Goal: Task Accomplishment & Management: Complete application form

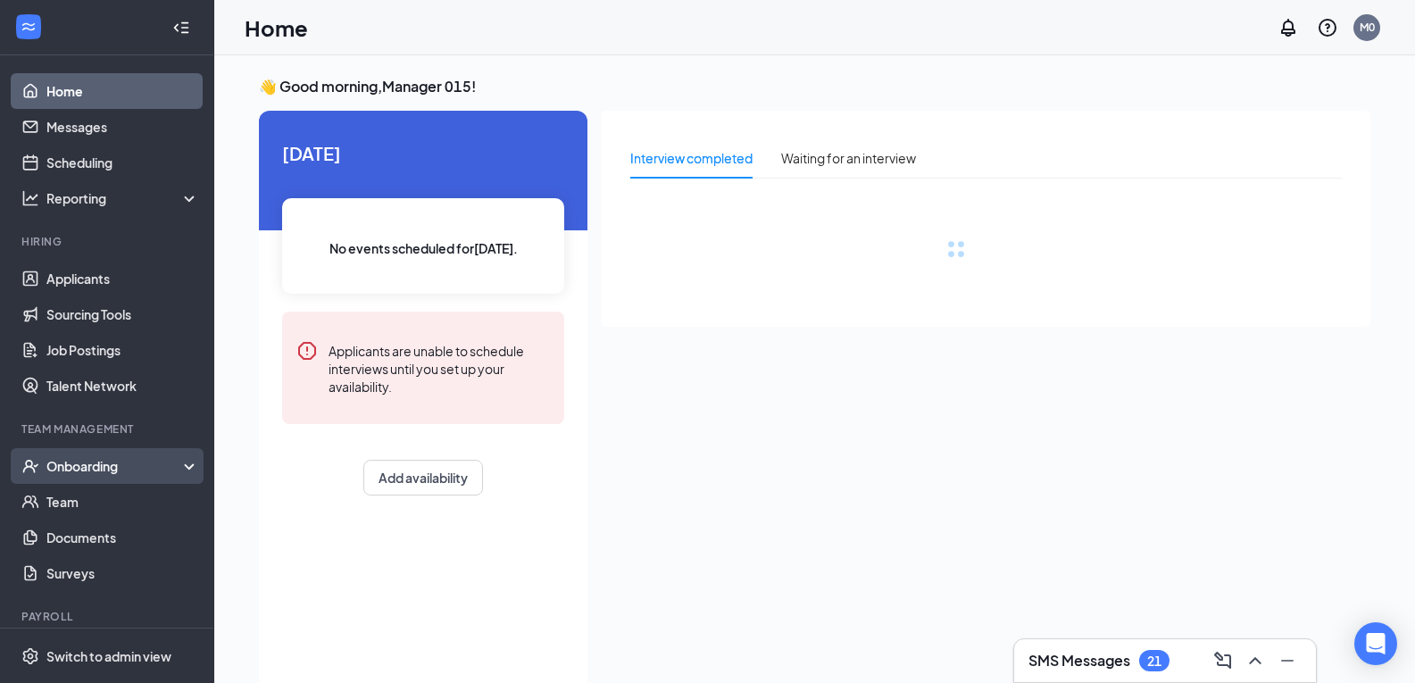
click at [175, 474] on div "Onboarding" at bounding box center [107, 466] width 214 height 36
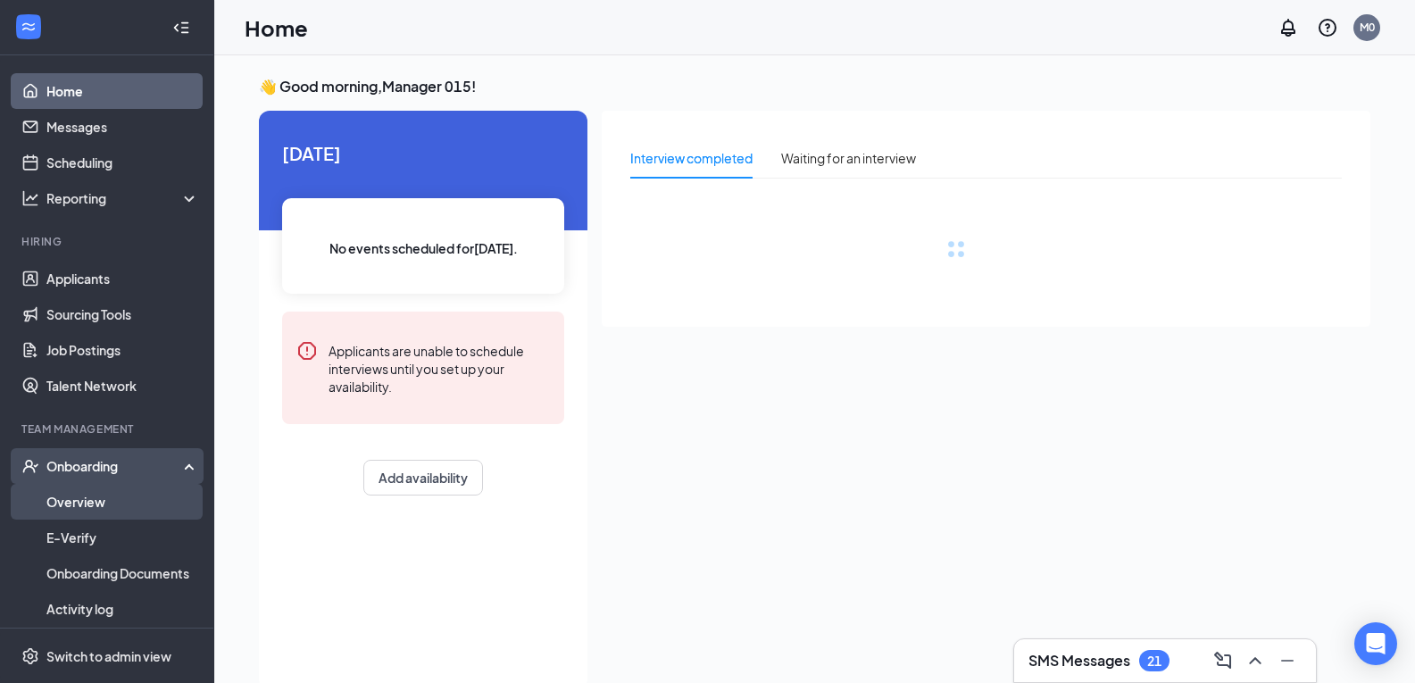
click at [151, 500] on link "Overview" at bounding box center [122, 502] width 153 height 36
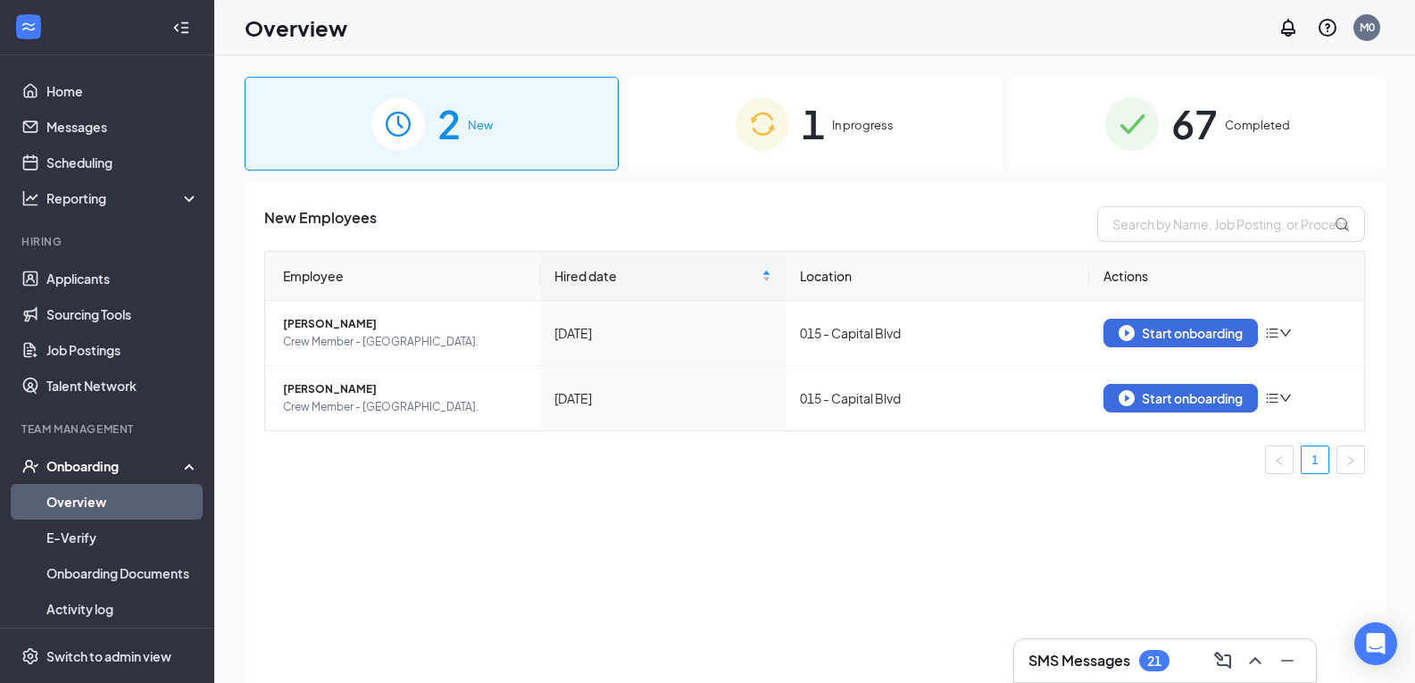
click at [809, 114] on span "1" at bounding box center [813, 124] width 23 height 62
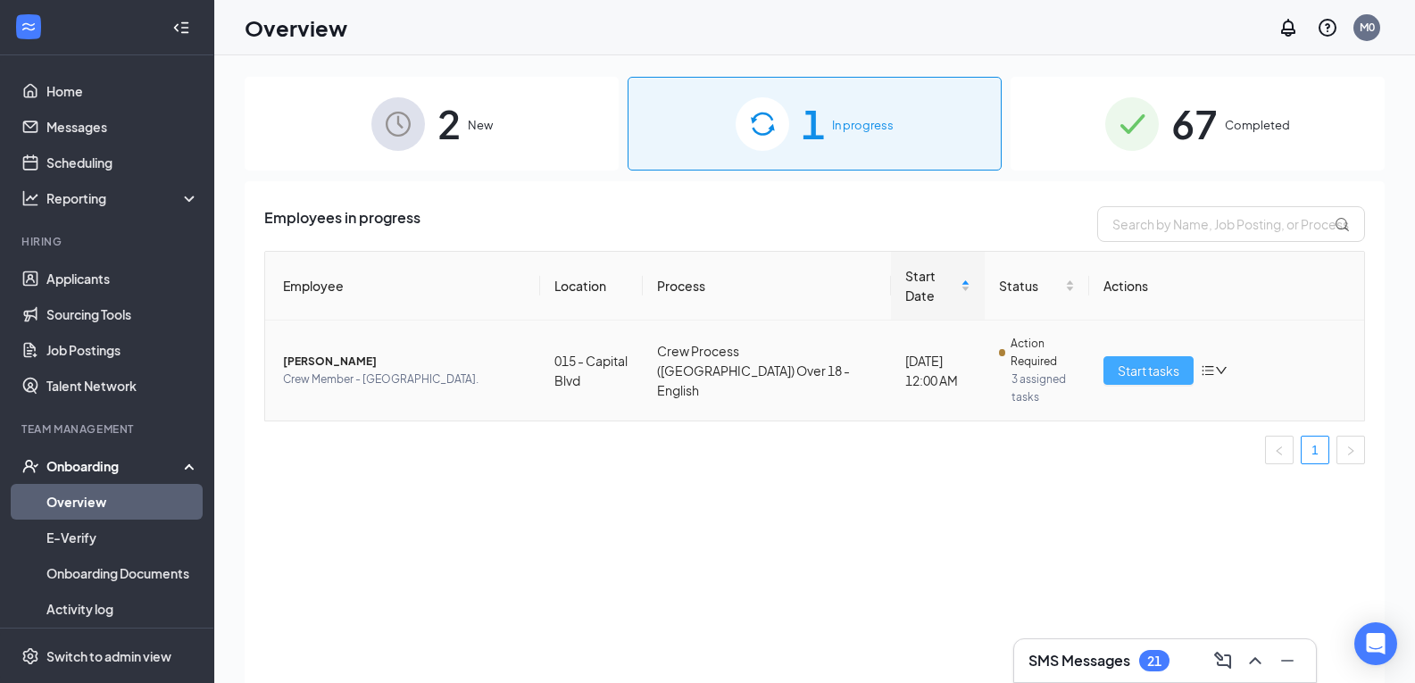
click at [1136, 361] on span "Start tasks" at bounding box center [1149, 371] width 62 height 20
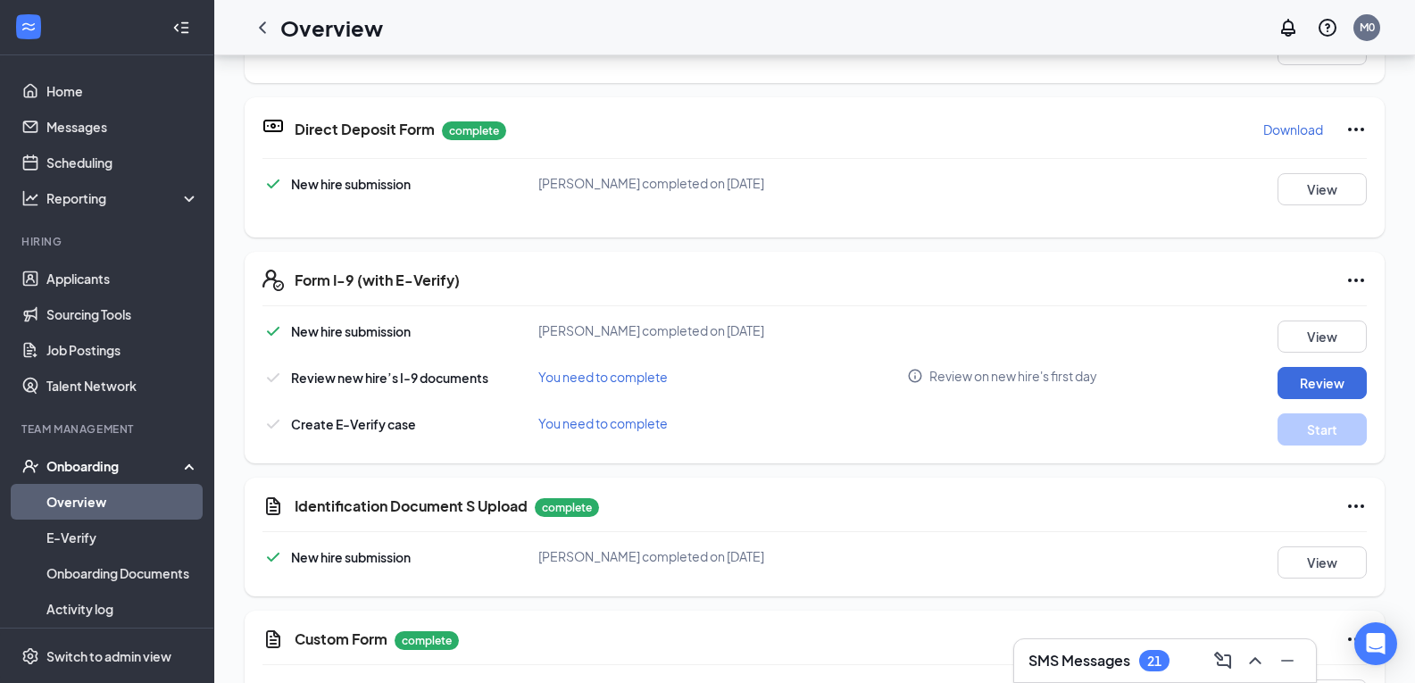
scroll to position [536, 0]
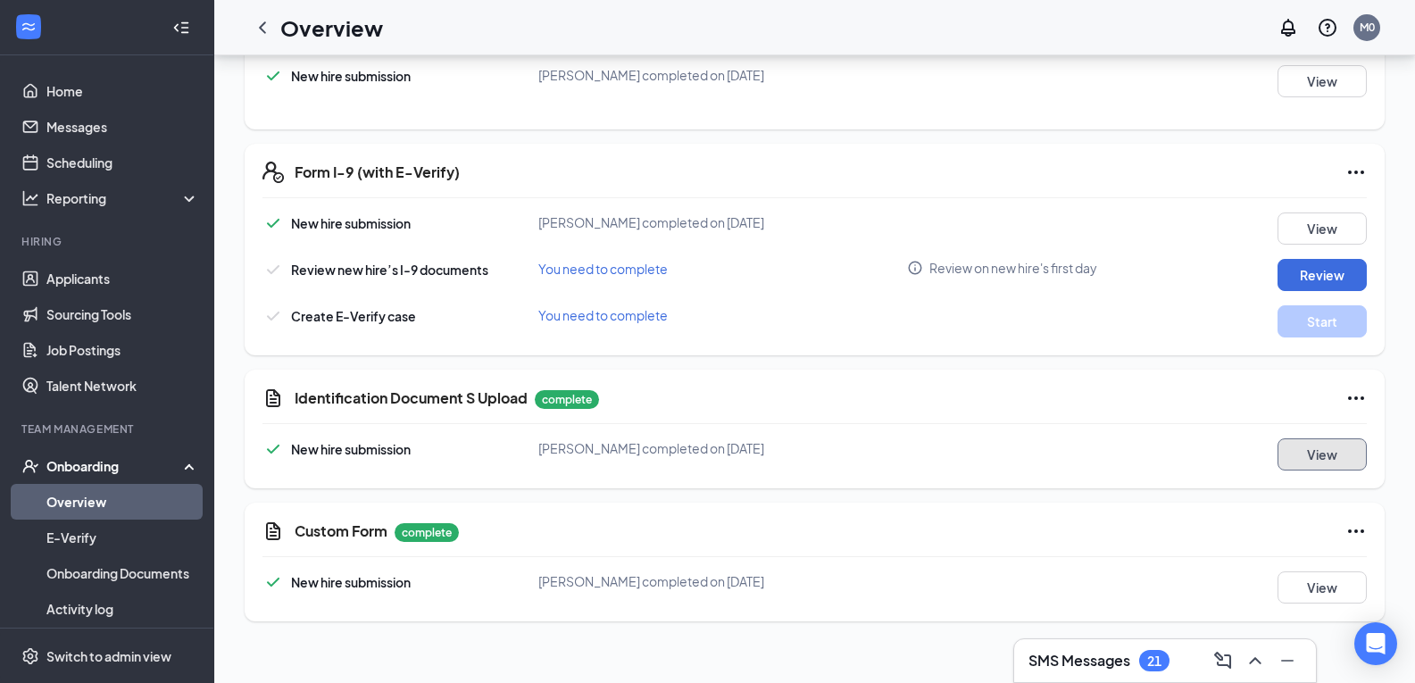
click at [1295, 454] on button "View" at bounding box center [1322, 454] width 89 height 32
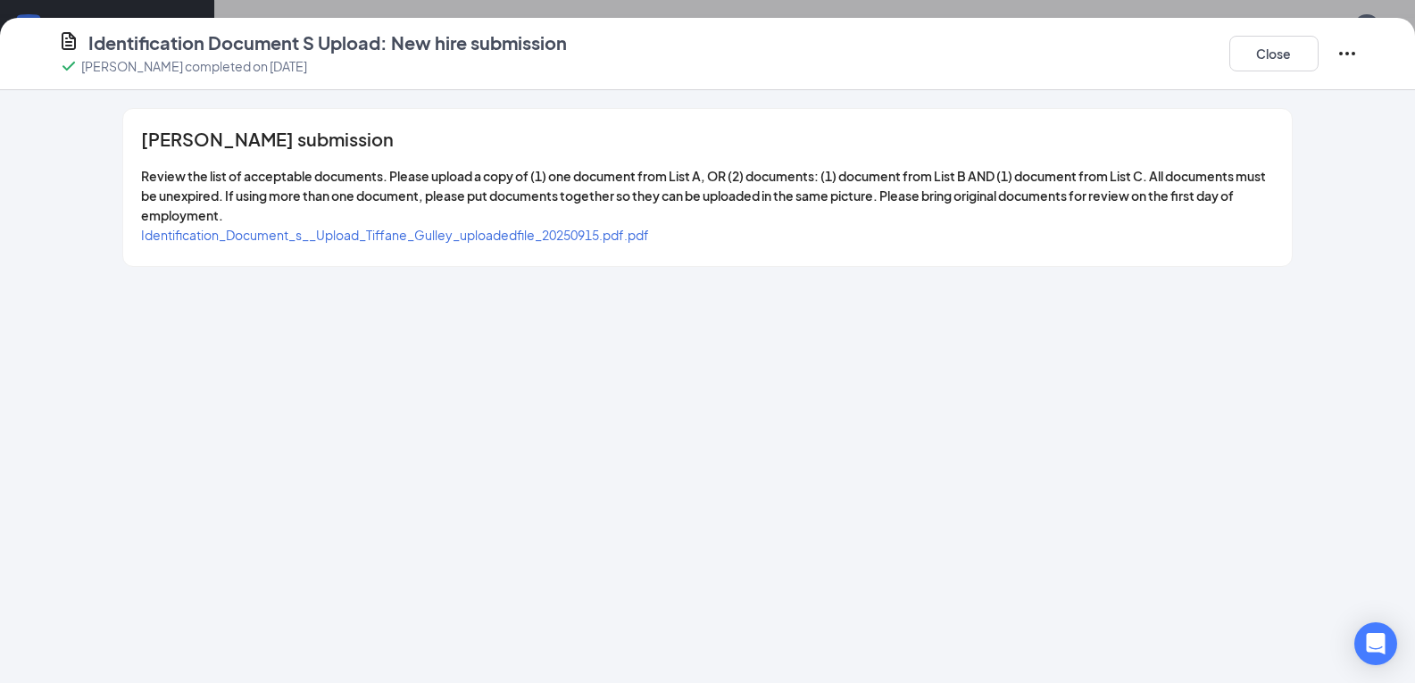
click at [464, 237] on span "Identification_Document_s__Upload_Tiffane_Gulley_uploadedfile_20250915.pdf.pdf" at bounding box center [395, 235] width 508 height 16
click at [1239, 74] on div "Close" at bounding box center [1294, 53] width 129 height 46
click at [1271, 54] on button "Close" at bounding box center [1274, 54] width 89 height 36
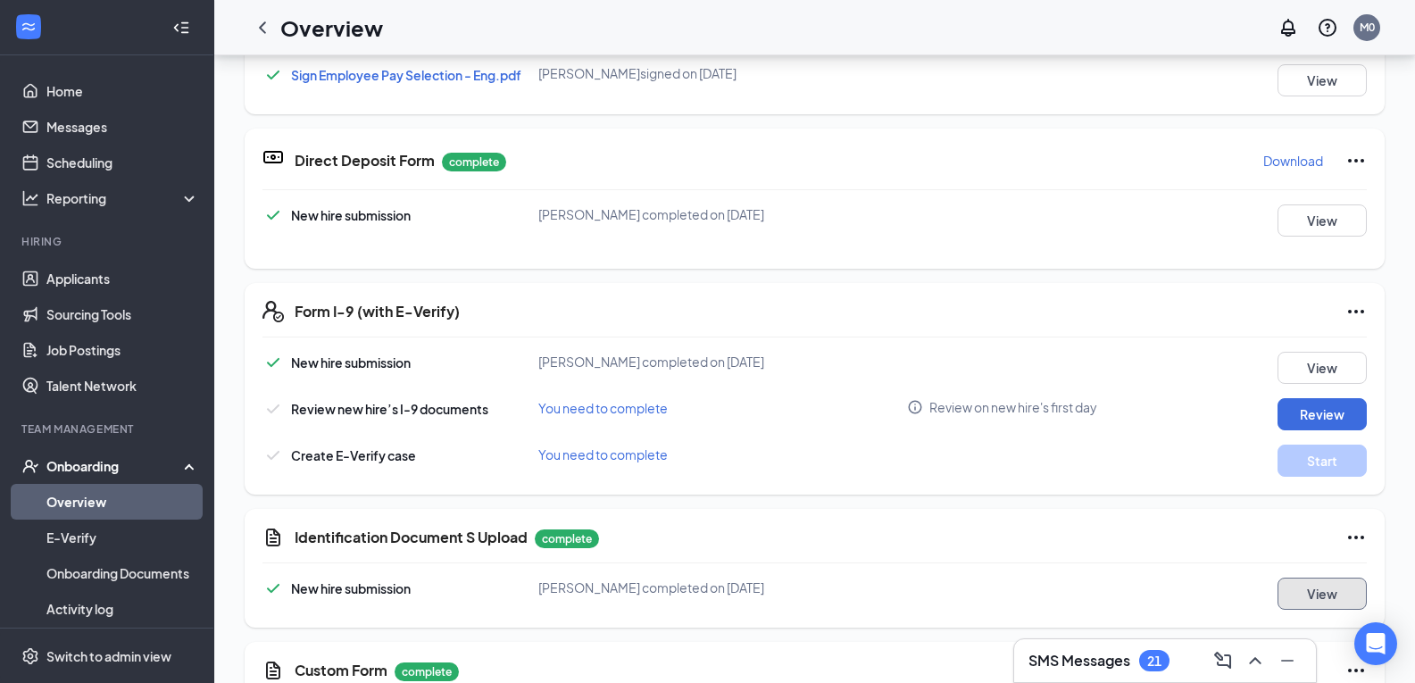
scroll to position [179, 0]
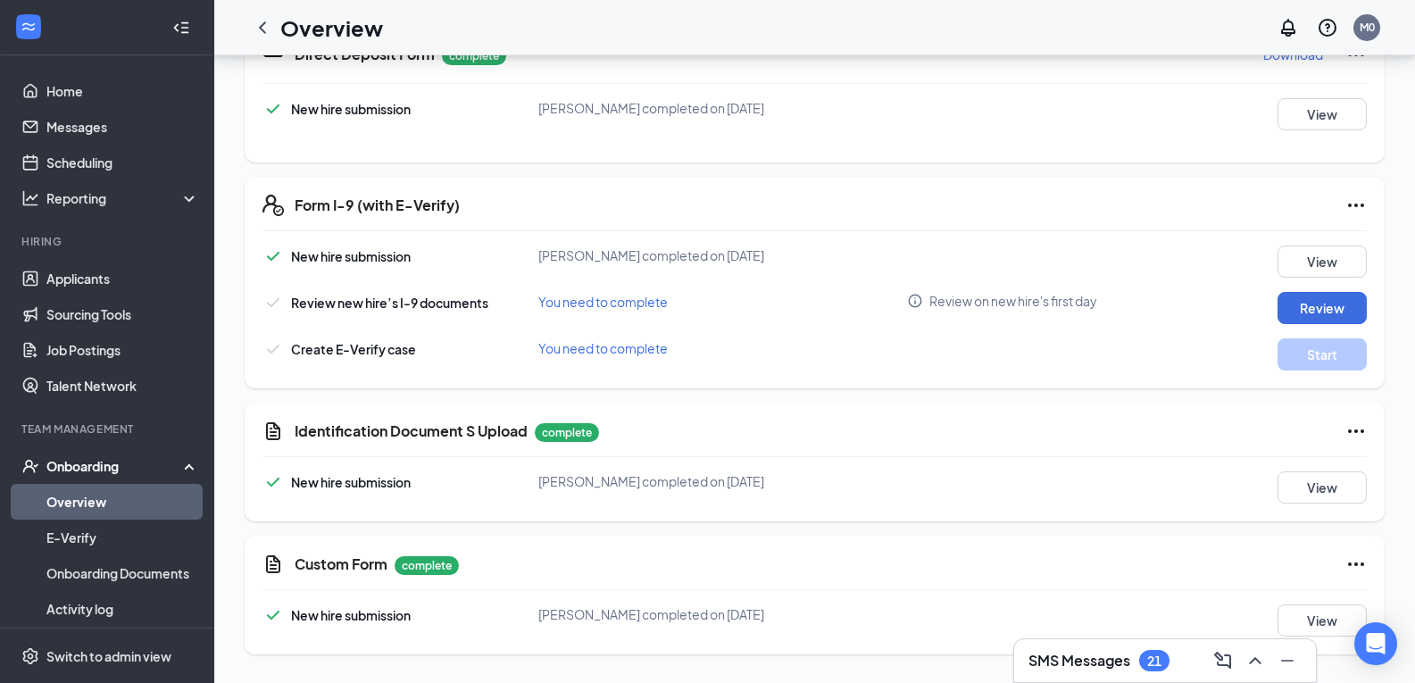
click at [1351, 430] on icon "Ellipses" at bounding box center [1356, 431] width 21 height 21
click at [1310, 478] on button "Restart" at bounding box center [1308, 468] width 71 height 29
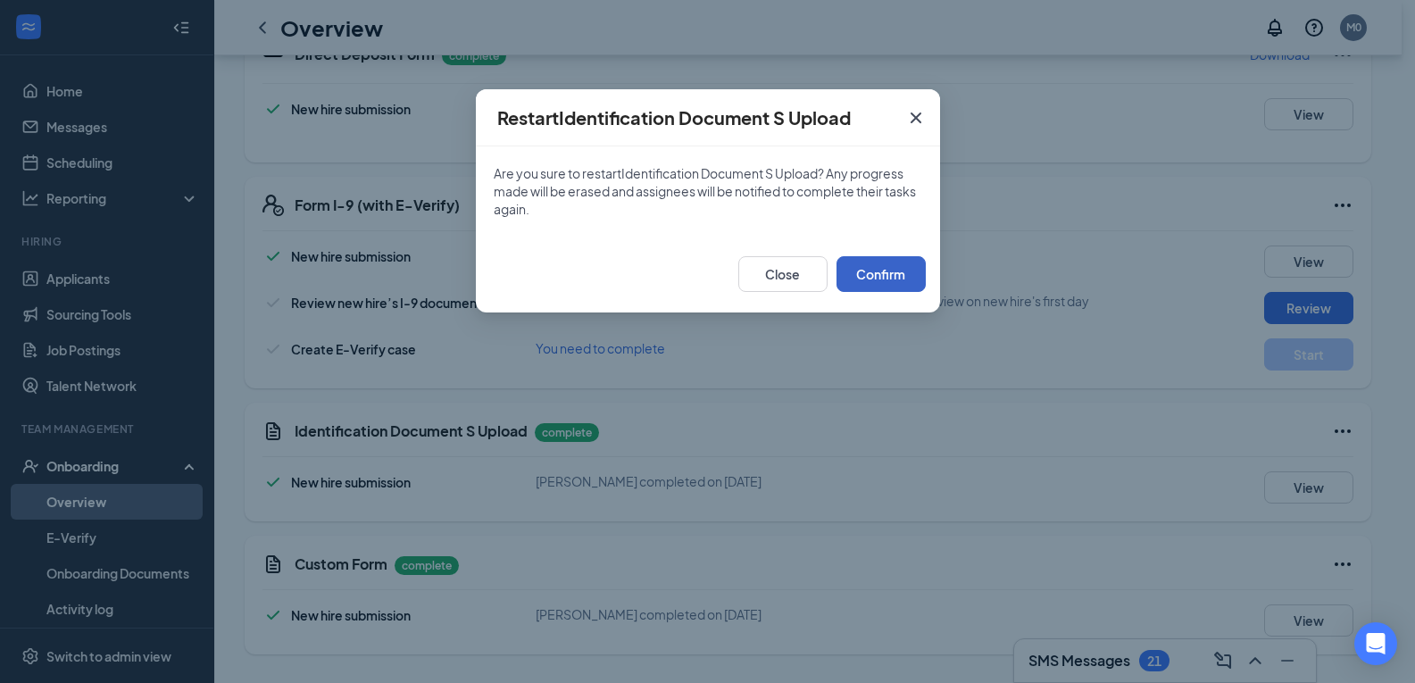
click at [887, 263] on button "Confirm" at bounding box center [881, 274] width 89 height 36
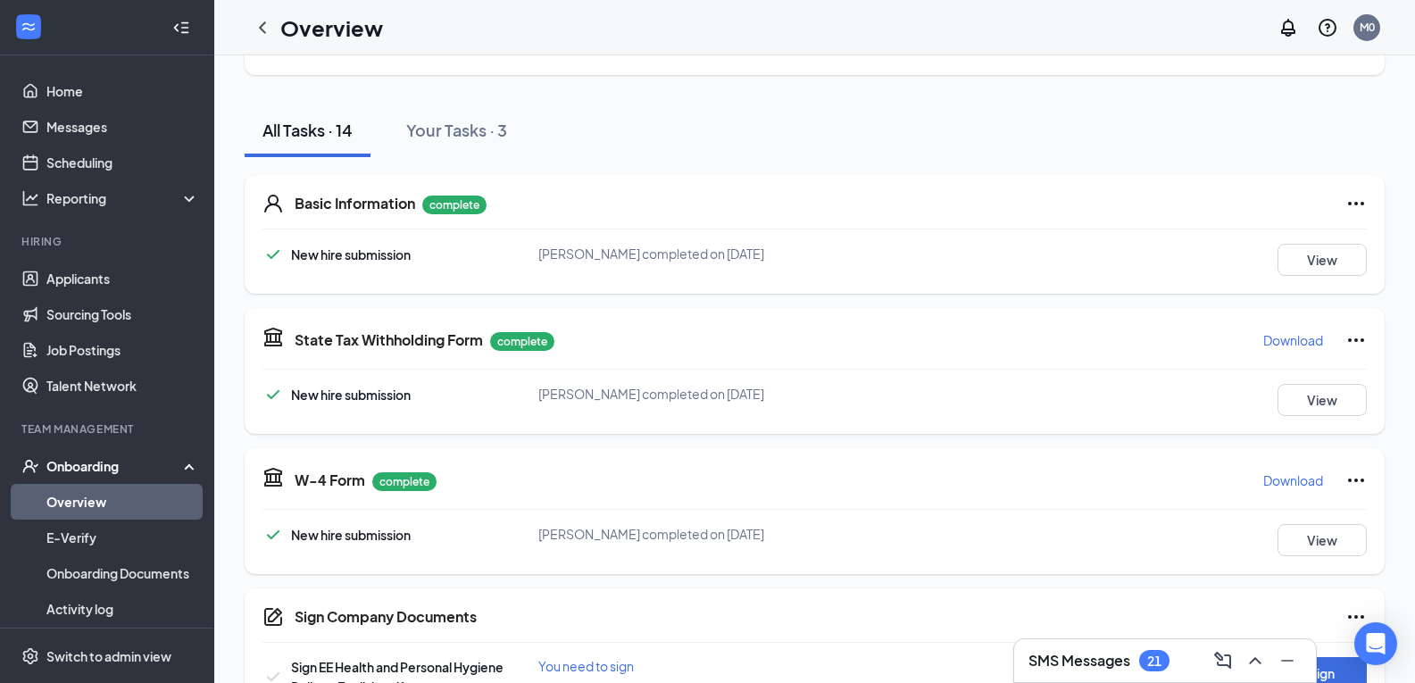
scroll to position [0, 0]
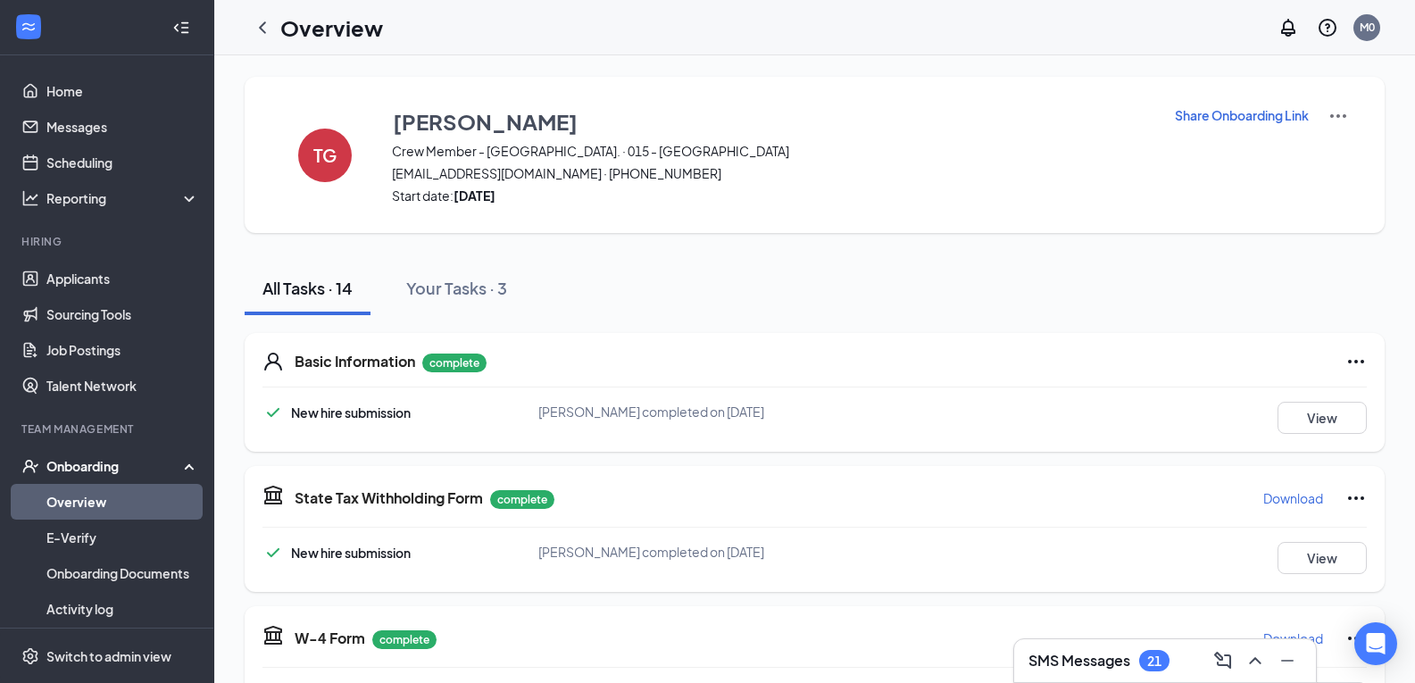
click at [1185, 124] on button "Share Onboarding Link" at bounding box center [1242, 115] width 136 height 20
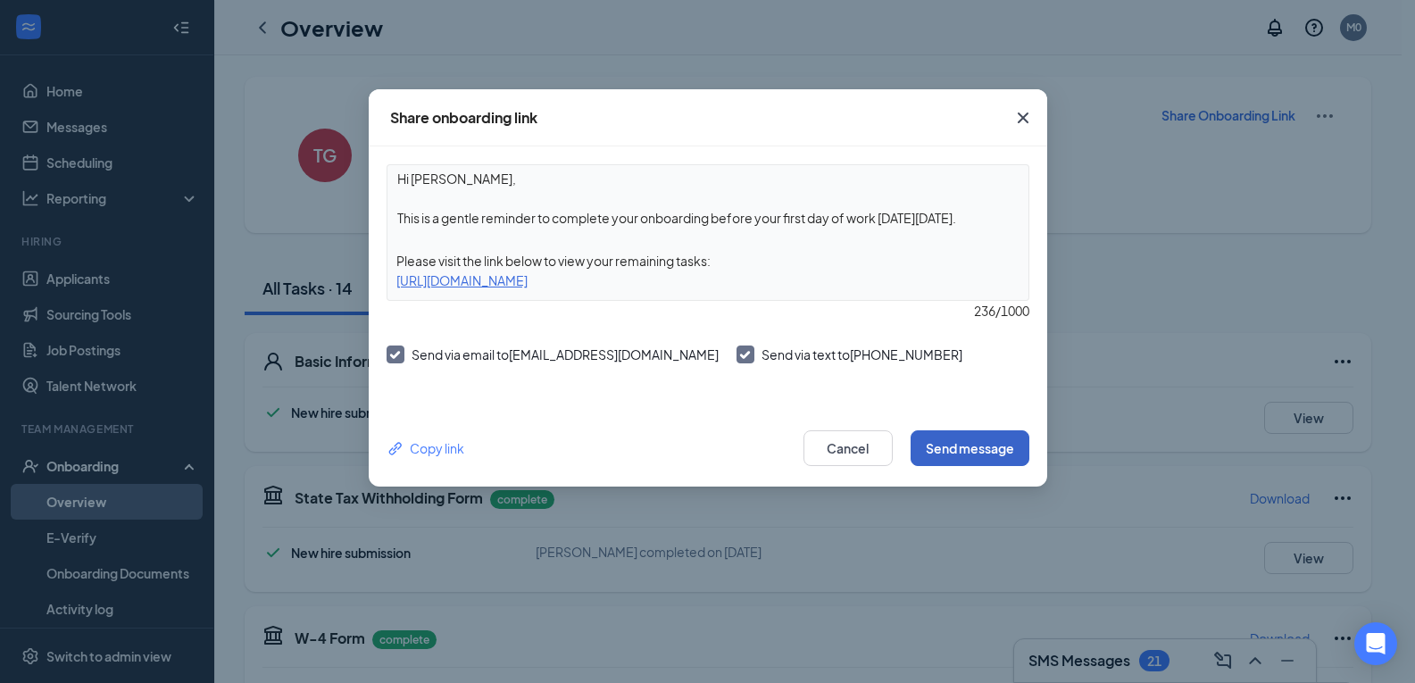
click at [956, 445] on button "Send message" at bounding box center [970, 448] width 119 height 36
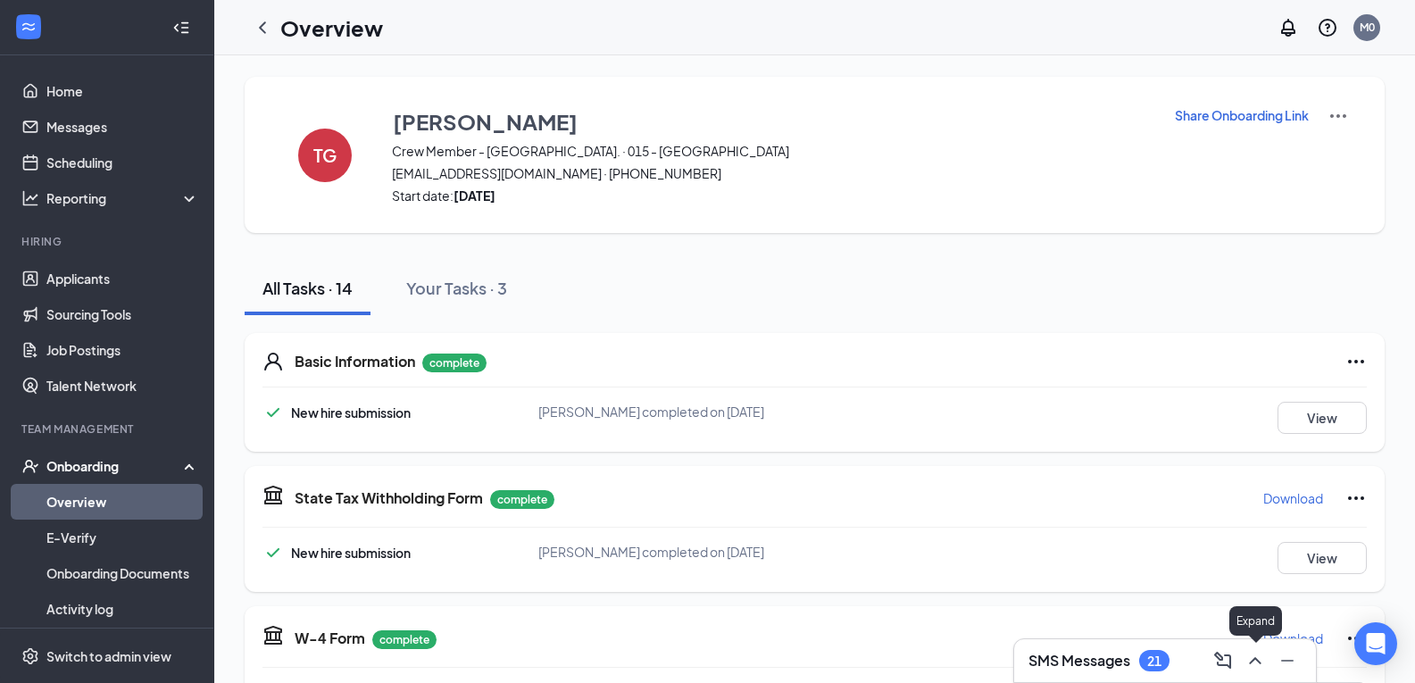
click at [1251, 657] on icon "ChevronUp" at bounding box center [1255, 660] width 21 height 21
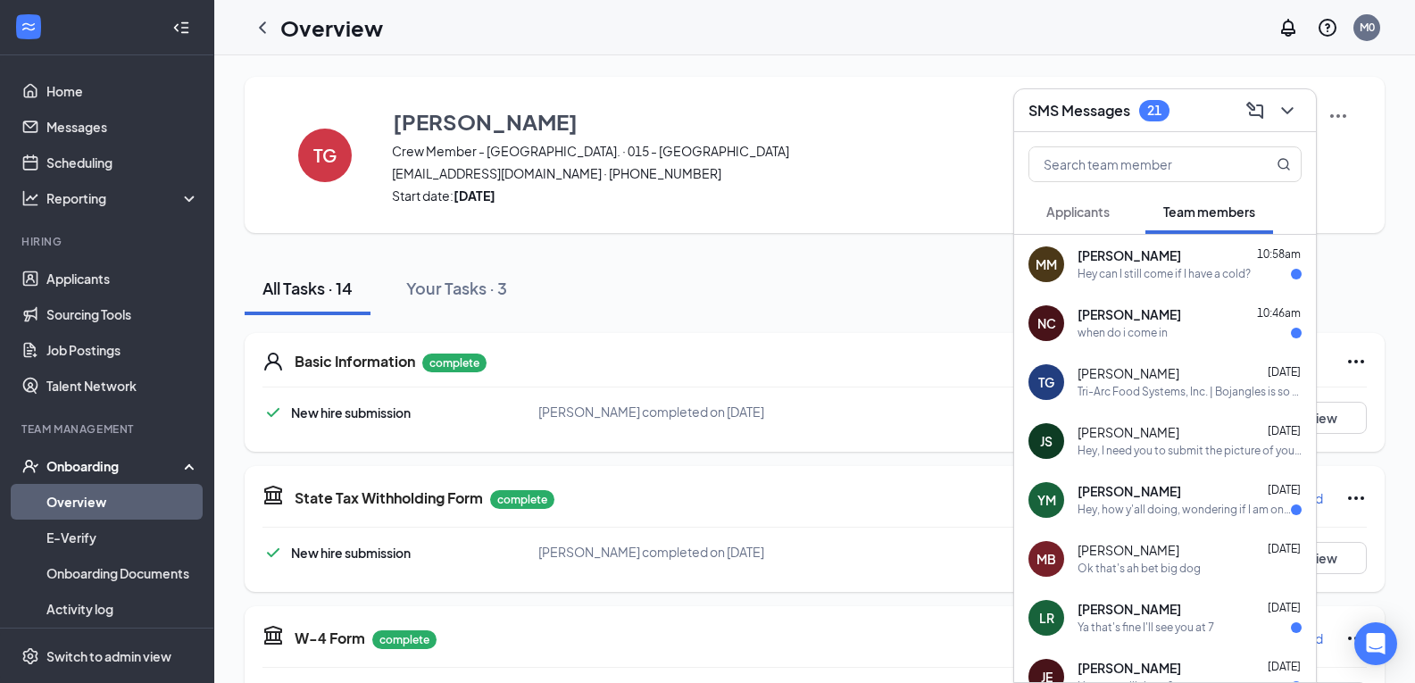
click at [1131, 390] on div "Tri-Arc Food Systems, Inc. | Bojangles is so excited for you to join our team! …" at bounding box center [1190, 392] width 224 height 15
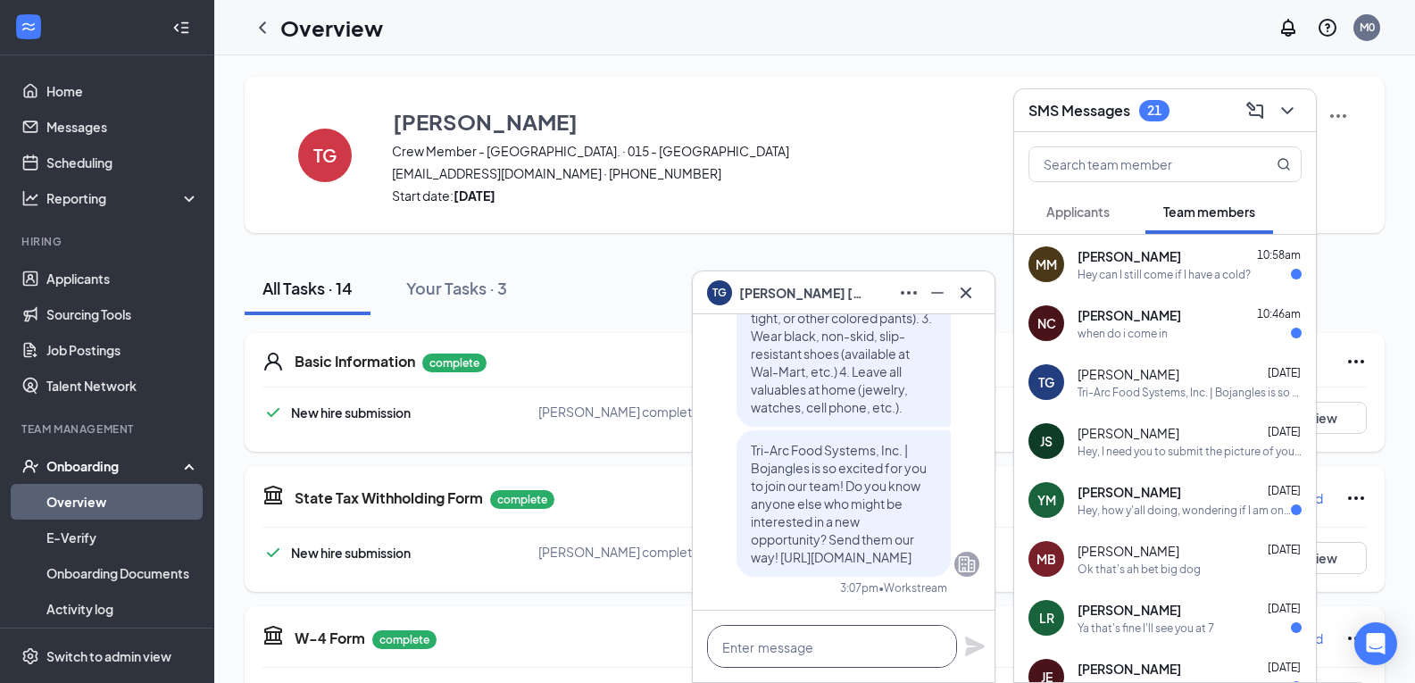
click at [921, 642] on textarea at bounding box center [832, 646] width 250 height 43
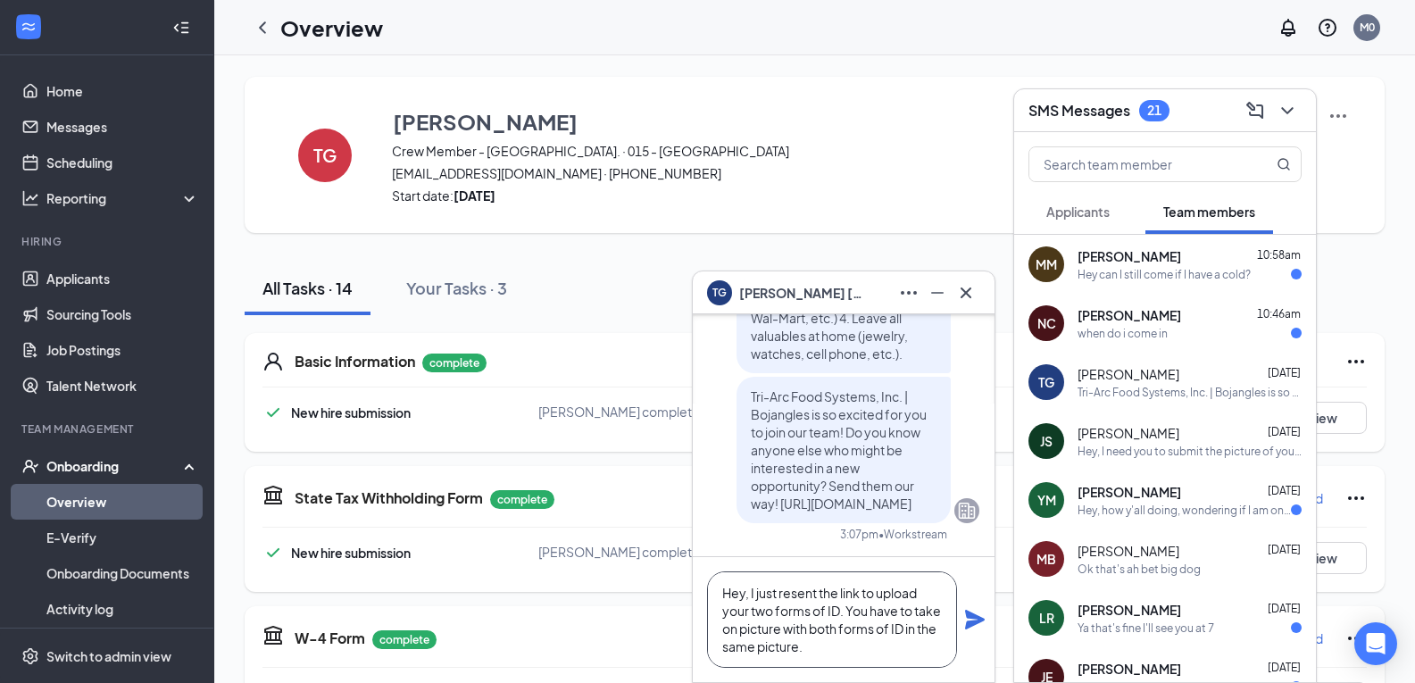
type textarea "Hey, I just resent the link to upload your two forms of ID. You have to take on…"
click at [967, 620] on icon "Plane" at bounding box center [974, 619] width 21 height 21
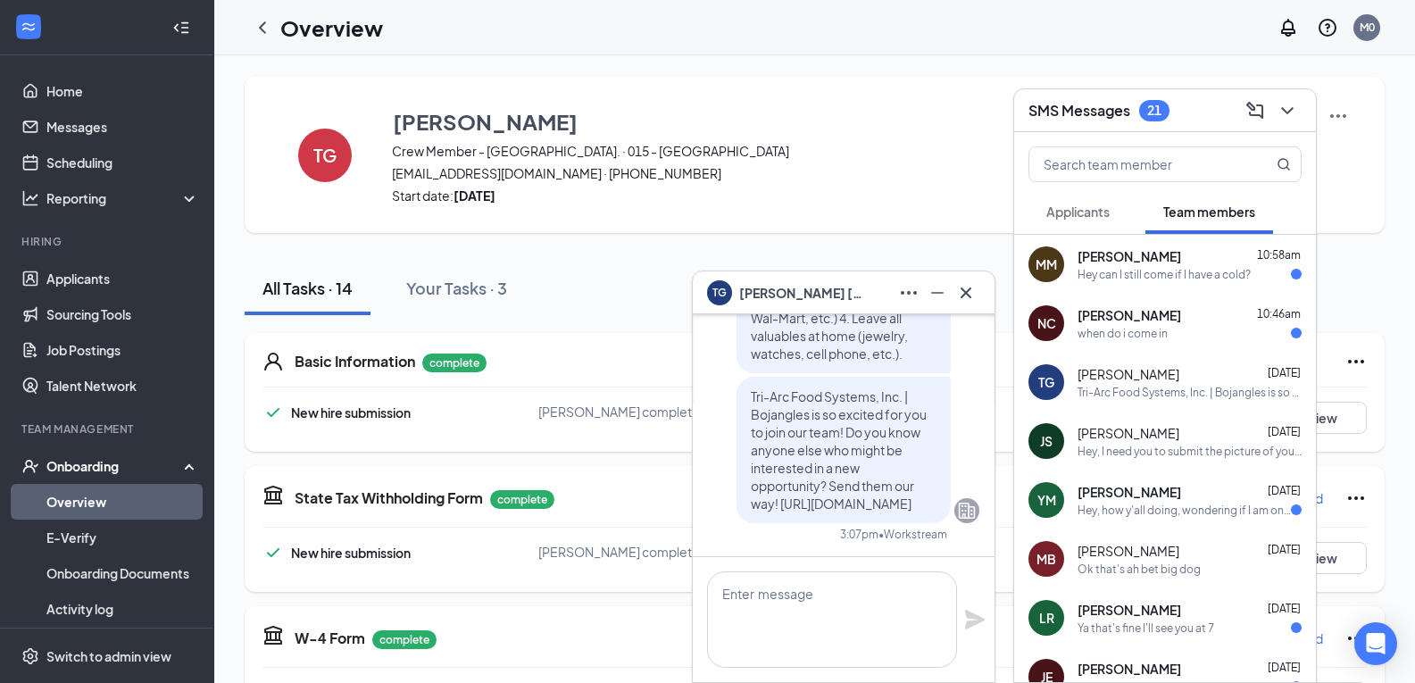
scroll to position [0, 0]
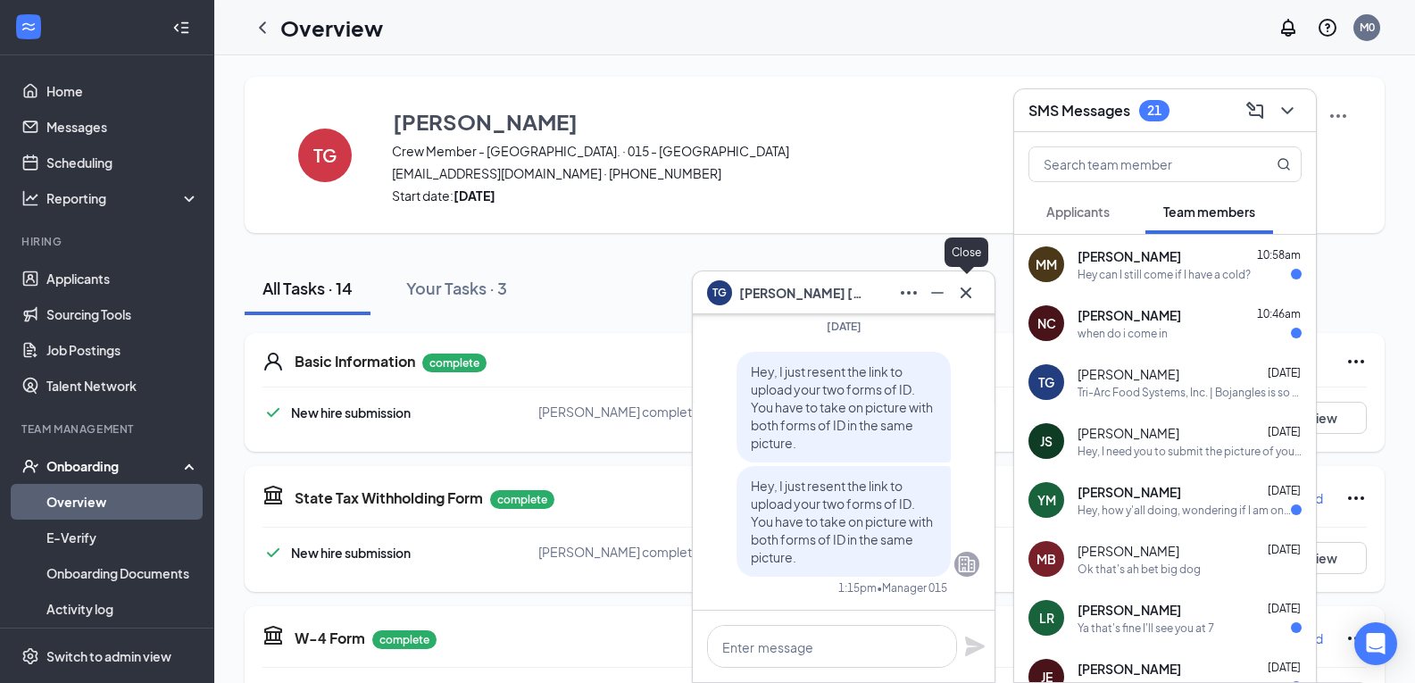
click at [972, 289] on icon "Cross" at bounding box center [966, 292] width 21 height 21
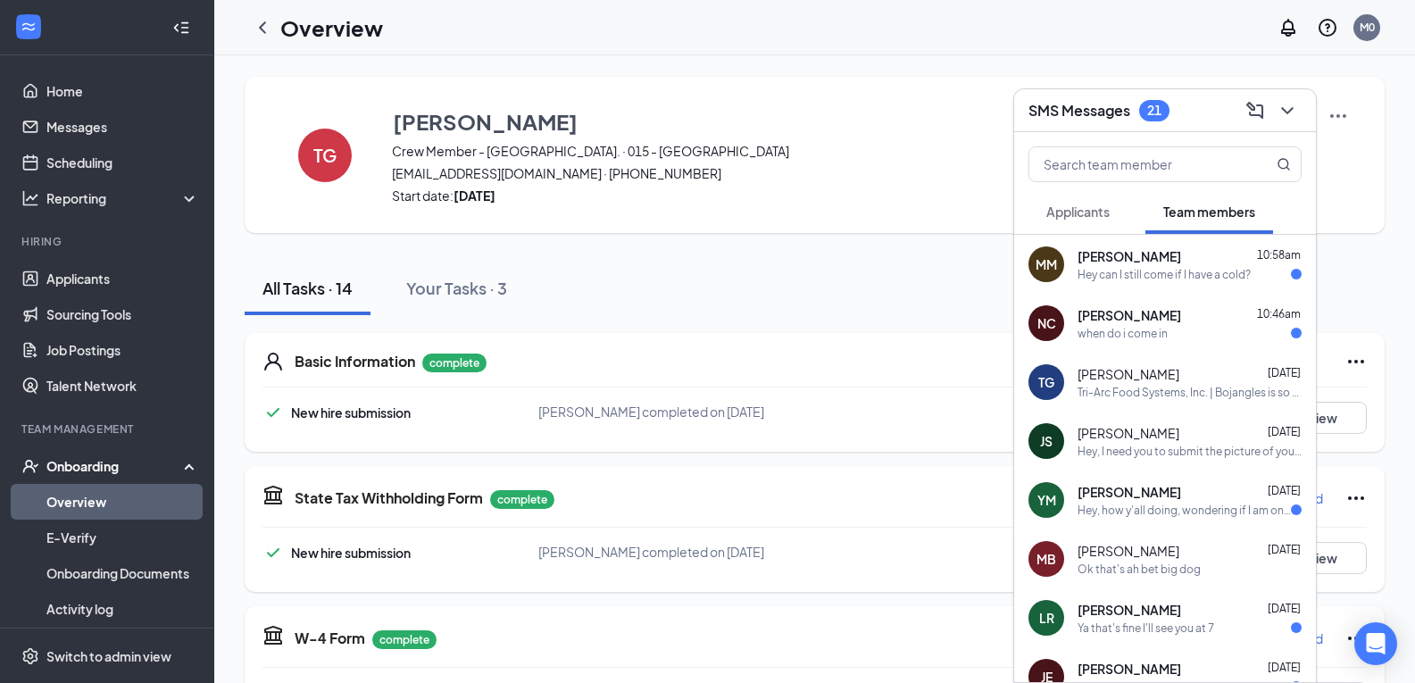
click at [1132, 275] on div "Hey can I still come if I have a cold?" at bounding box center [1164, 274] width 173 height 15
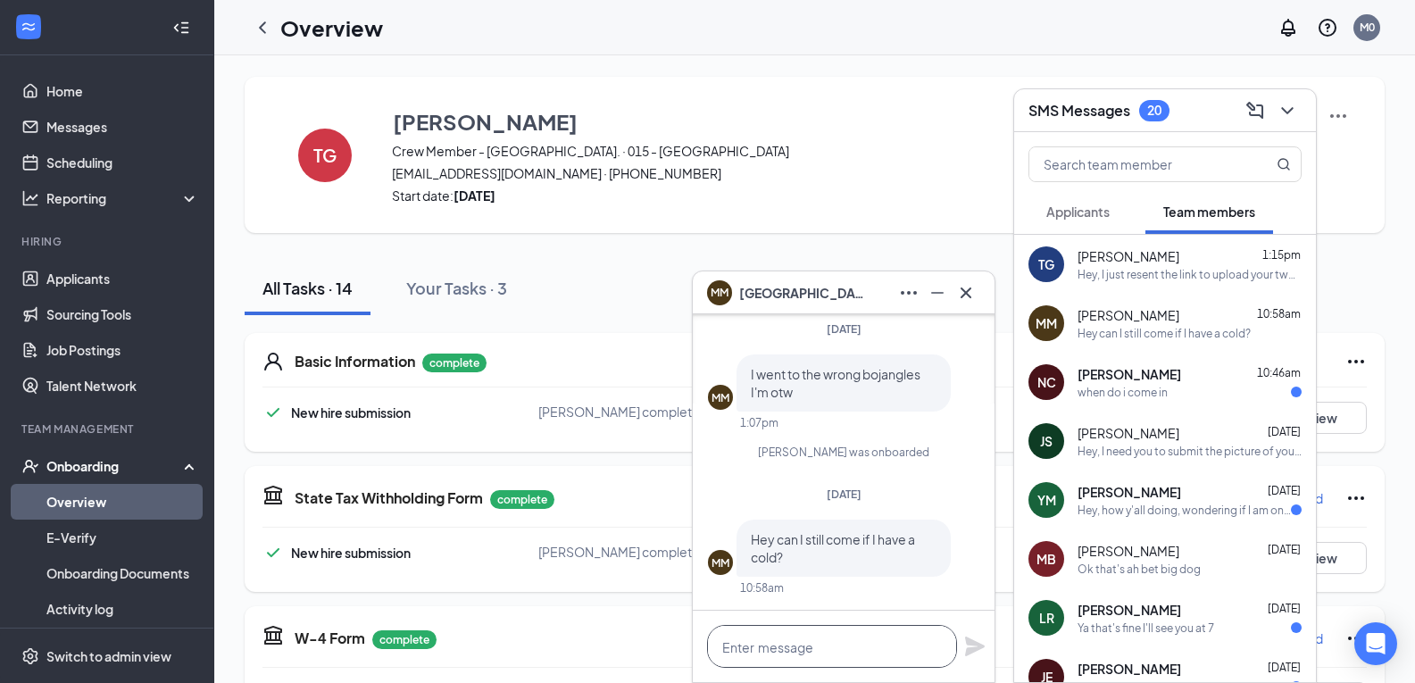
click at [812, 639] on textarea at bounding box center [832, 646] width 250 height 43
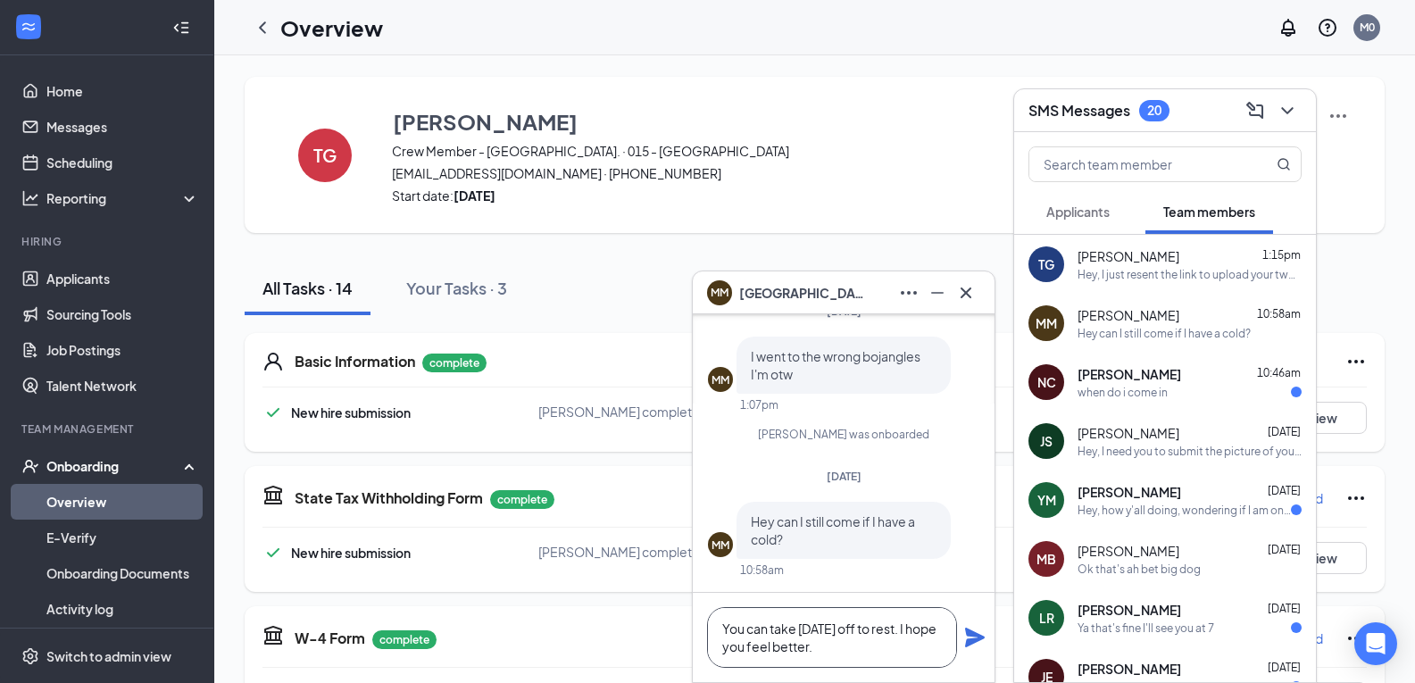
click at [890, 631] on textarea "You can take [DATE] off to rest. I hope you feel better." at bounding box center [832, 637] width 250 height 61
click at [890, 630] on textarea "You can take [DATE] off to rest. I hope you feel better." at bounding box center [832, 637] width 250 height 61
type textarea "You can take [DATE] off to rest. I hope you feel better."
click at [969, 640] on icon "Plane" at bounding box center [975, 638] width 20 height 20
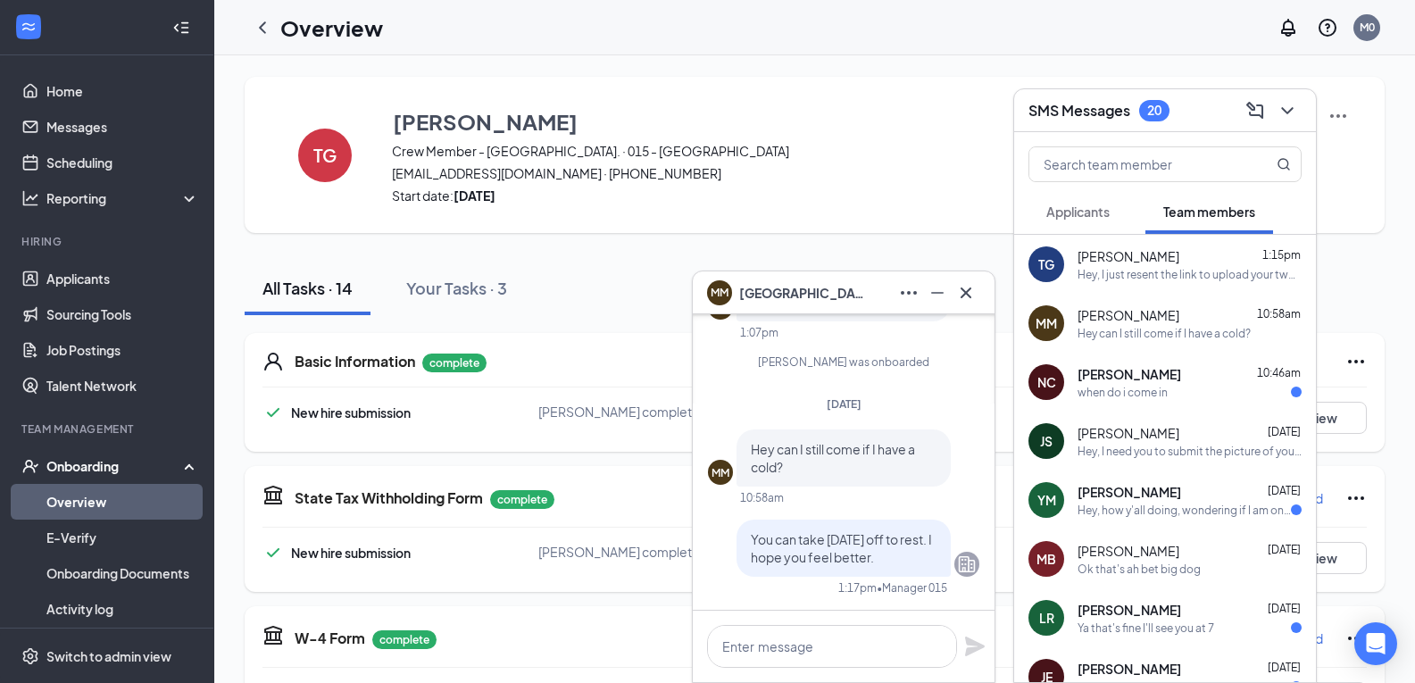
scroll to position [0, 0]
click at [964, 288] on icon "Cross" at bounding box center [966, 292] width 21 height 21
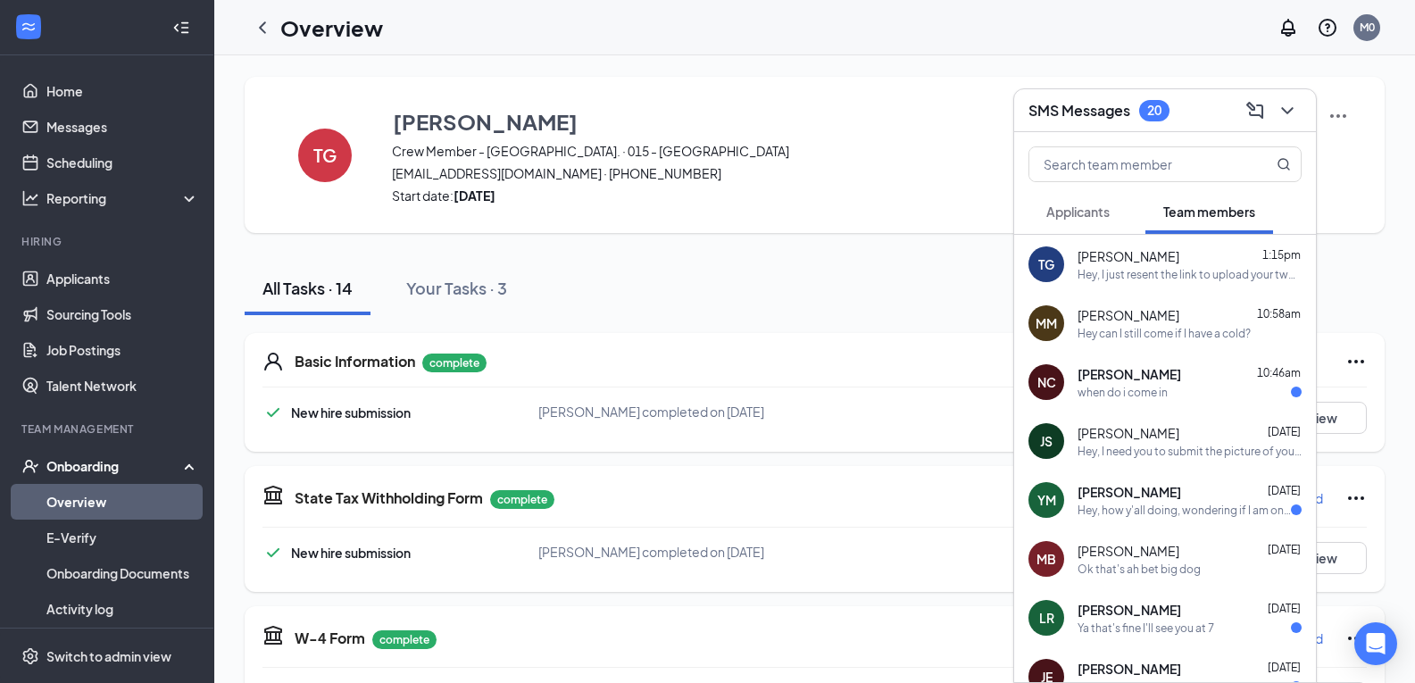
click at [1188, 503] on div "Hey, how y'all doing, wondering if I am on the schedule, just got a bo message …" at bounding box center [1184, 510] width 213 height 15
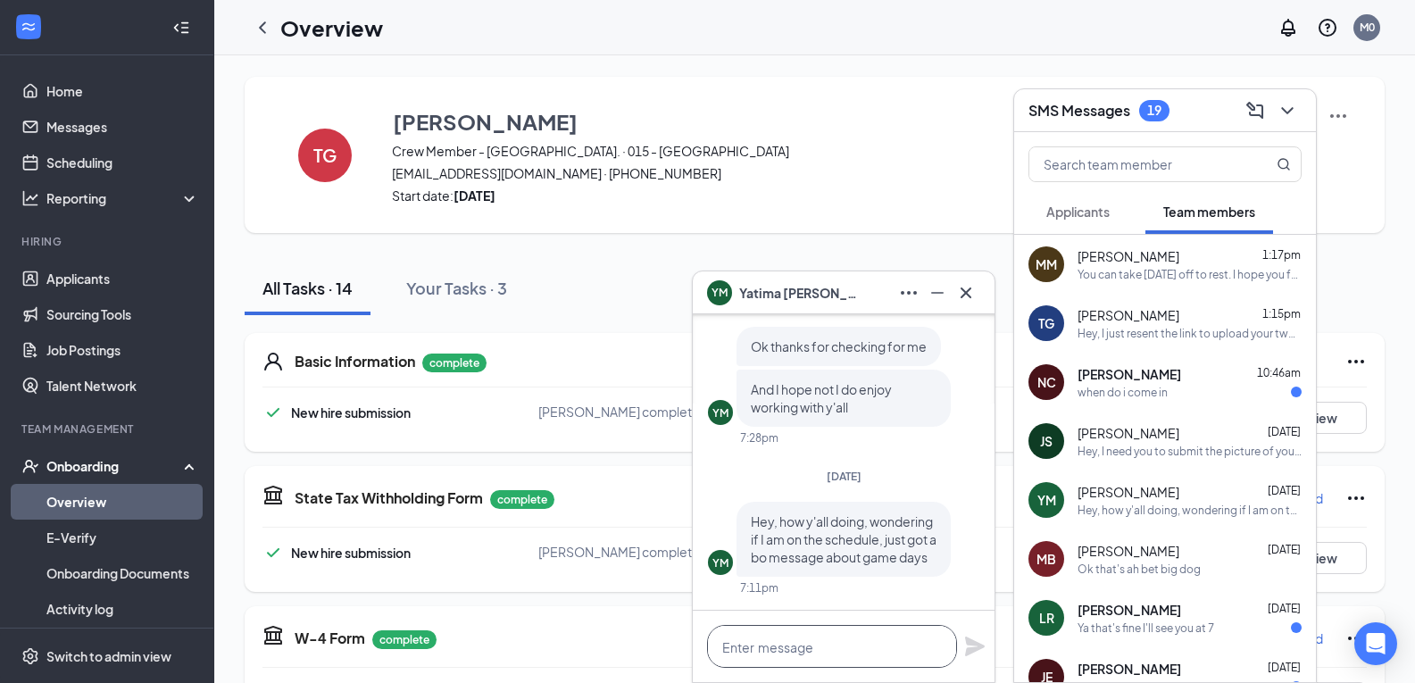
click at [869, 644] on textarea at bounding box center [832, 646] width 250 height 43
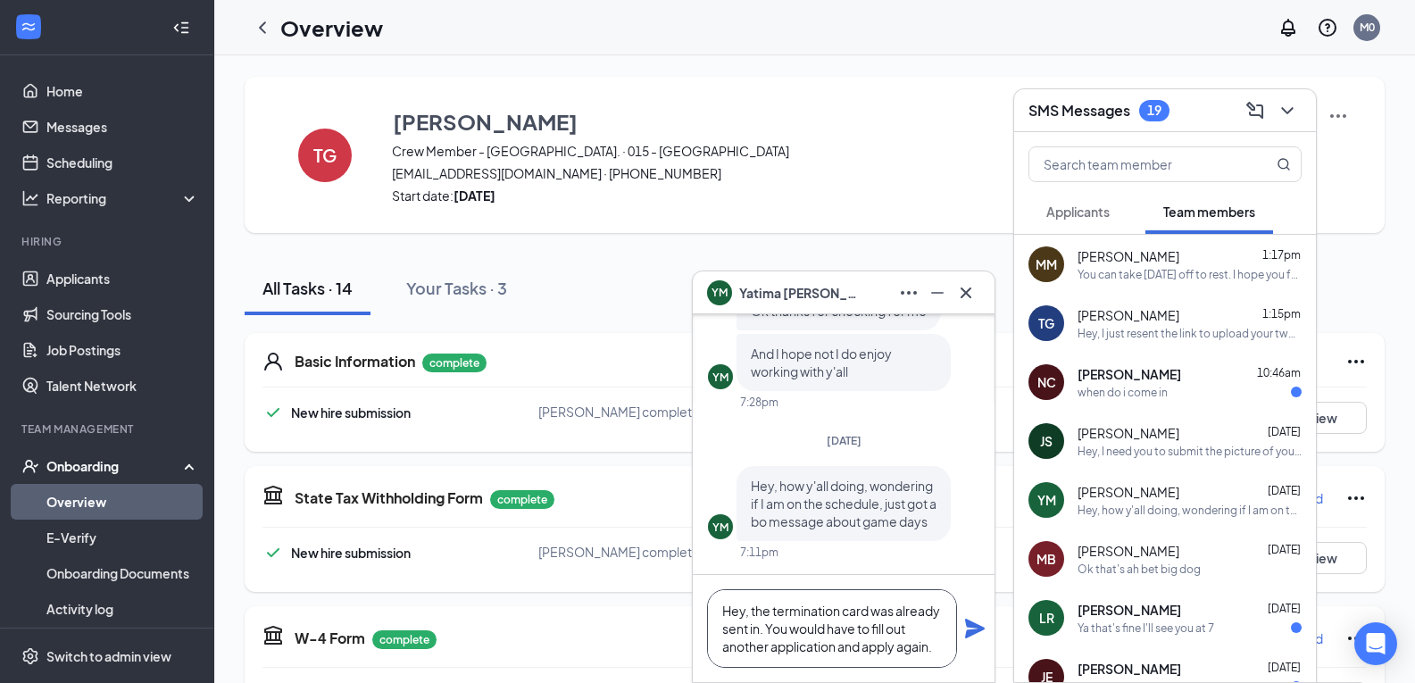
type textarea "Hey, the termination card was already sent in. You would have to fill out anoth…"
click at [981, 626] on icon "Plane" at bounding box center [975, 629] width 20 height 20
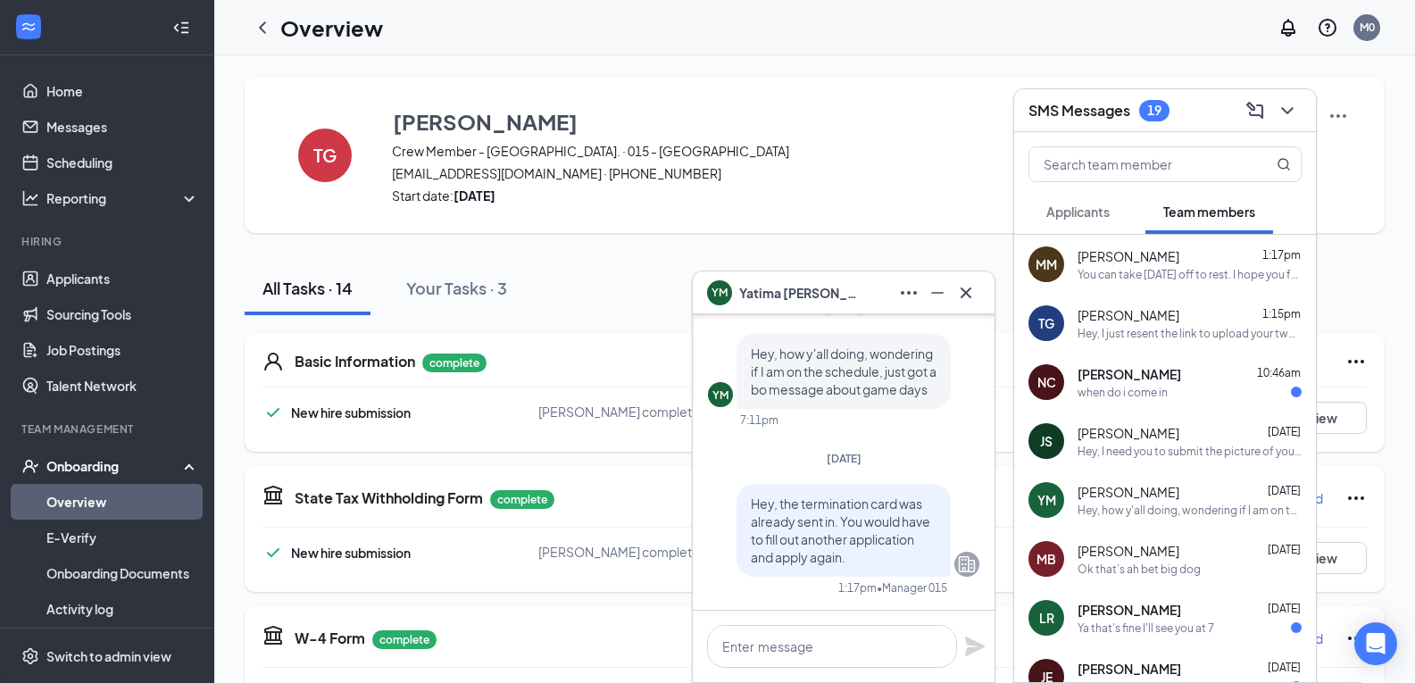
scroll to position [0, 0]
click at [959, 295] on icon "Cross" at bounding box center [966, 292] width 21 height 21
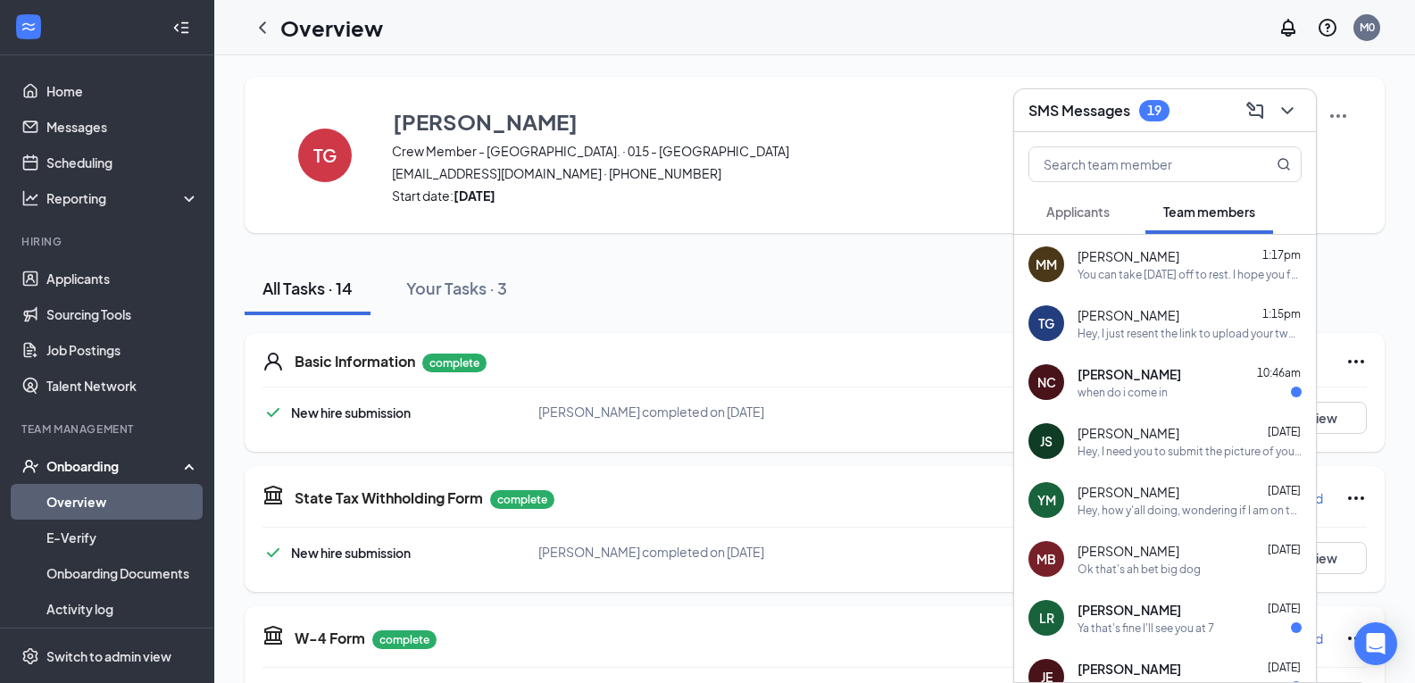
click at [1104, 220] on div "Applicants" at bounding box center [1078, 212] width 63 height 18
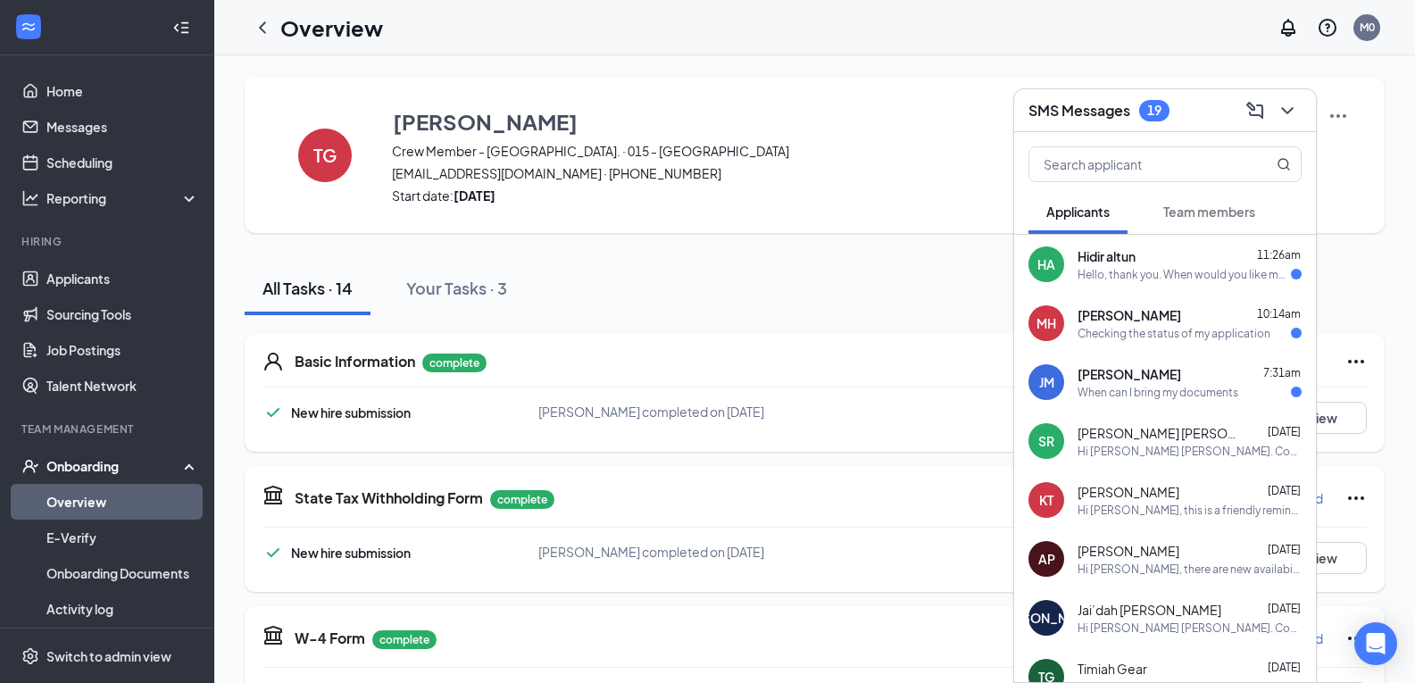
click at [1189, 207] on span "Team members" at bounding box center [1210, 212] width 92 height 16
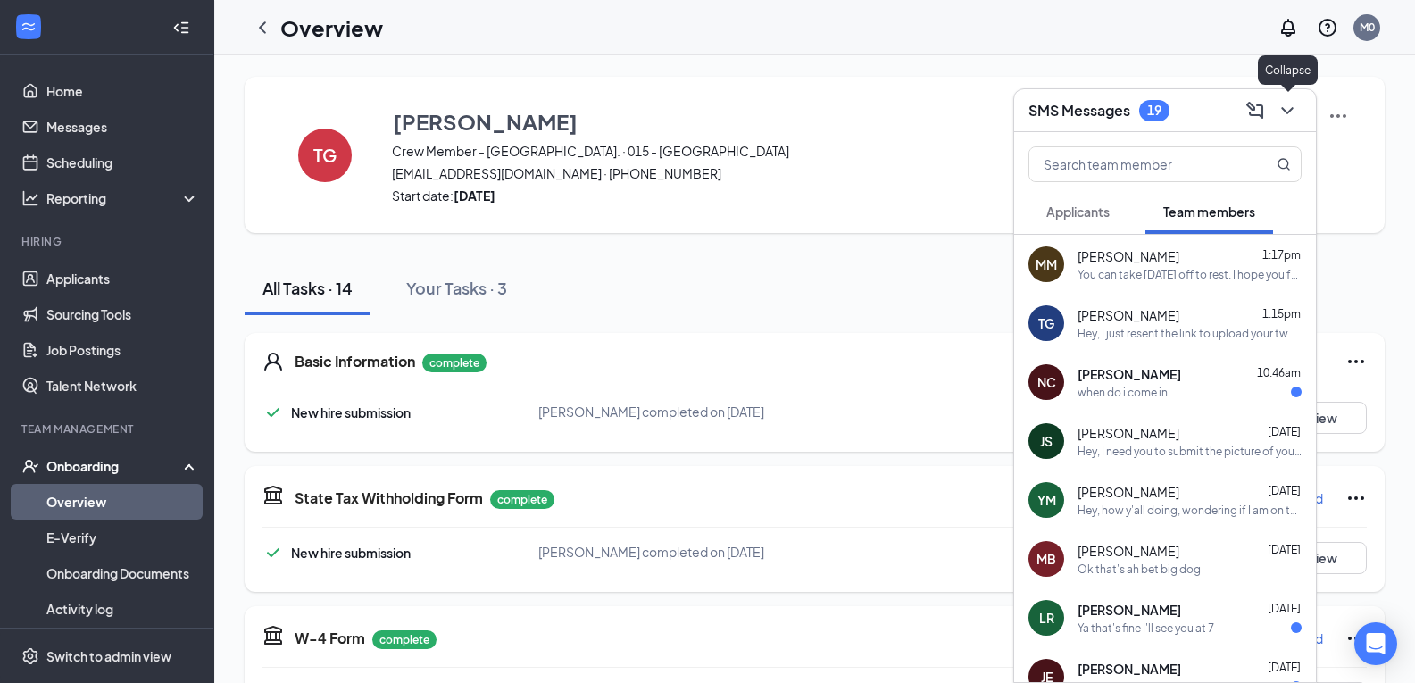
click at [1275, 105] on button at bounding box center [1287, 110] width 29 height 29
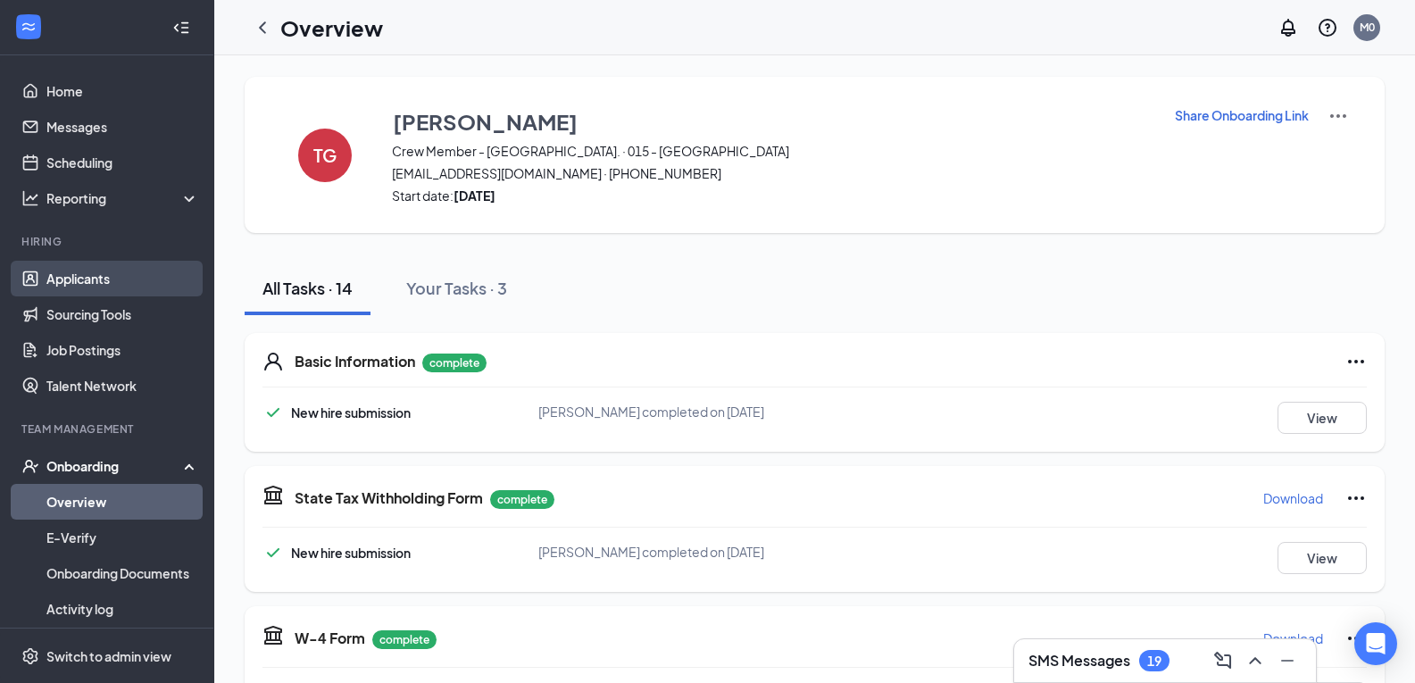
click at [105, 270] on link "Applicants" at bounding box center [122, 279] width 153 height 36
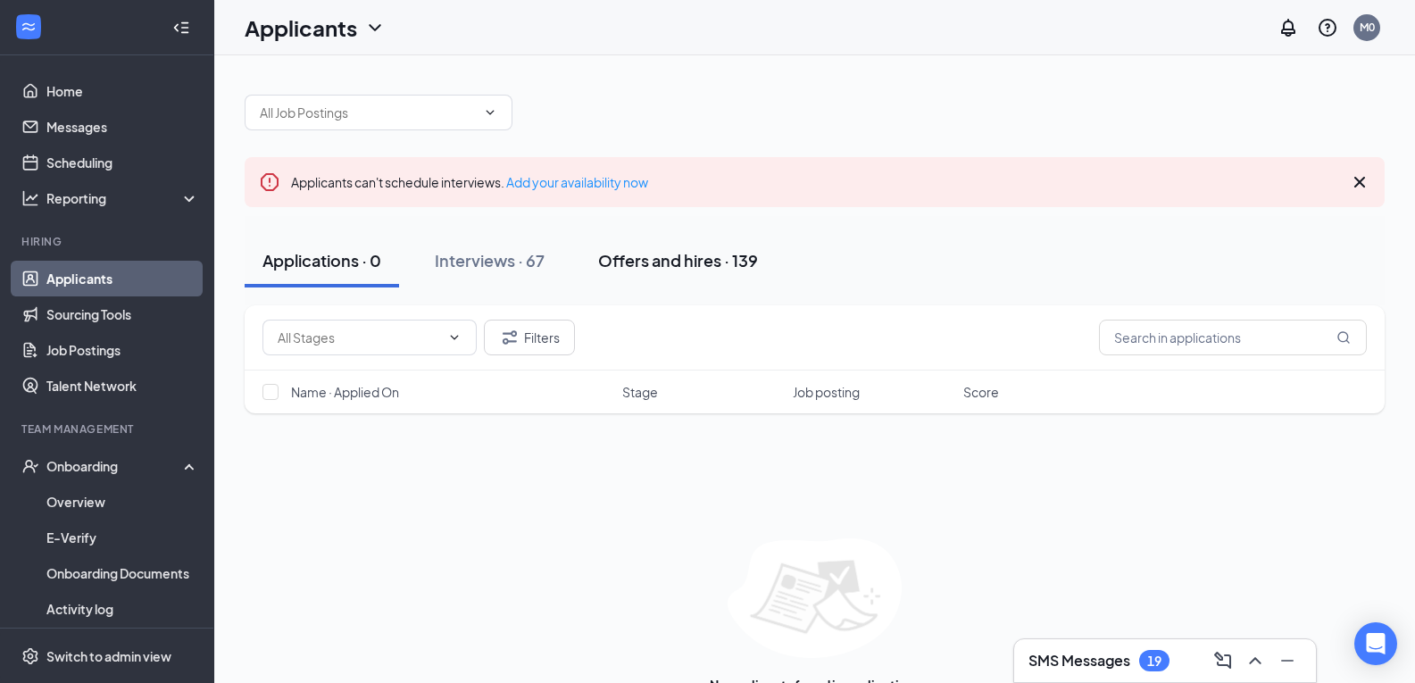
click at [632, 252] on div "Offers and hires · 139" at bounding box center [678, 260] width 160 height 22
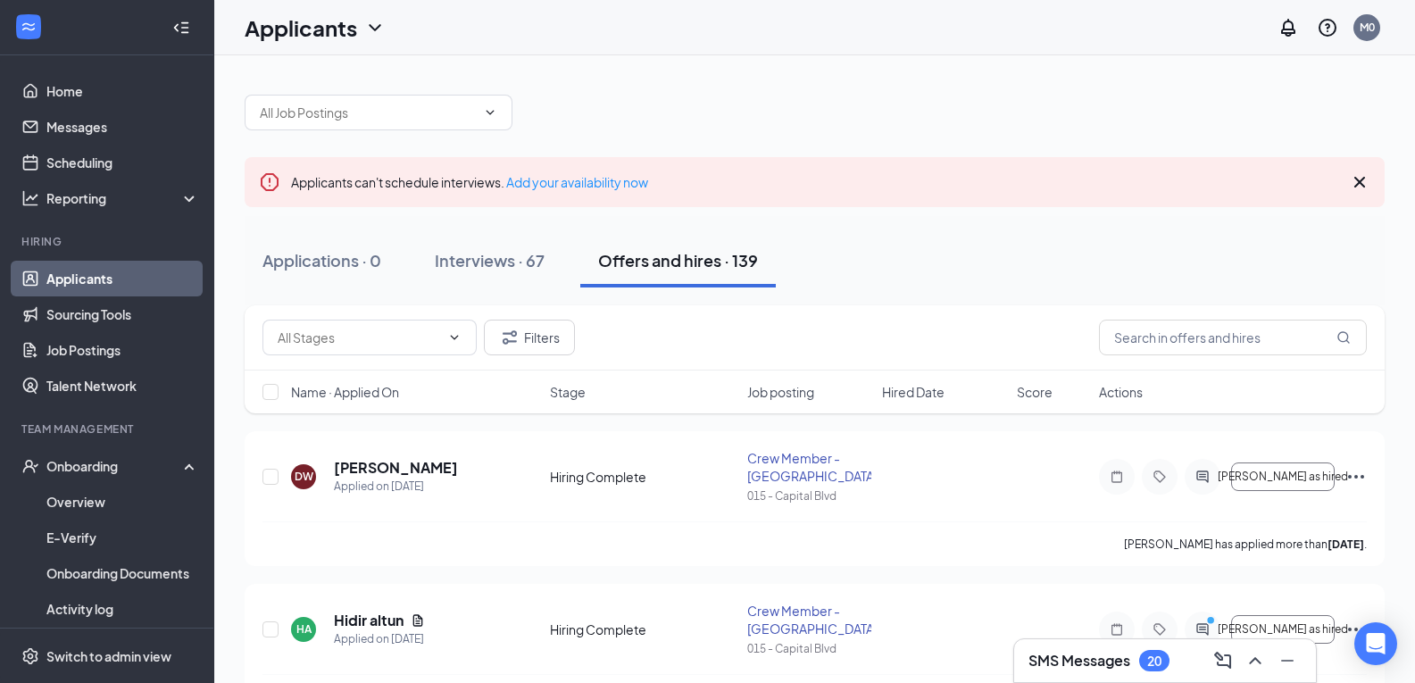
click at [1241, 659] on div at bounding box center [1254, 661] width 32 height 29
click at [1247, 655] on icon "ChevronUp" at bounding box center [1255, 660] width 21 height 21
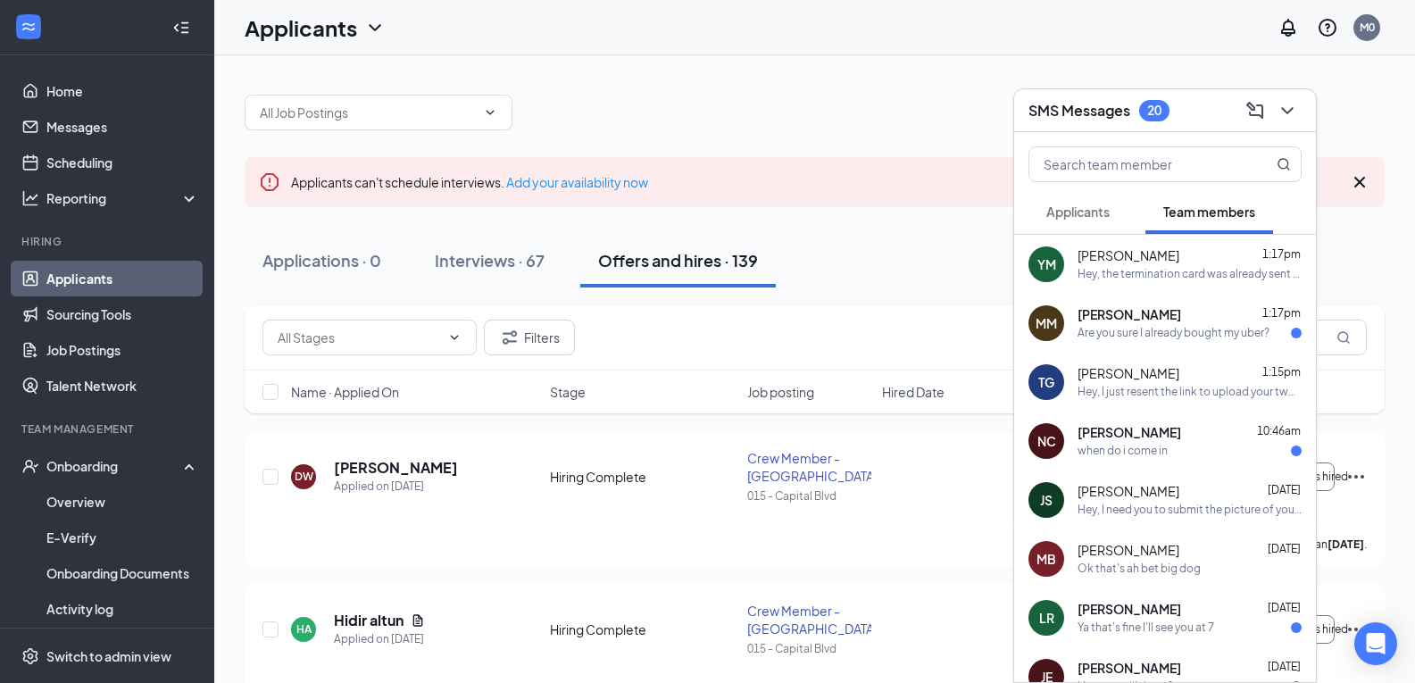
click at [1246, 341] on div "MM [PERSON_NAME] 1:17pm Are you sure I already bought my uber?" at bounding box center [1165, 323] width 302 height 59
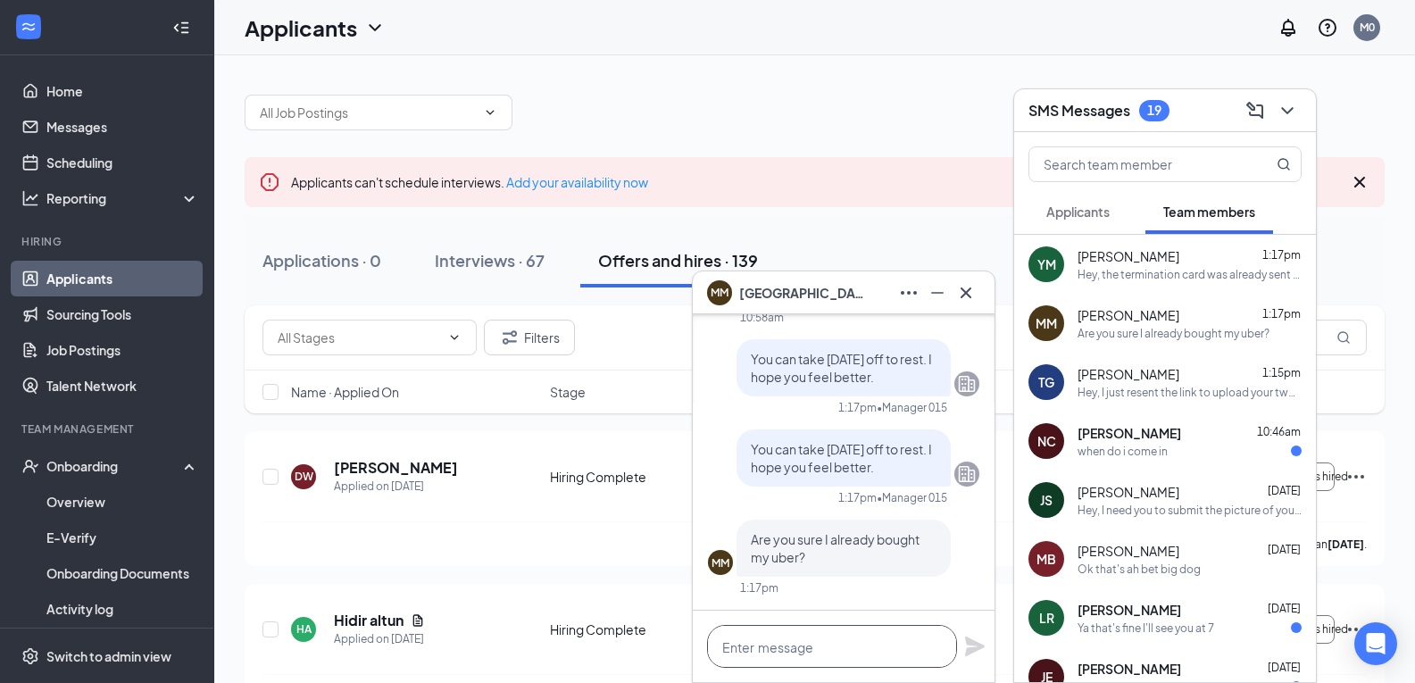
click at [920, 655] on textarea at bounding box center [832, 646] width 250 height 43
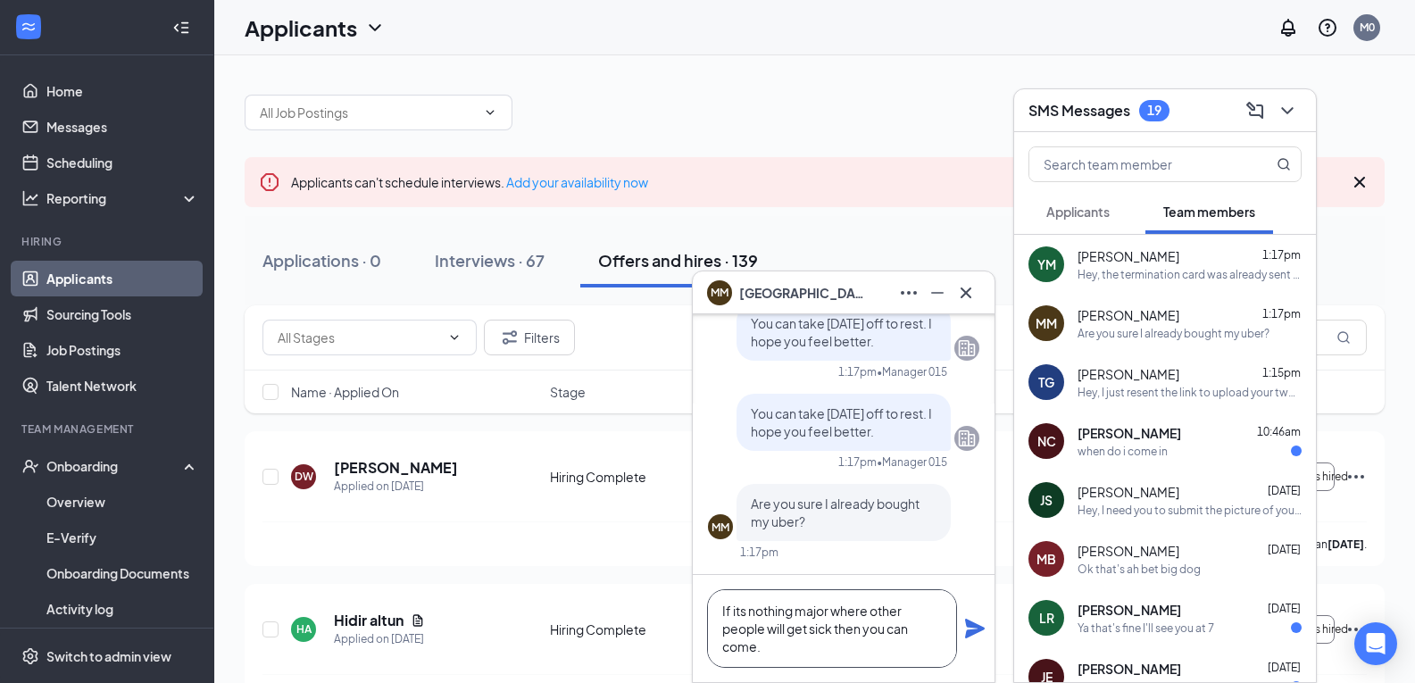
type textarea "If its nothing major where other people will get sick then you can come."
click at [977, 630] on icon "Plane" at bounding box center [975, 629] width 20 height 20
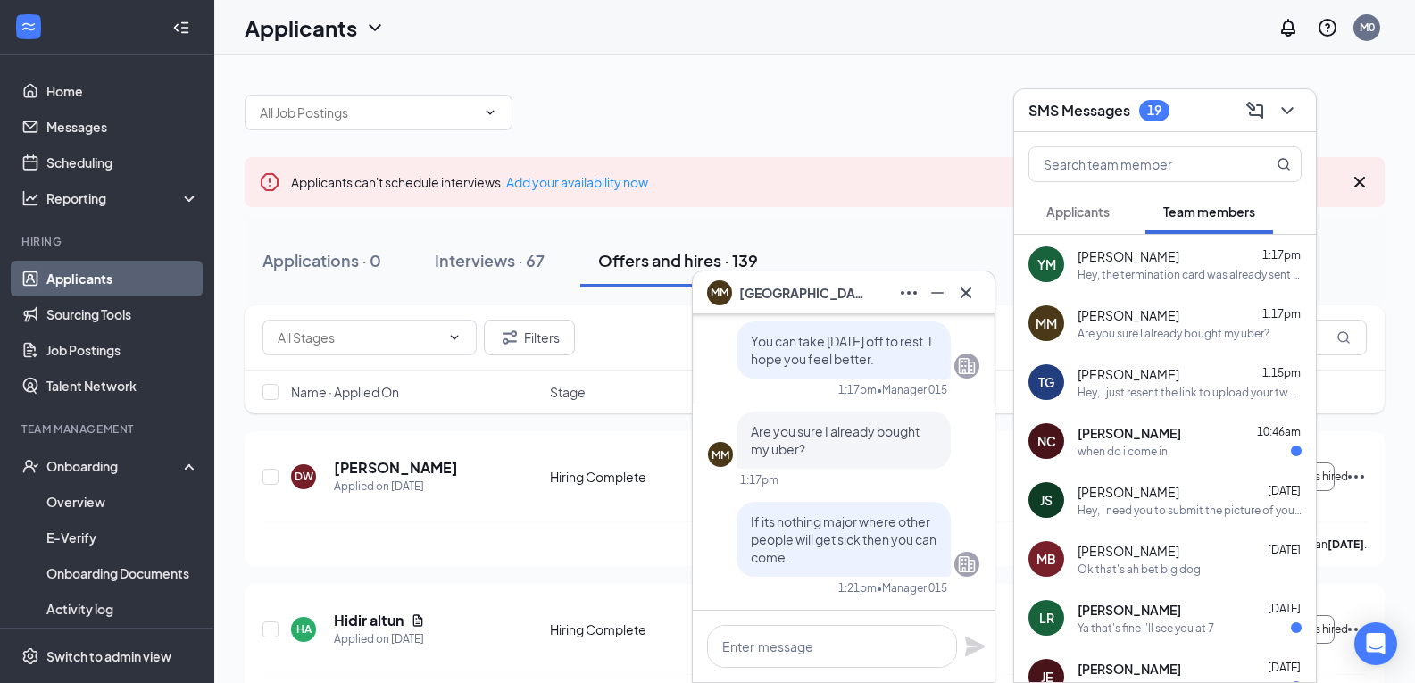
scroll to position [0, 0]
click at [972, 300] on icon "Cross" at bounding box center [966, 292] width 21 height 21
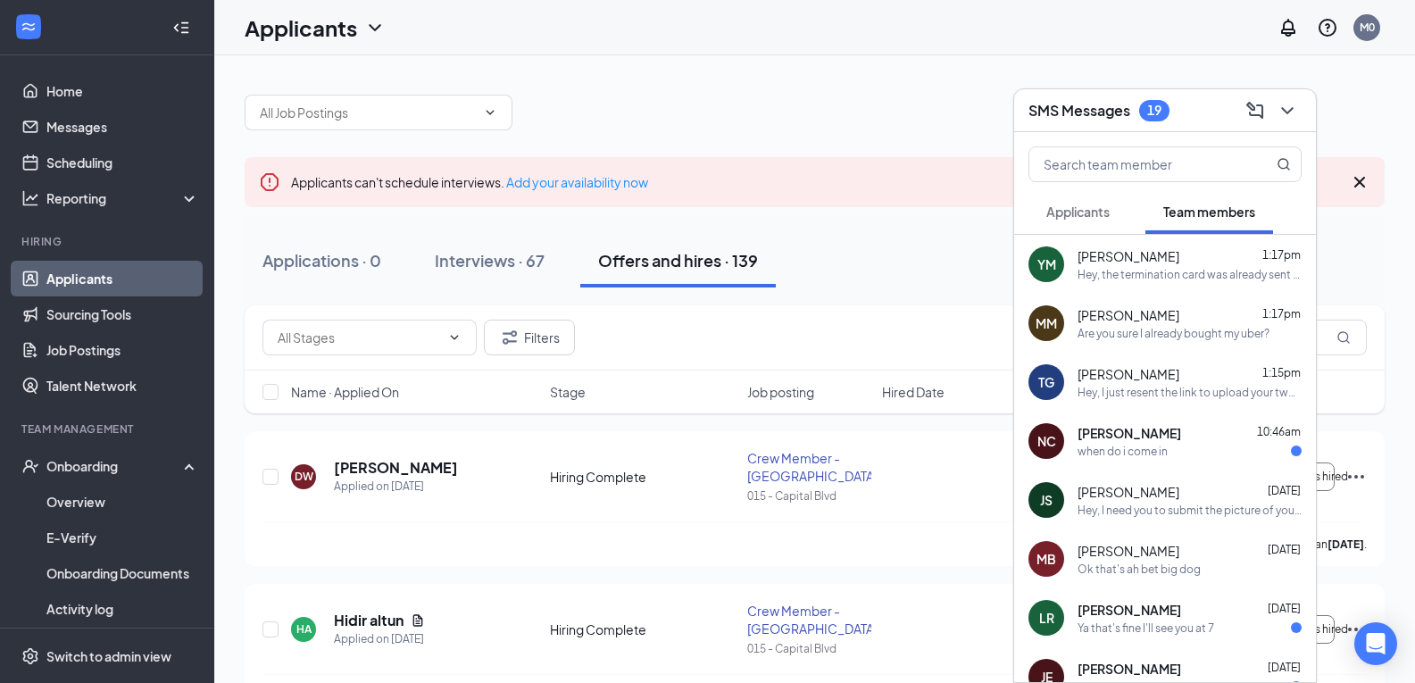
click at [1296, 110] on icon "ChevronDown" at bounding box center [1287, 110] width 21 height 21
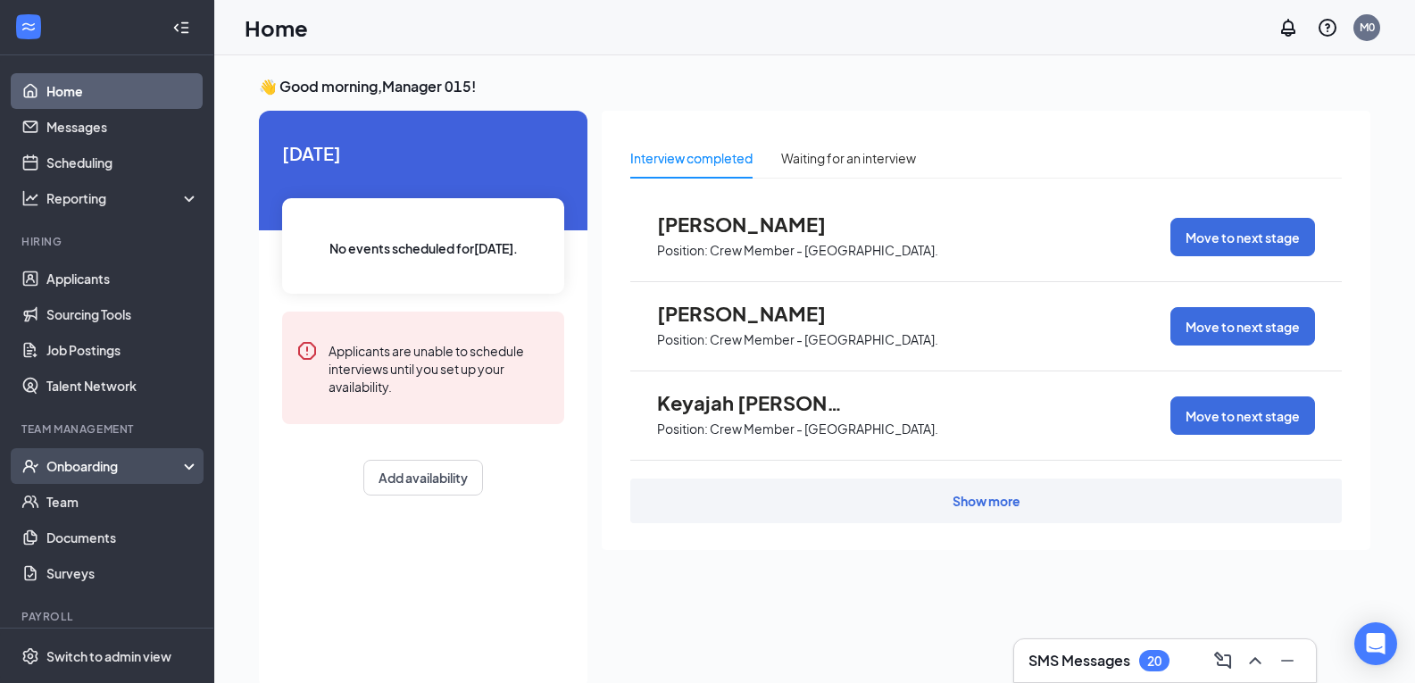
click at [107, 470] on div "Onboarding" at bounding box center [115, 466] width 138 height 18
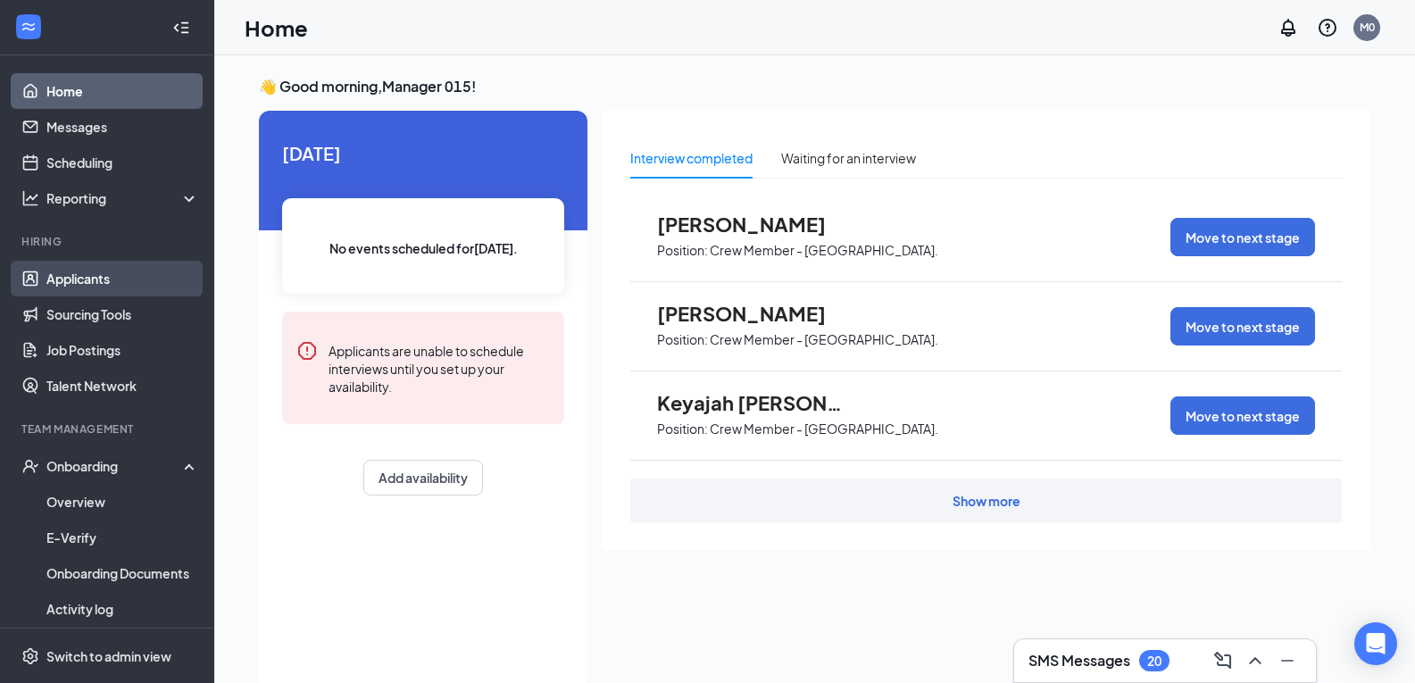
click at [105, 285] on link "Applicants" at bounding box center [122, 279] width 153 height 36
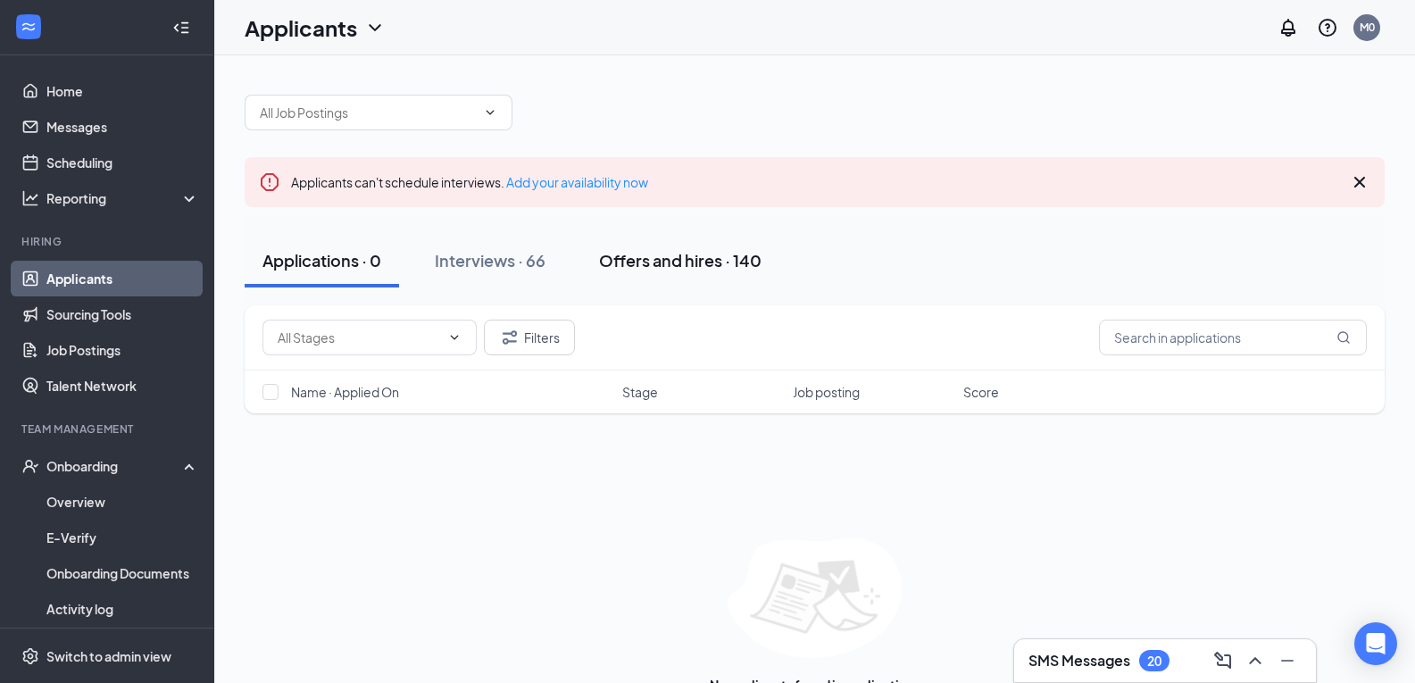
click at [724, 280] on button "Offers and hires · 140" at bounding box center [680, 261] width 198 height 54
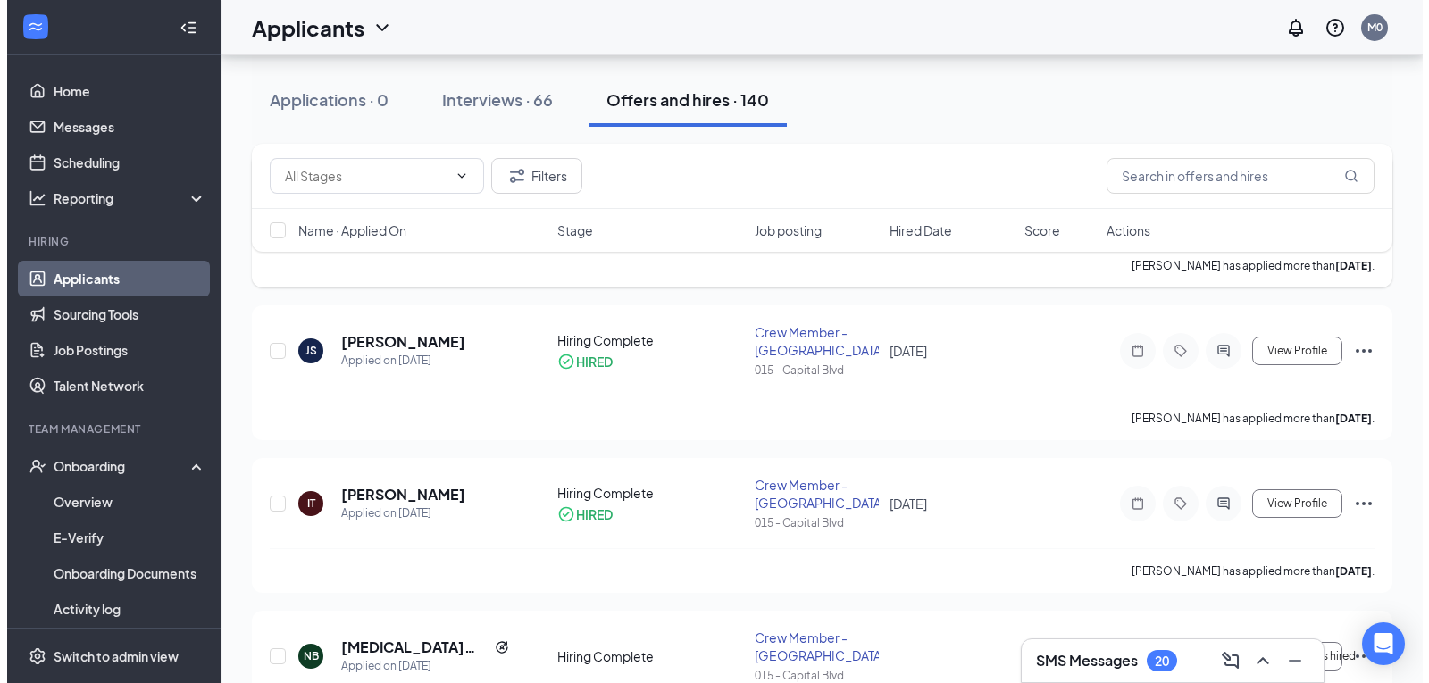
scroll to position [1518, 0]
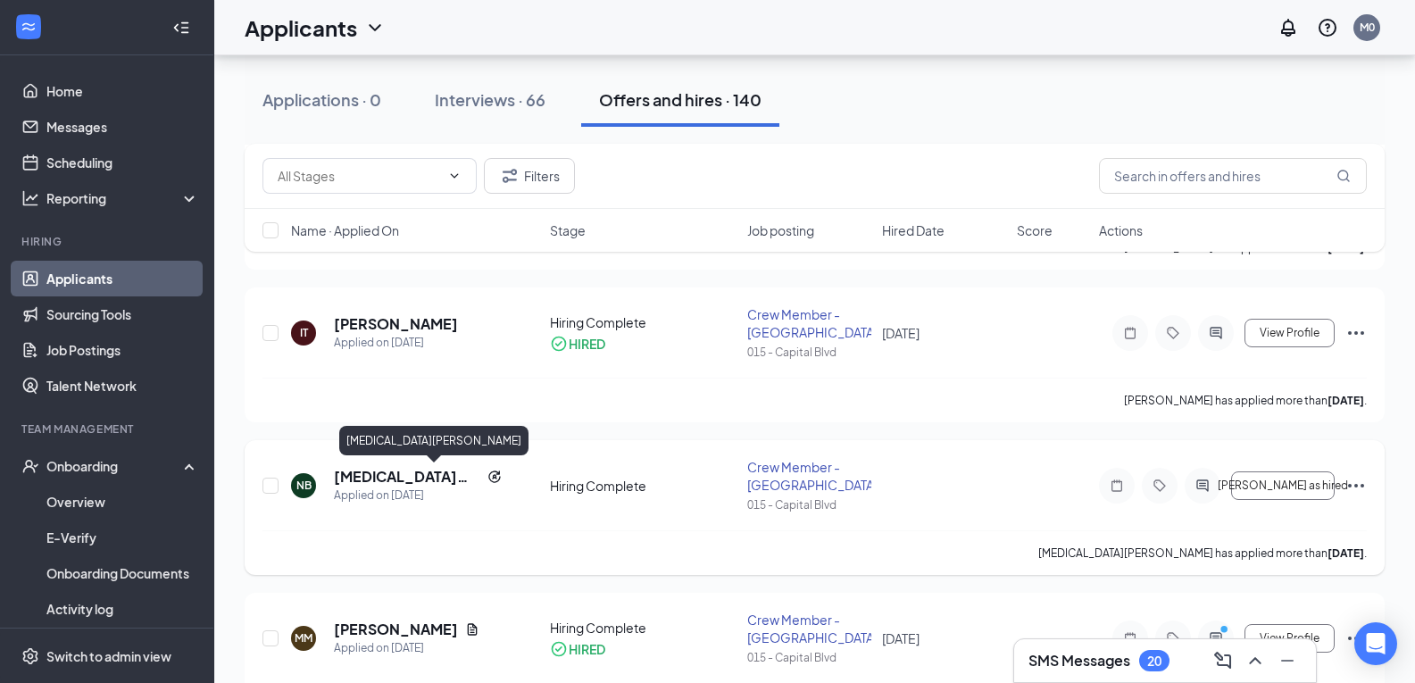
click at [406, 474] on h5 "[MEDICAL_DATA][PERSON_NAME]" at bounding box center [407, 477] width 146 height 20
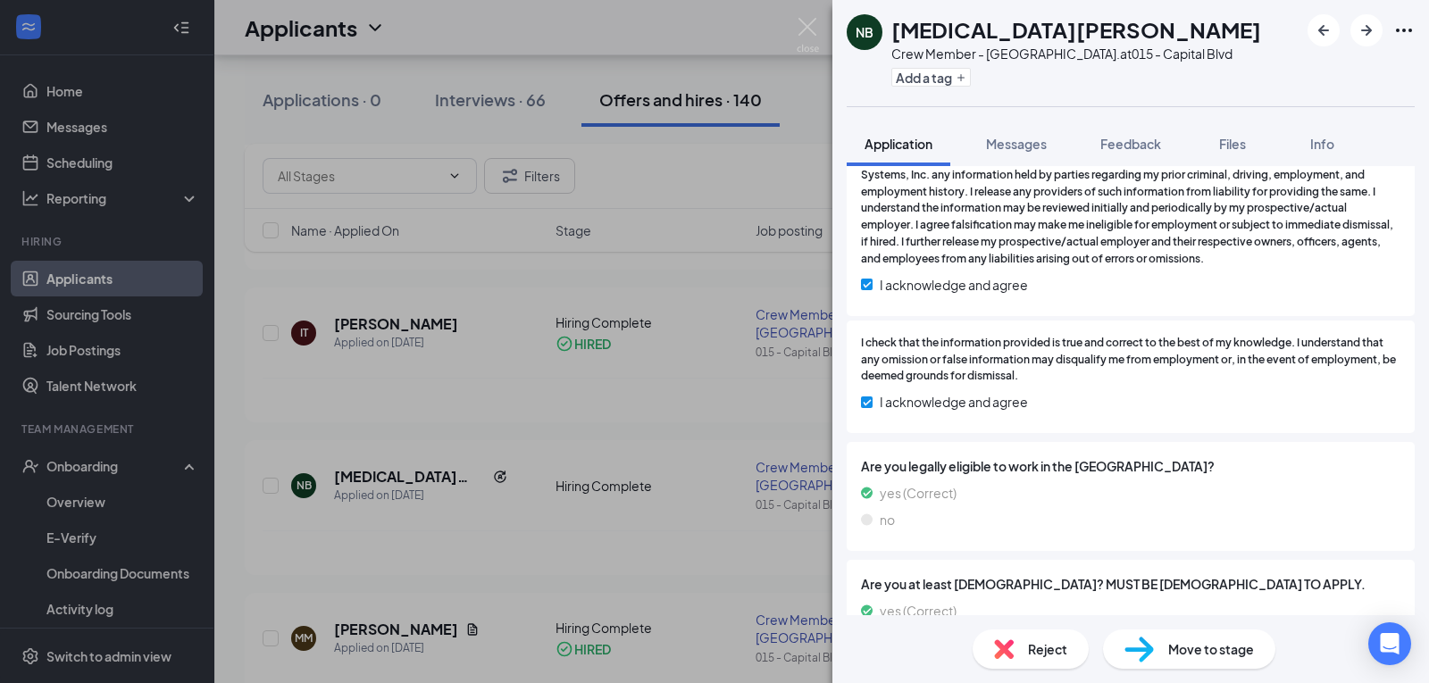
scroll to position [2682, 0]
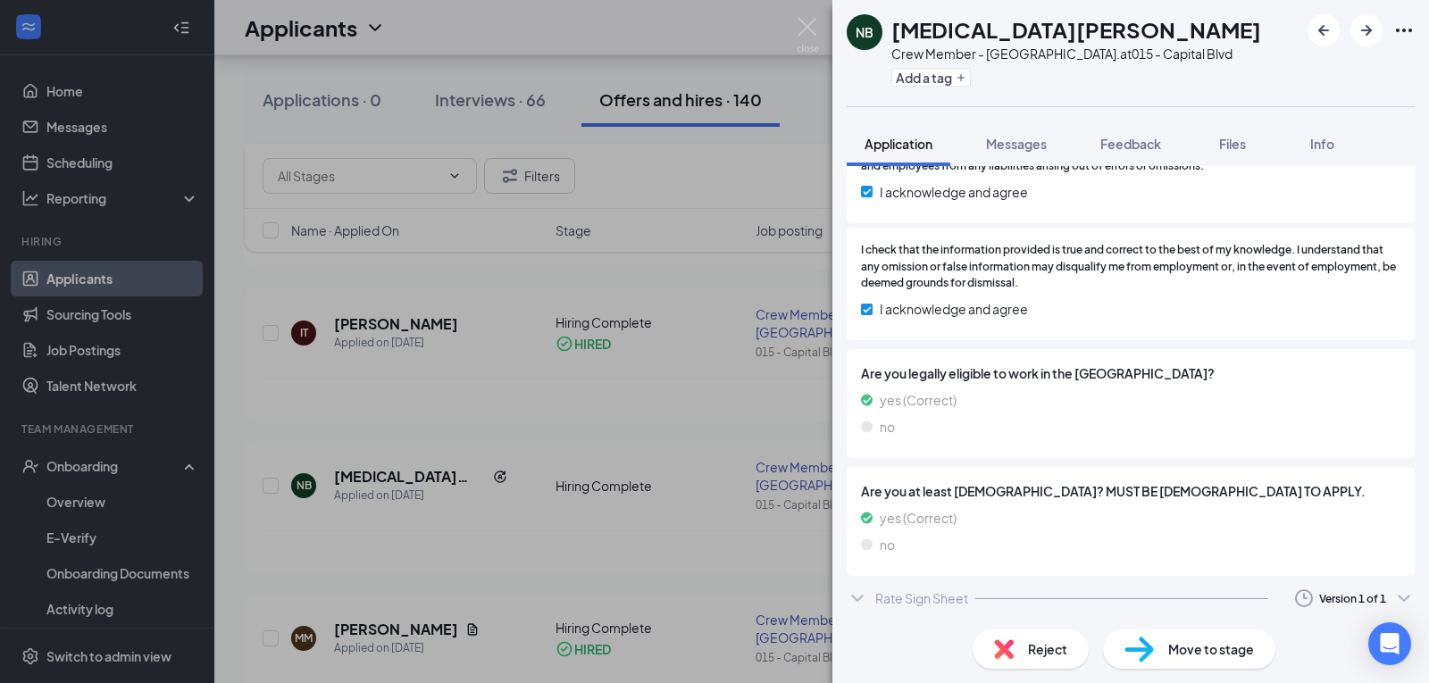
click at [931, 602] on div "Rate Sign Sheet" at bounding box center [921, 598] width 93 height 18
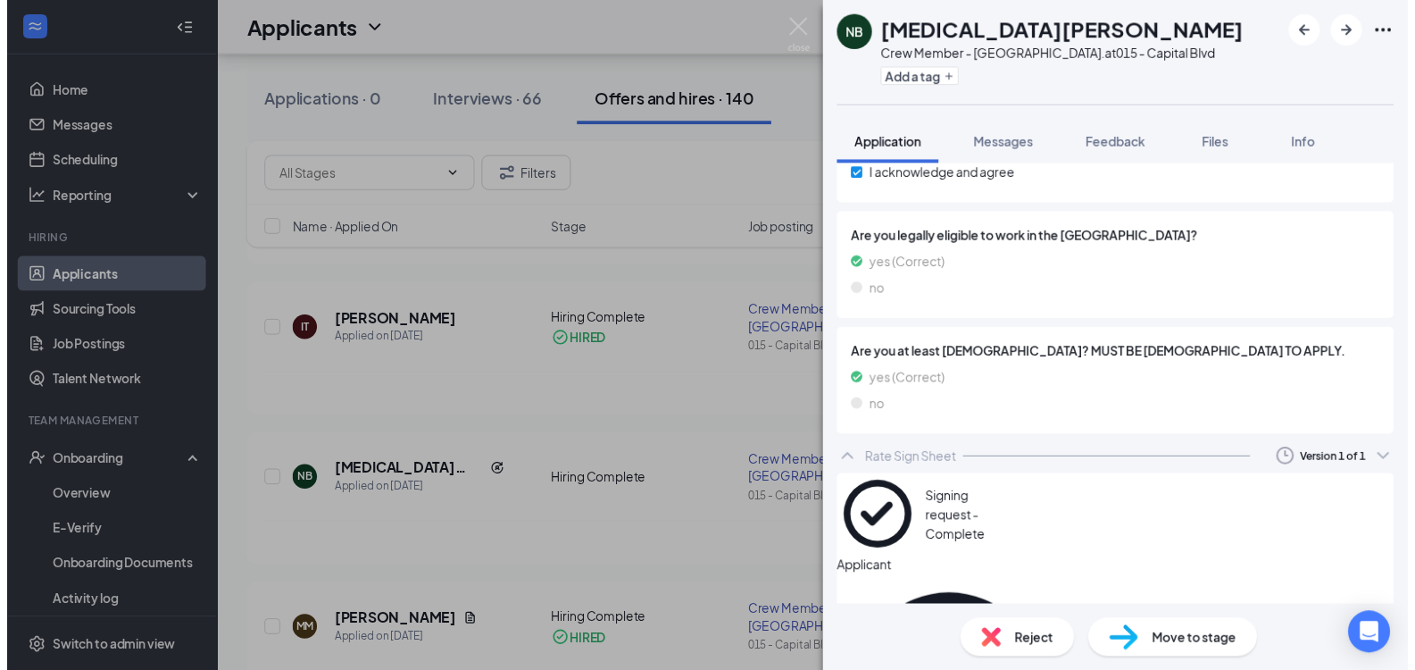
scroll to position [2820, 0]
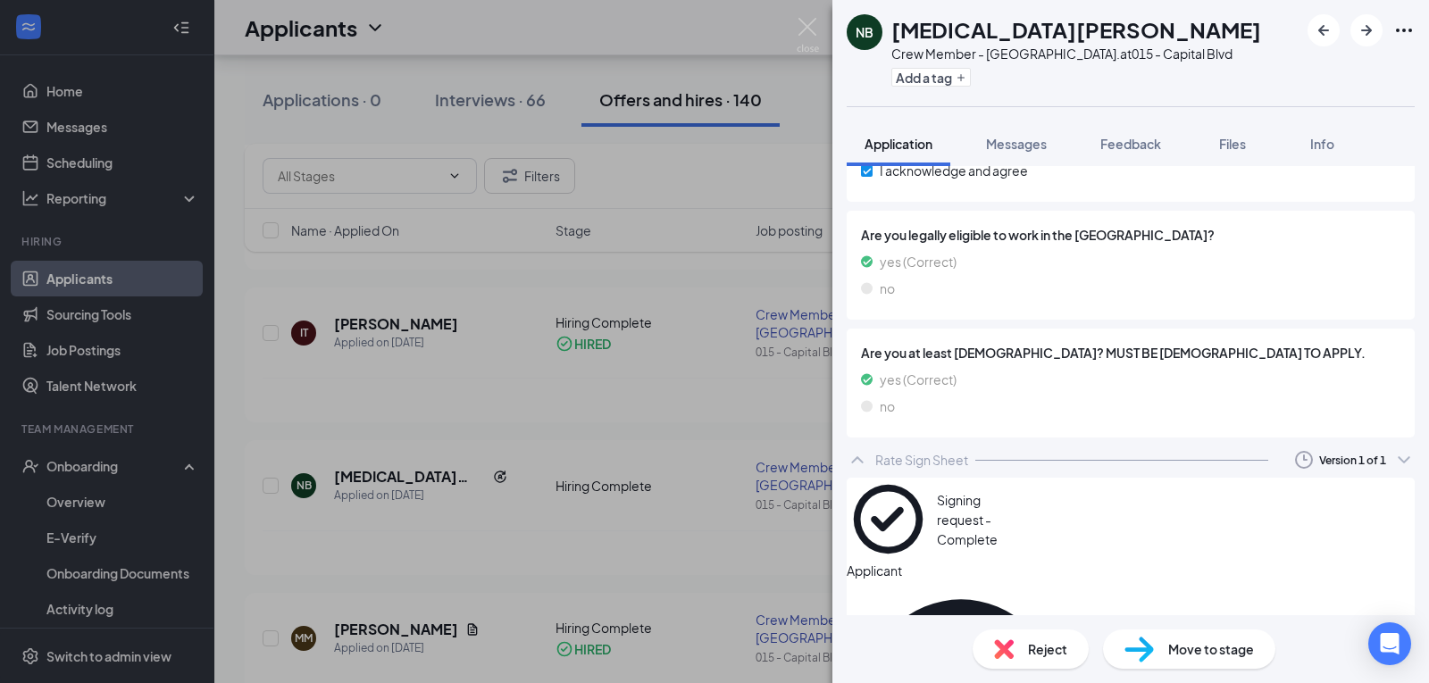
click at [661, 472] on div "NB nikita bethea Crew Member - Capital Blvd. at 015 - Capital Blvd Add a tag Ap…" at bounding box center [714, 341] width 1429 height 683
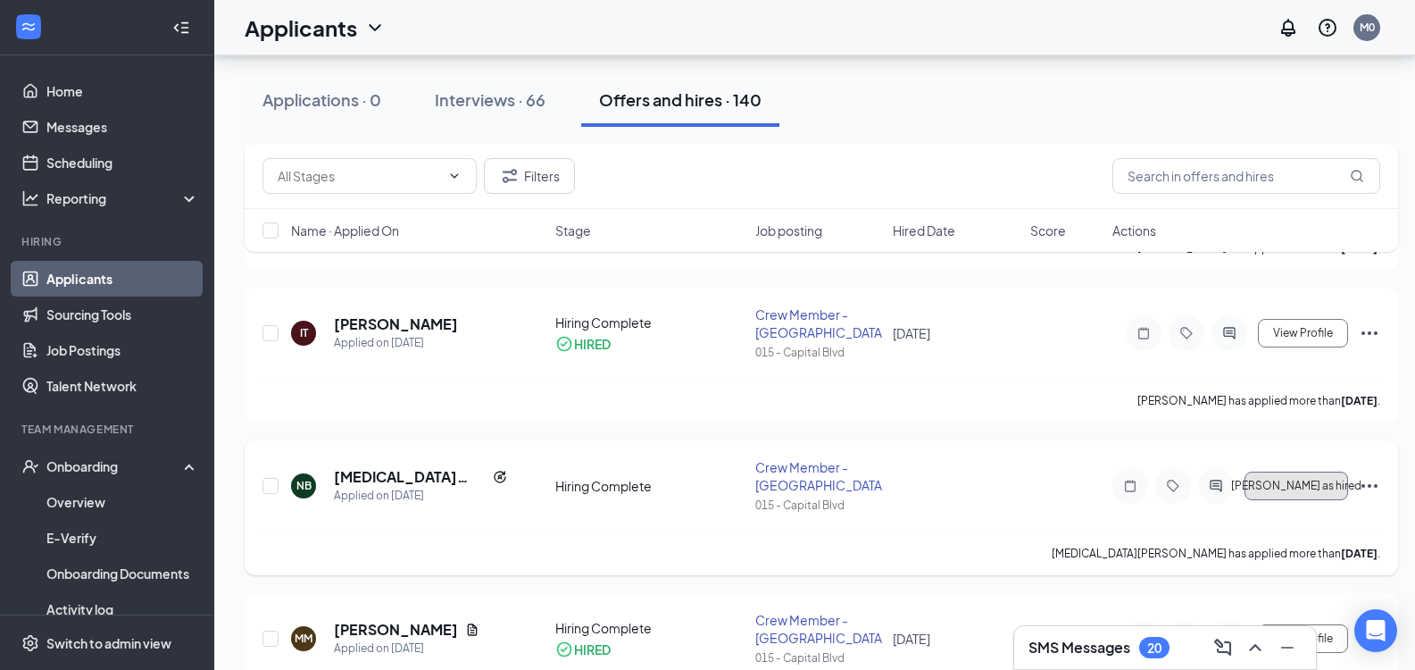
click at [1267, 478] on button "[PERSON_NAME] as hired" at bounding box center [1297, 486] width 104 height 29
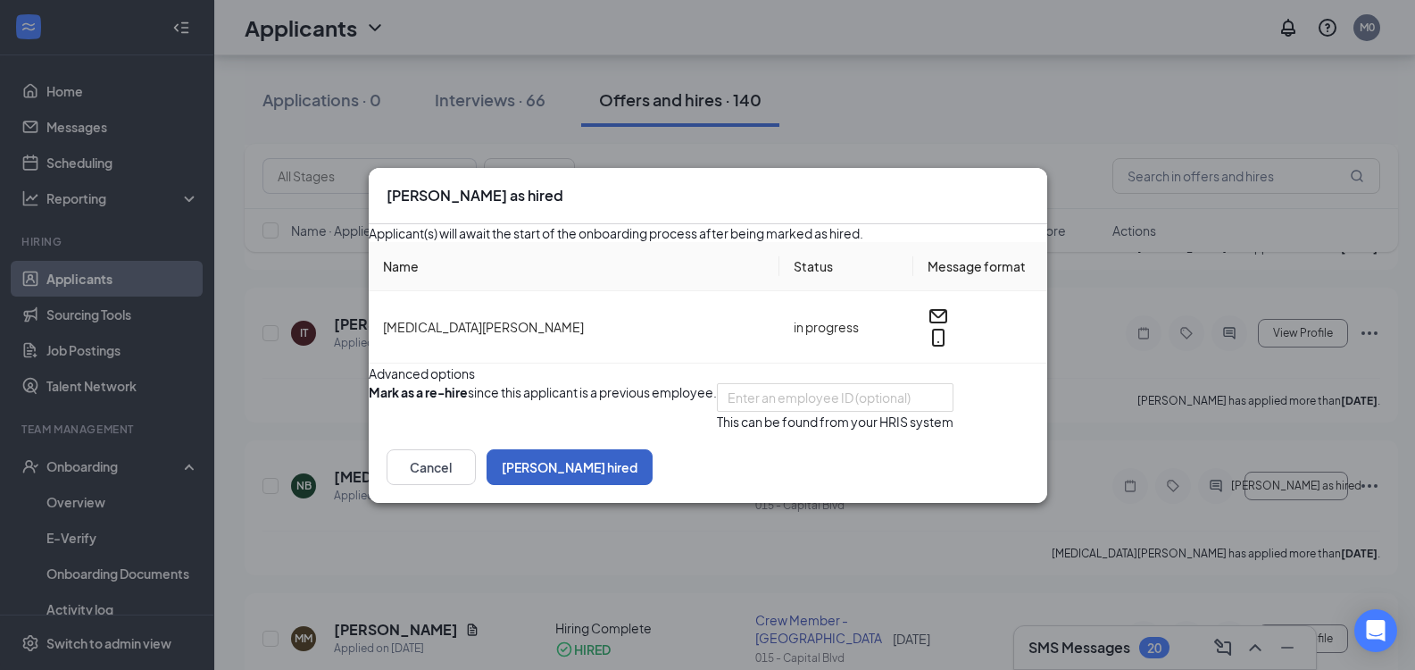
click at [653, 485] on button "Mark hired" at bounding box center [570, 467] width 166 height 36
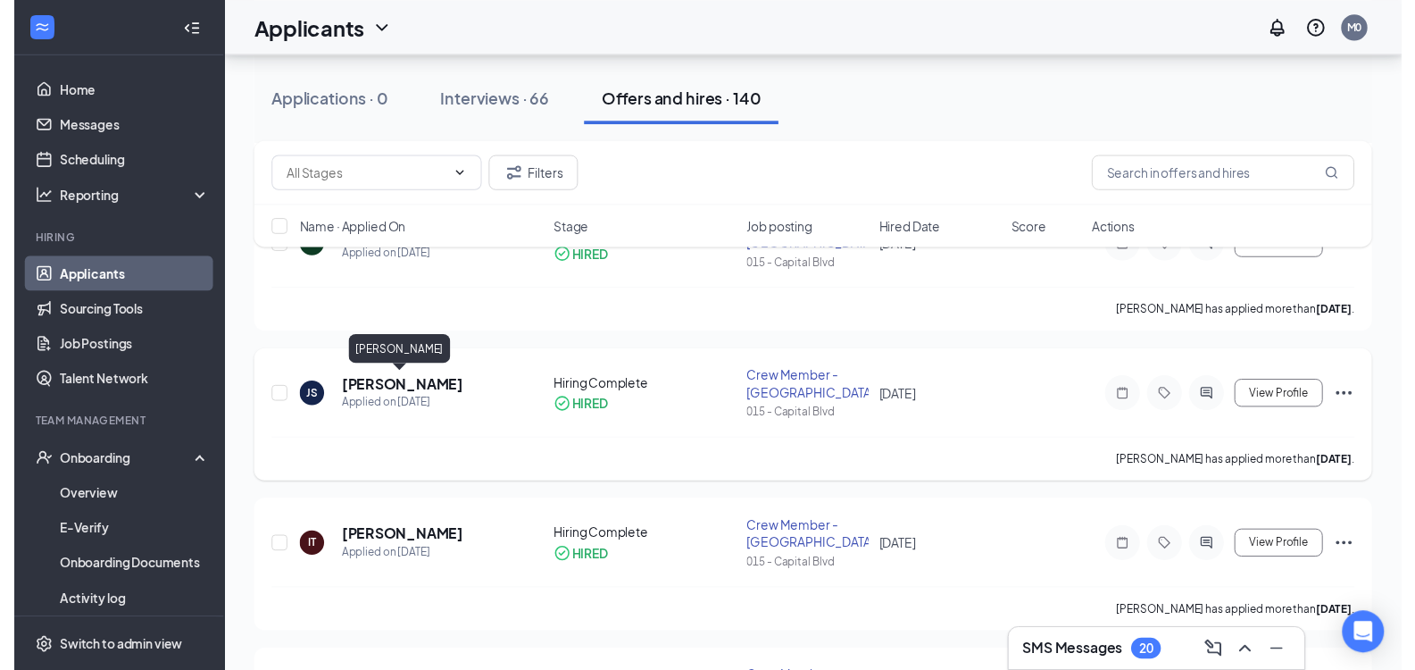
scroll to position [1518, 0]
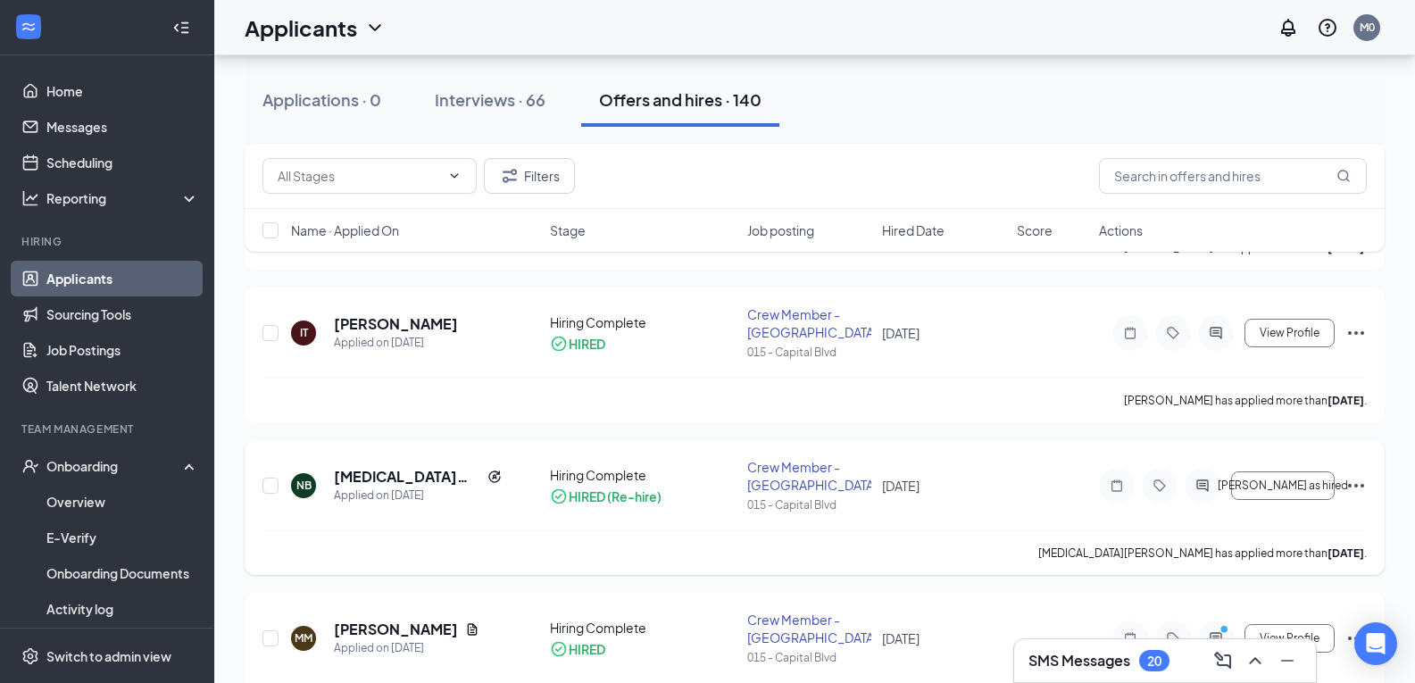
click at [1349, 482] on icon "Ellipses" at bounding box center [1356, 485] width 21 height 21
click at [397, 470] on h5 "[MEDICAL_DATA][PERSON_NAME]" at bounding box center [407, 477] width 146 height 20
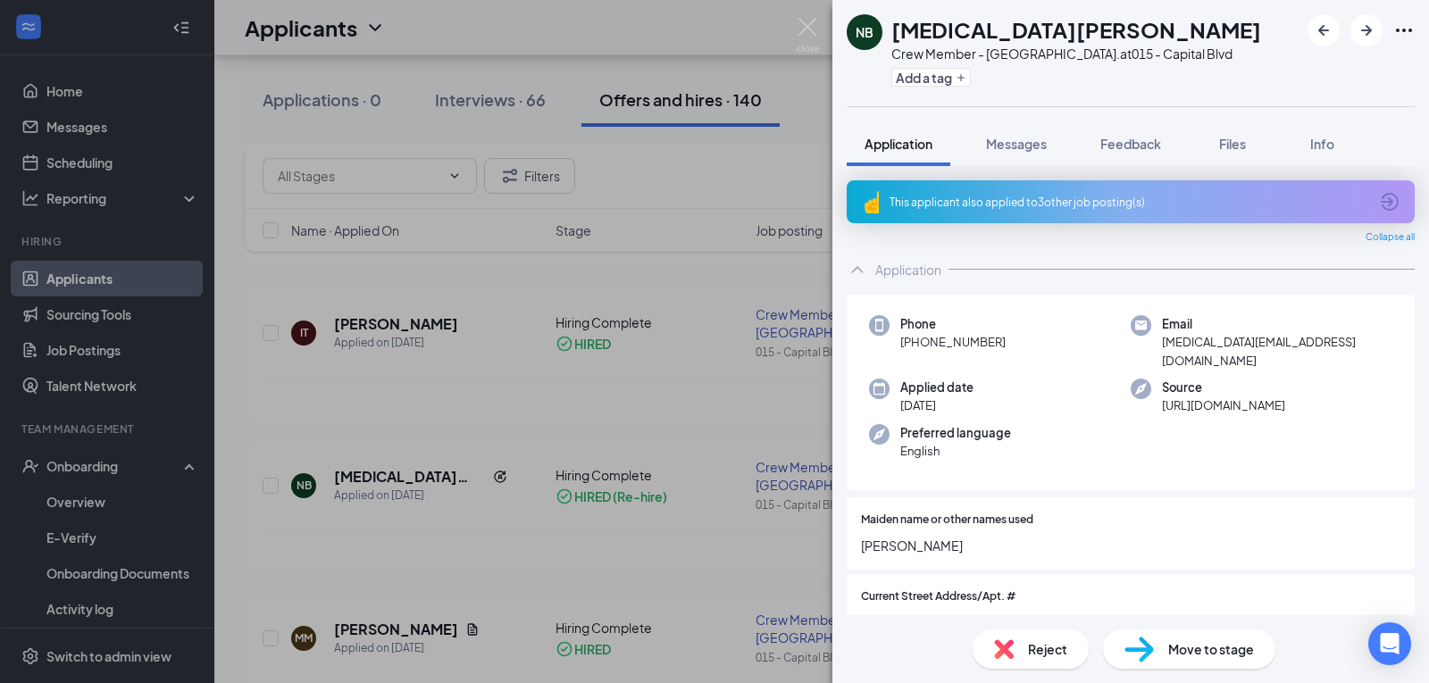
click at [1185, 643] on span "Move to stage" at bounding box center [1211, 649] width 86 height 20
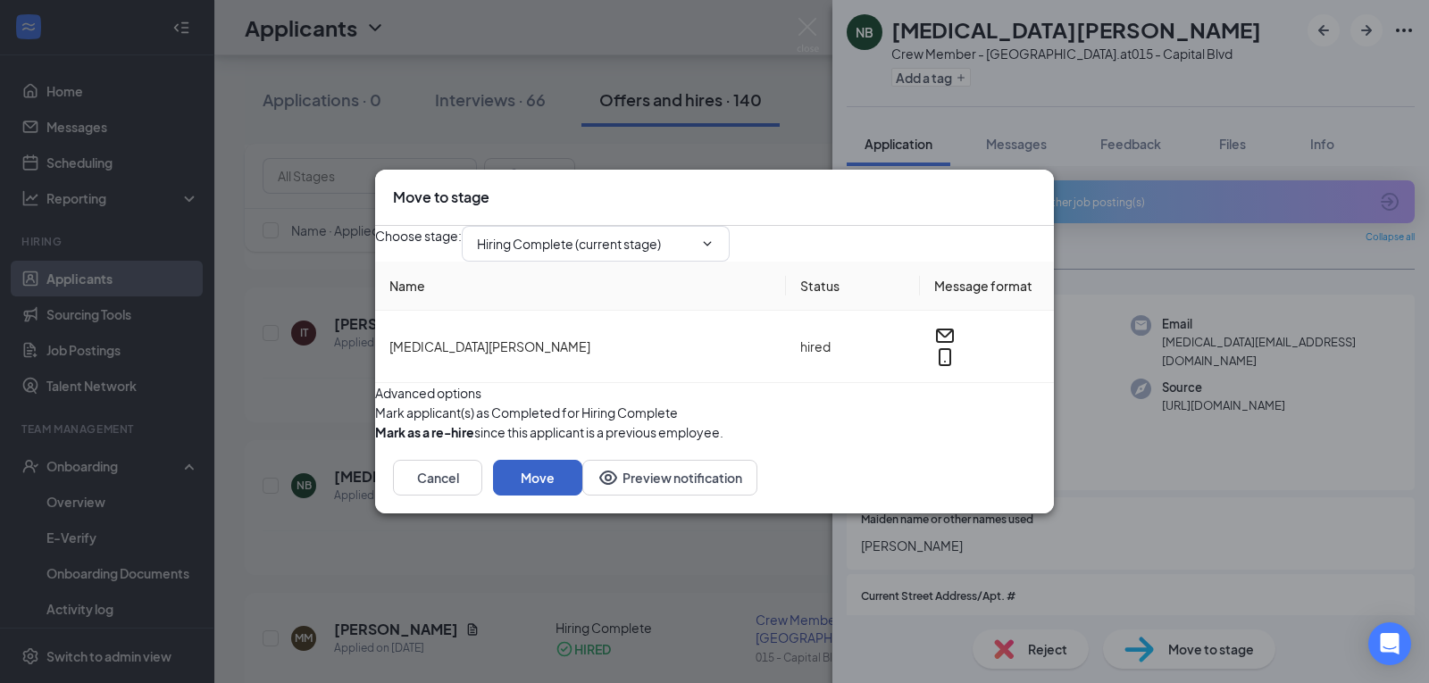
click at [582, 496] on button "Move" at bounding box center [537, 478] width 89 height 36
click at [482, 496] on button "Cancel" at bounding box center [437, 478] width 89 height 36
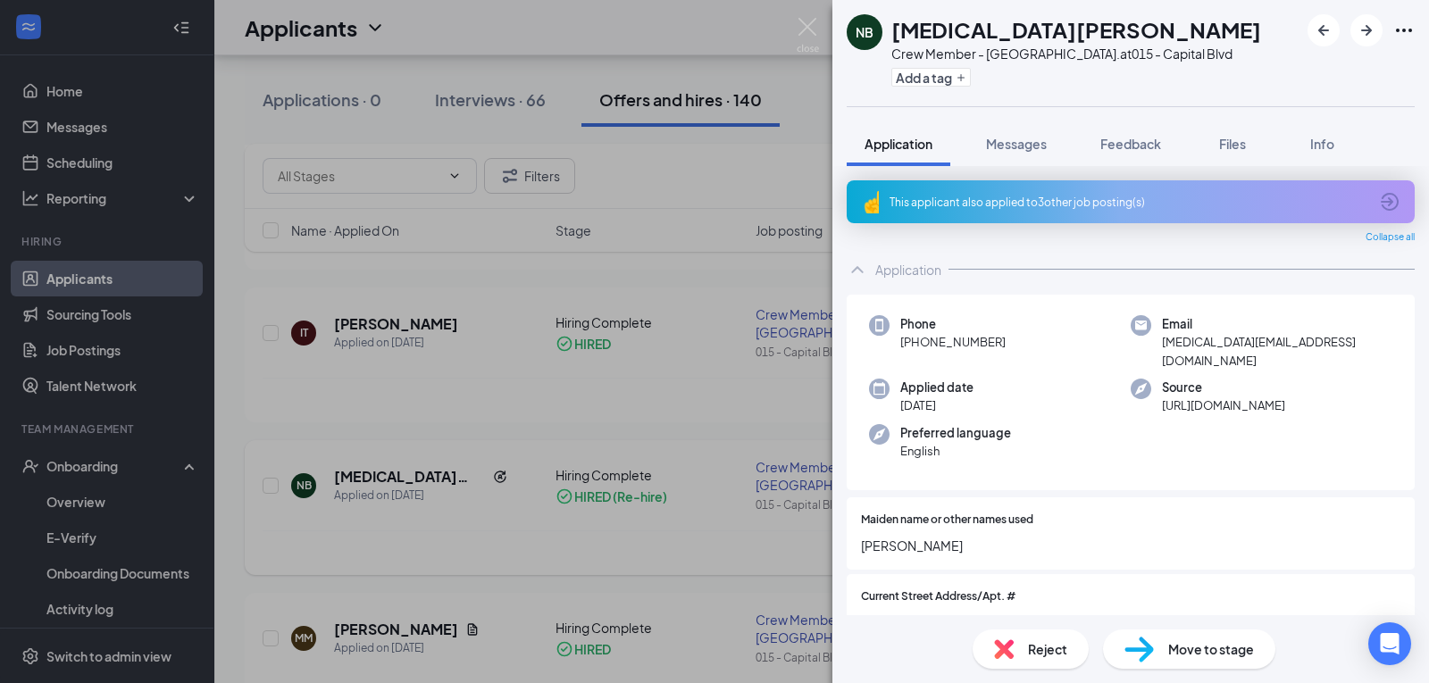
click at [678, 230] on div "NB nikita bethea Crew Member - Capital Blvd. at 015 - Capital Blvd Add a tag Ap…" at bounding box center [714, 341] width 1429 height 683
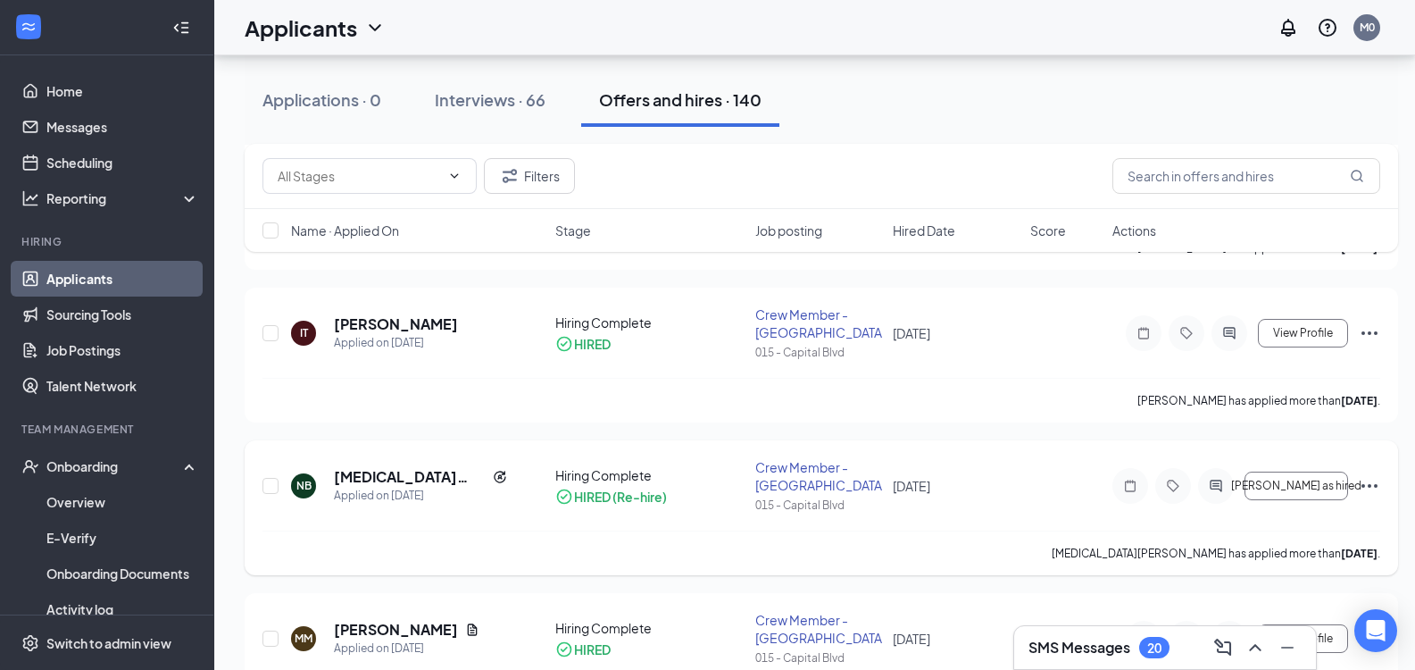
click at [1364, 482] on icon "Ellipses" at bounding box center [1369, 485] width 21 height 21
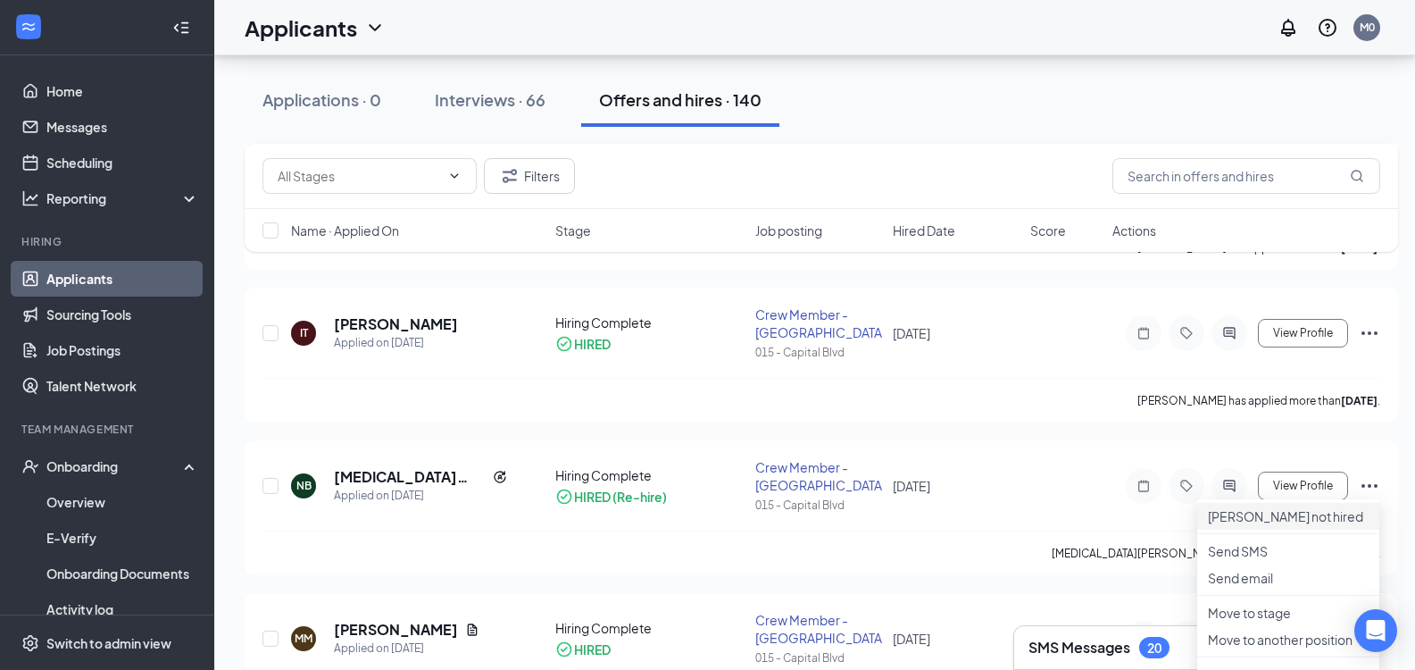
click at [1308, 530] on li "Mark not hired" at bounding box center [1289, 516] width 182 height 27
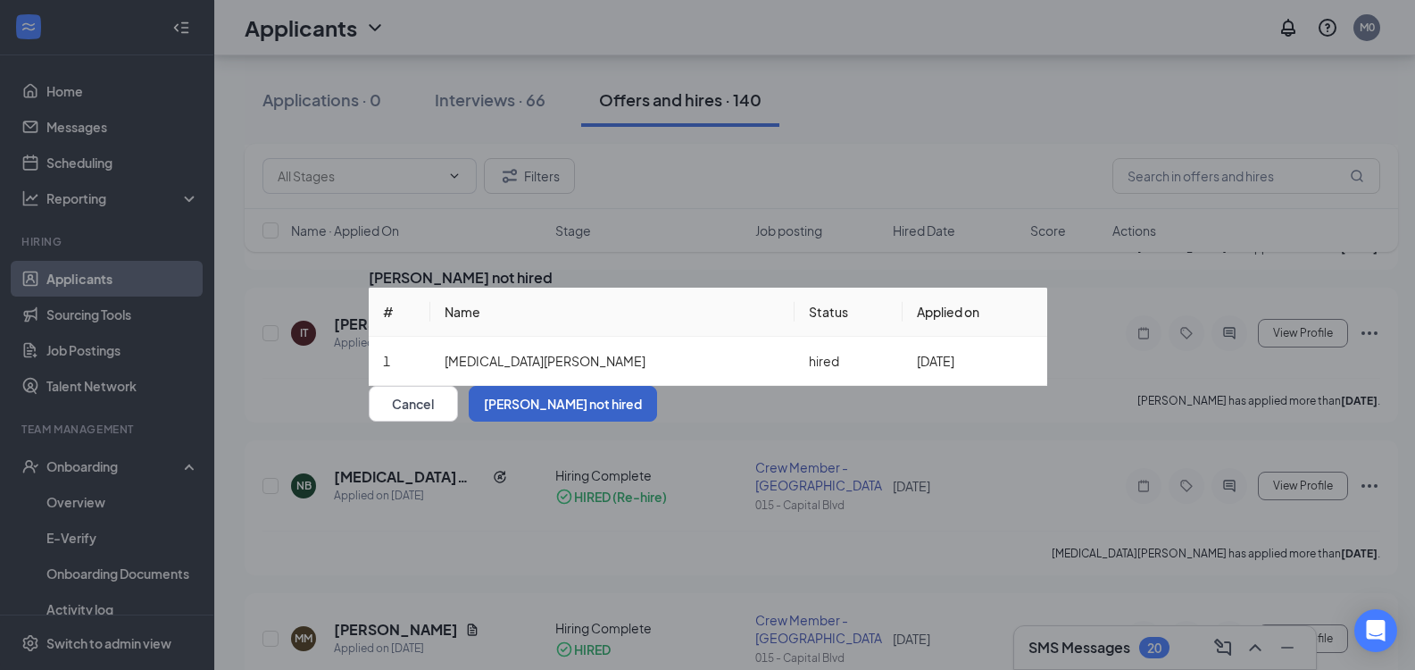
click at [657, 422] on button "Mark not hired" at bounding box center [563, 404] width 188 height 36
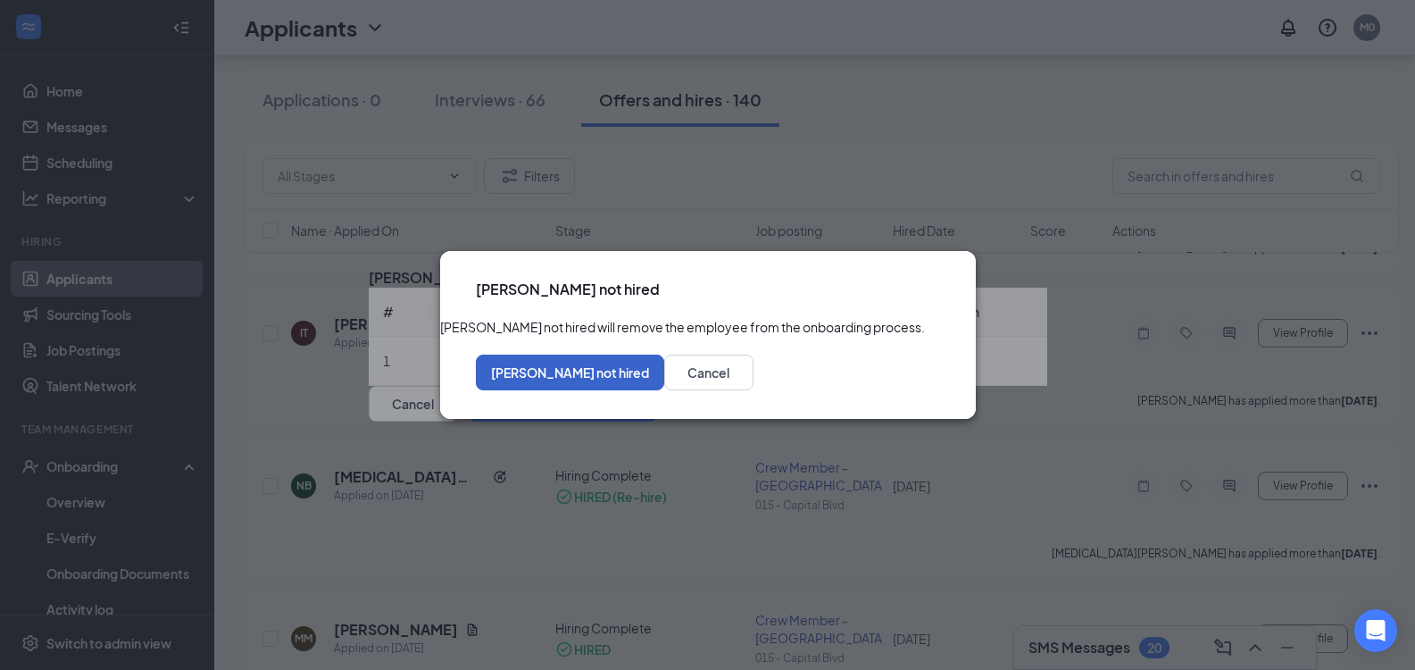
click at [664, 387] on button "Mark not hired" at bounding box center [570, 373] width 188 height 36
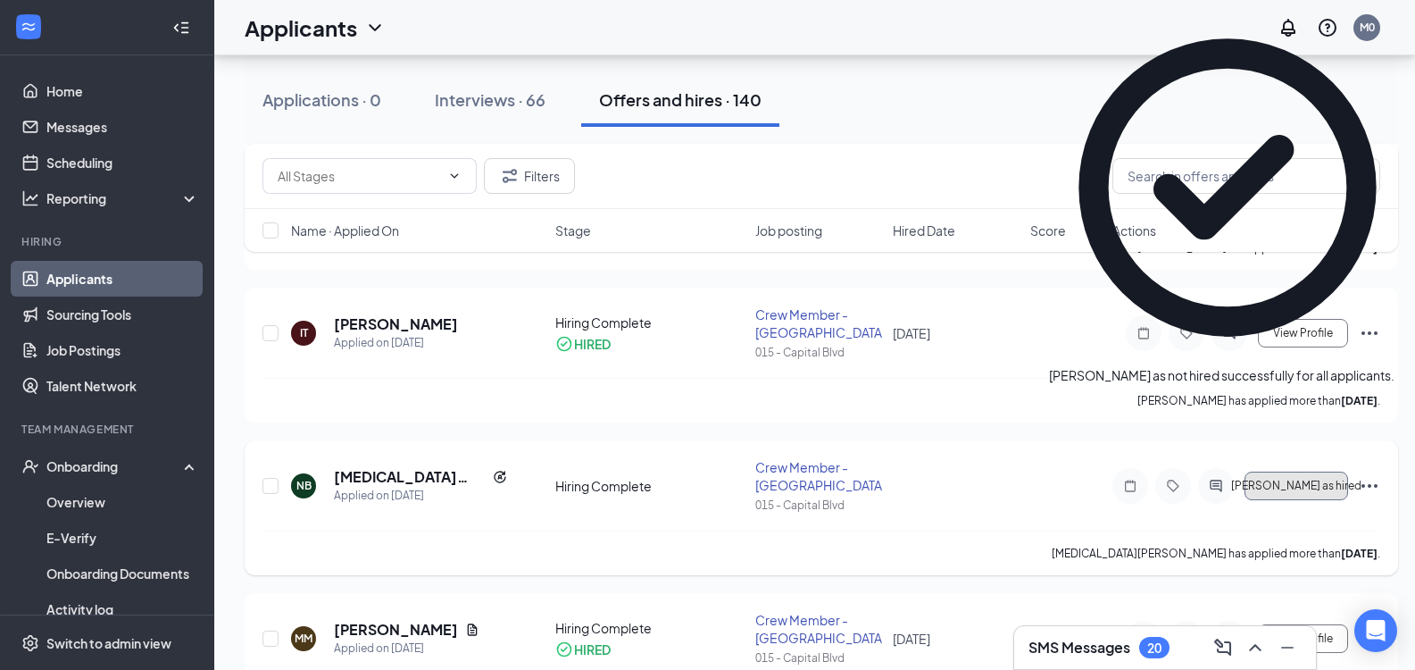
click at [1274, 484] on span "[PERSON_NAME] as hired" at bounding box center [1296, 486] width 130 height 13
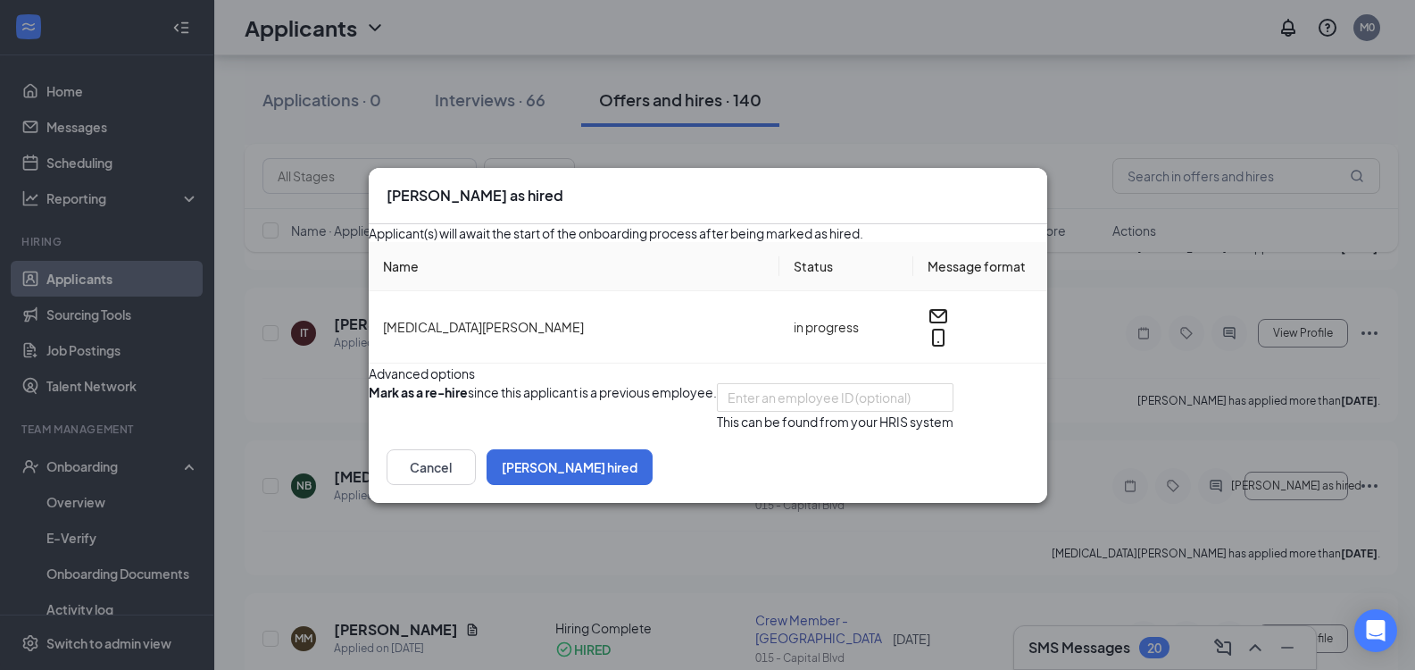
click at [369, 396] on button "button" at bounding box center [369, 407] width 0 height 48
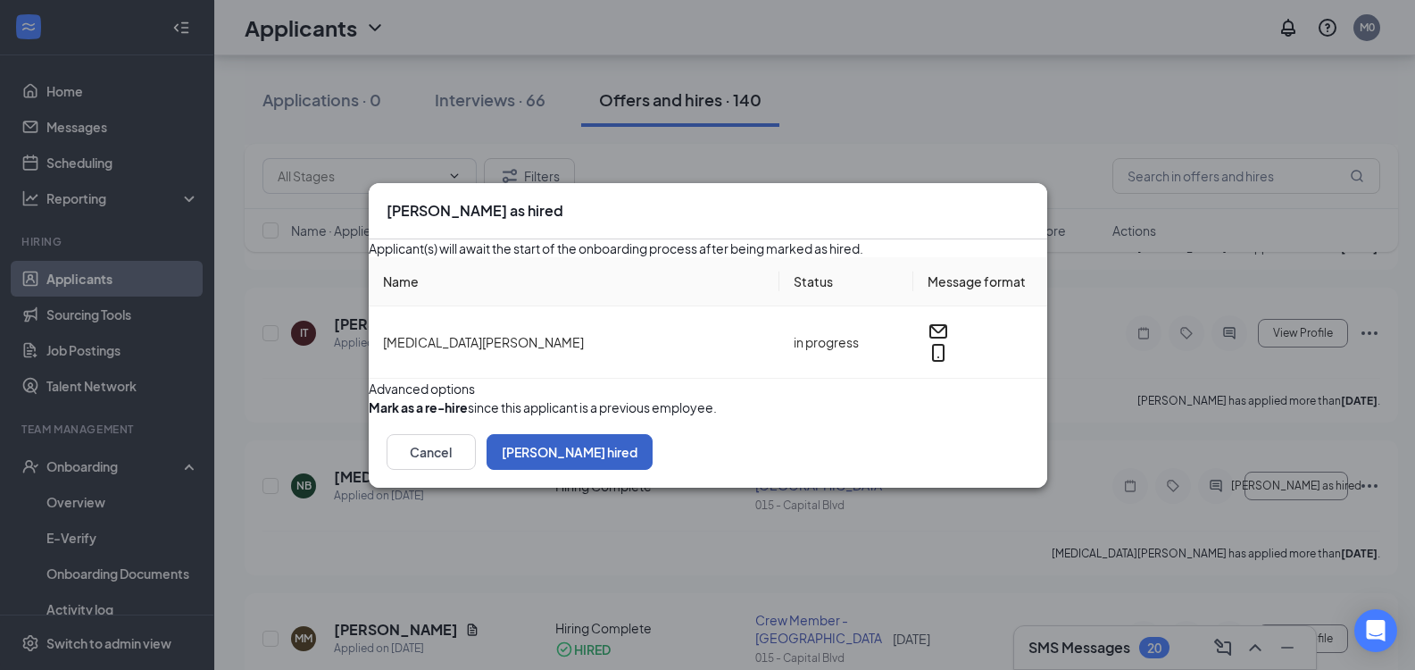
click at [653, 470] on button "Mark hired" at bounding box center [570, 452] width 166 height 36
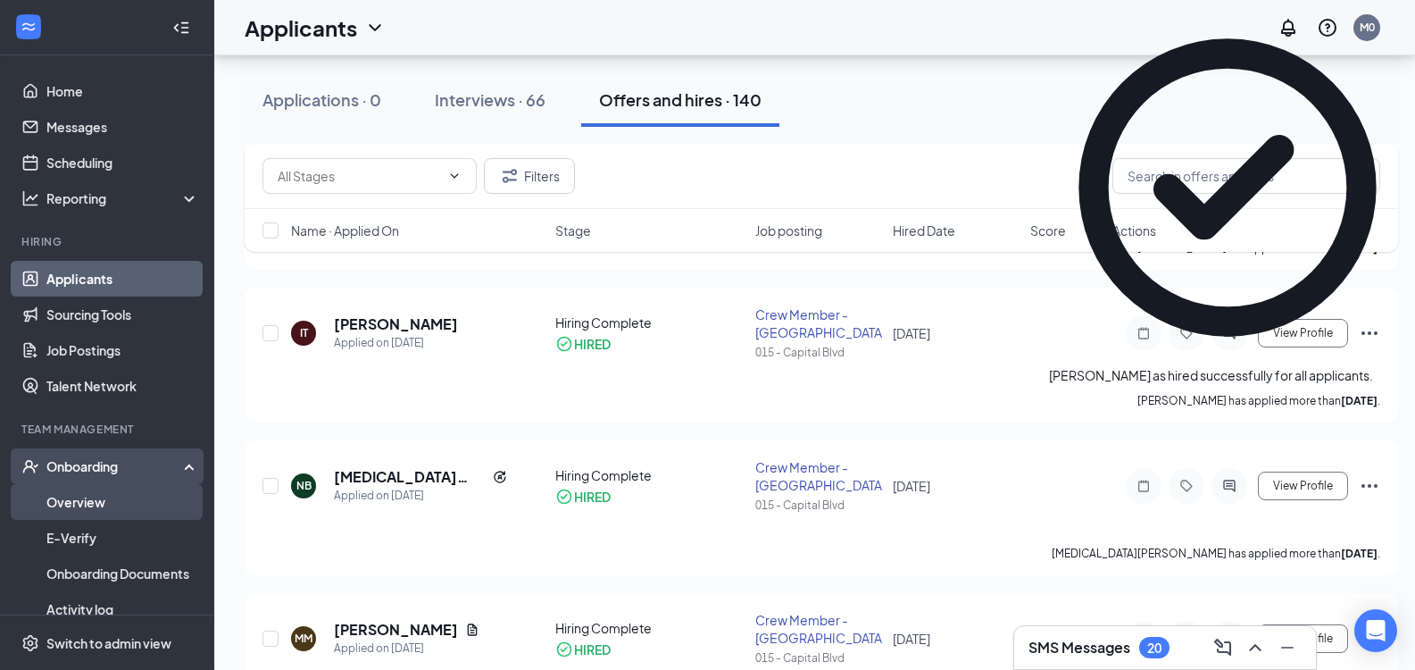
click at [123, 488] on link "Overview" at bounding box center [122, 502] width 153 height 36
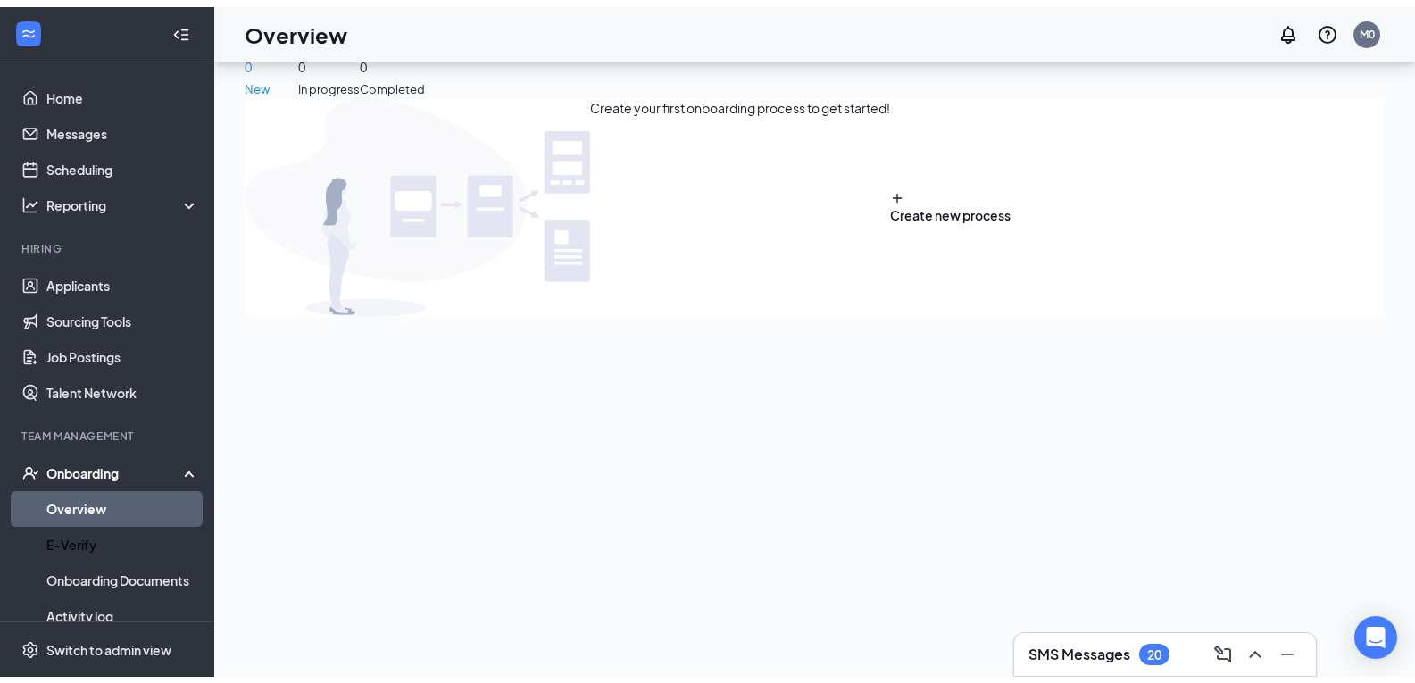
scroll to position [80, 0]
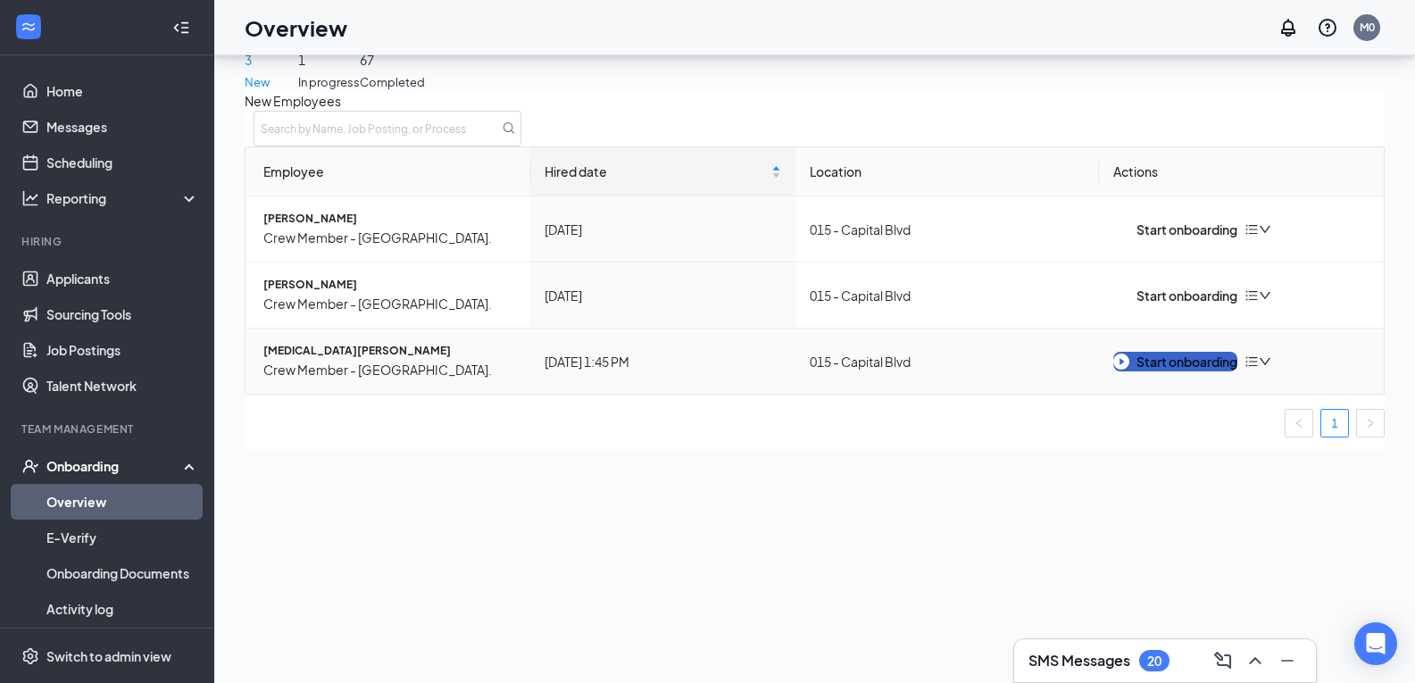
click at [1142, 371] on div "Start onboarding" at bounding box center [1176, 362] width 124 height 20
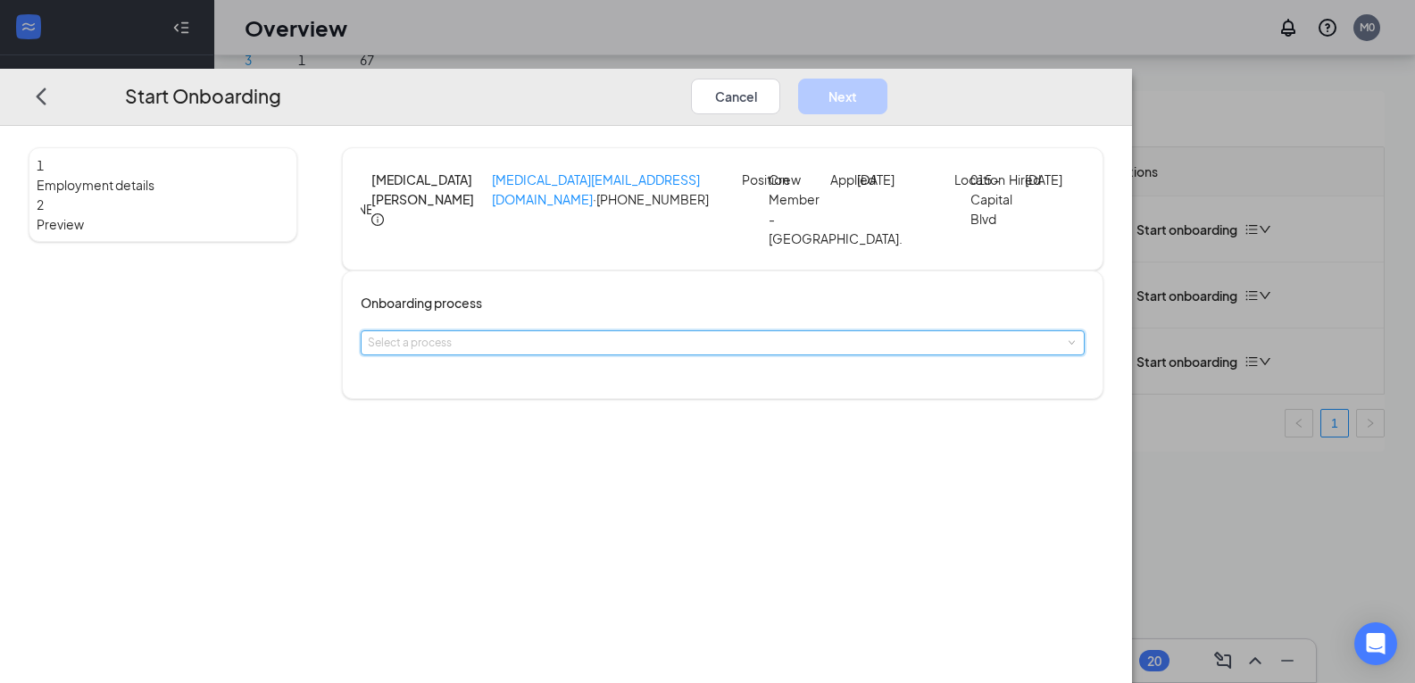
click at [1067, 346] on span at bounding box center [1071, 342] width 8 height 8
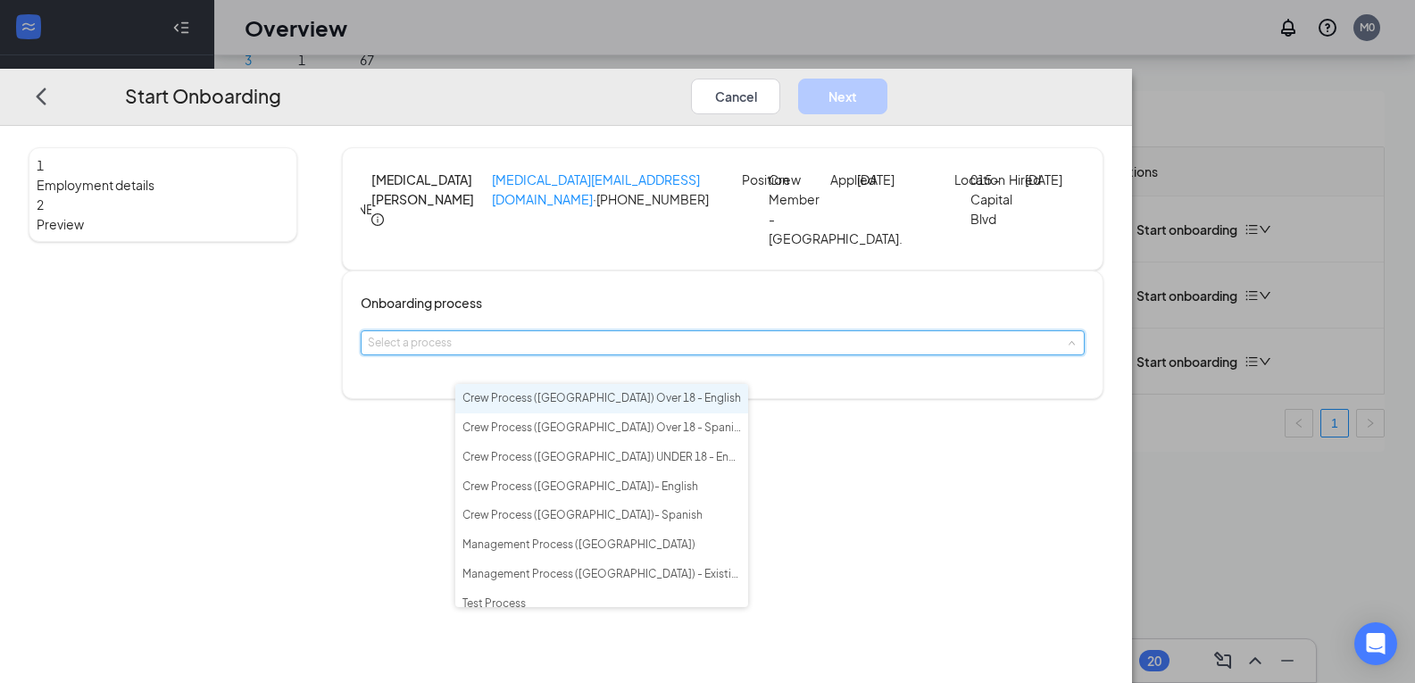
click at [679, 402] on li "Crew Process ([GEOGRAPHIC_DATA]) Over 18 - English" at bounding box center [601, 398] width 293 height 29
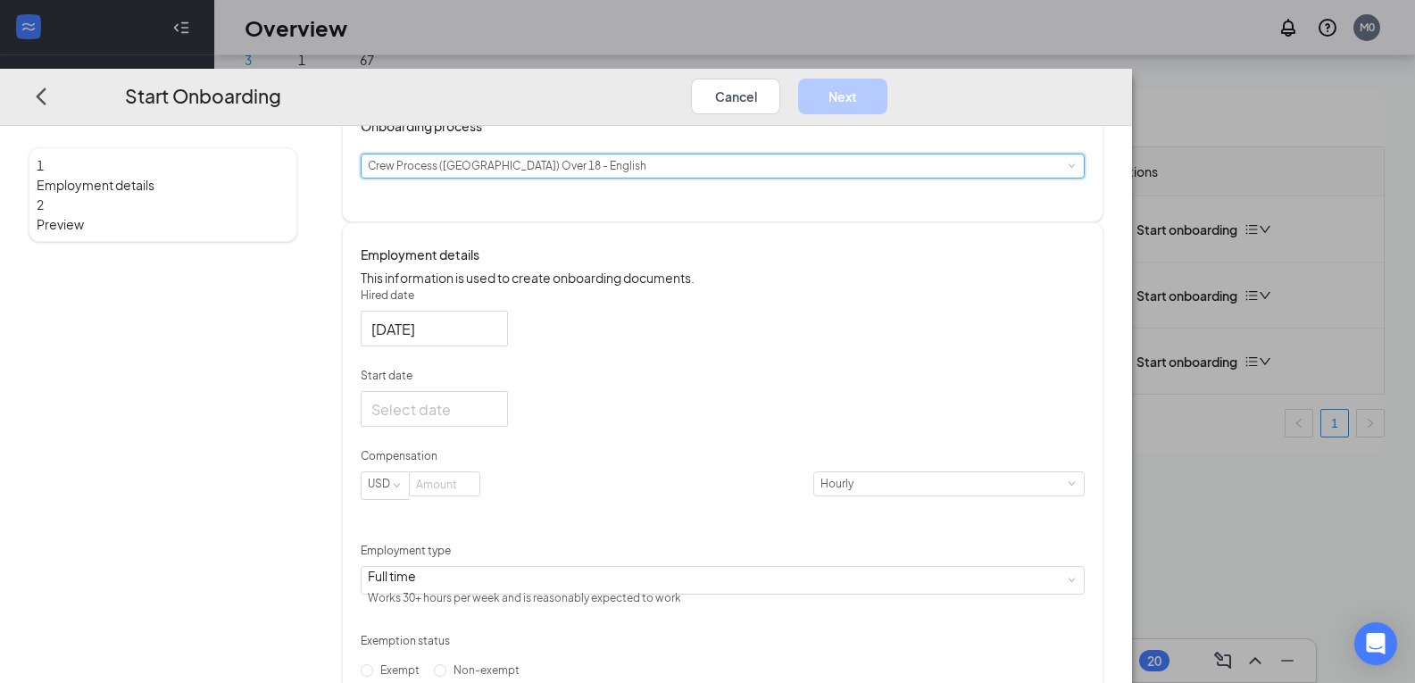
scroll to position [179, 0]
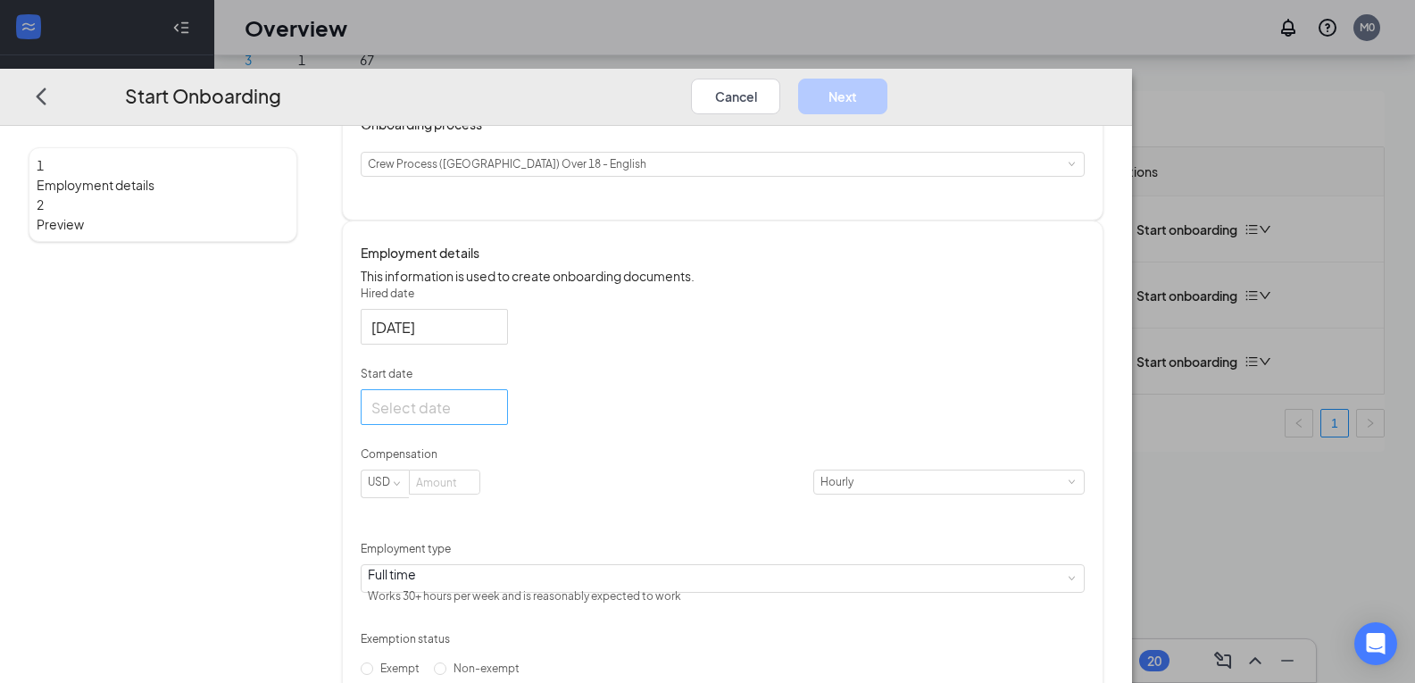
click at [497, 418] on div at bounding box center [434, 407] width 126 height 22
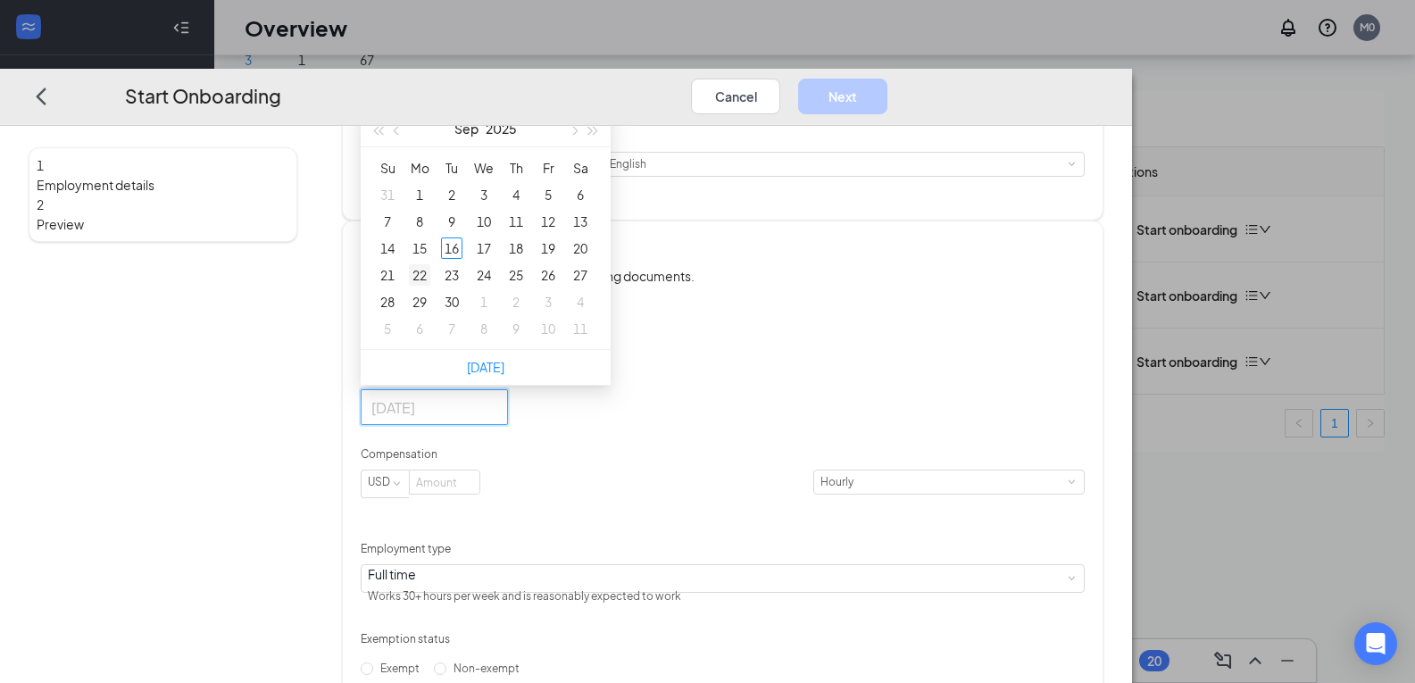
type input "Sep 22, 2025"
click at [430, 286] on div "22" at bounding box center [419, 274] width 21 height 21
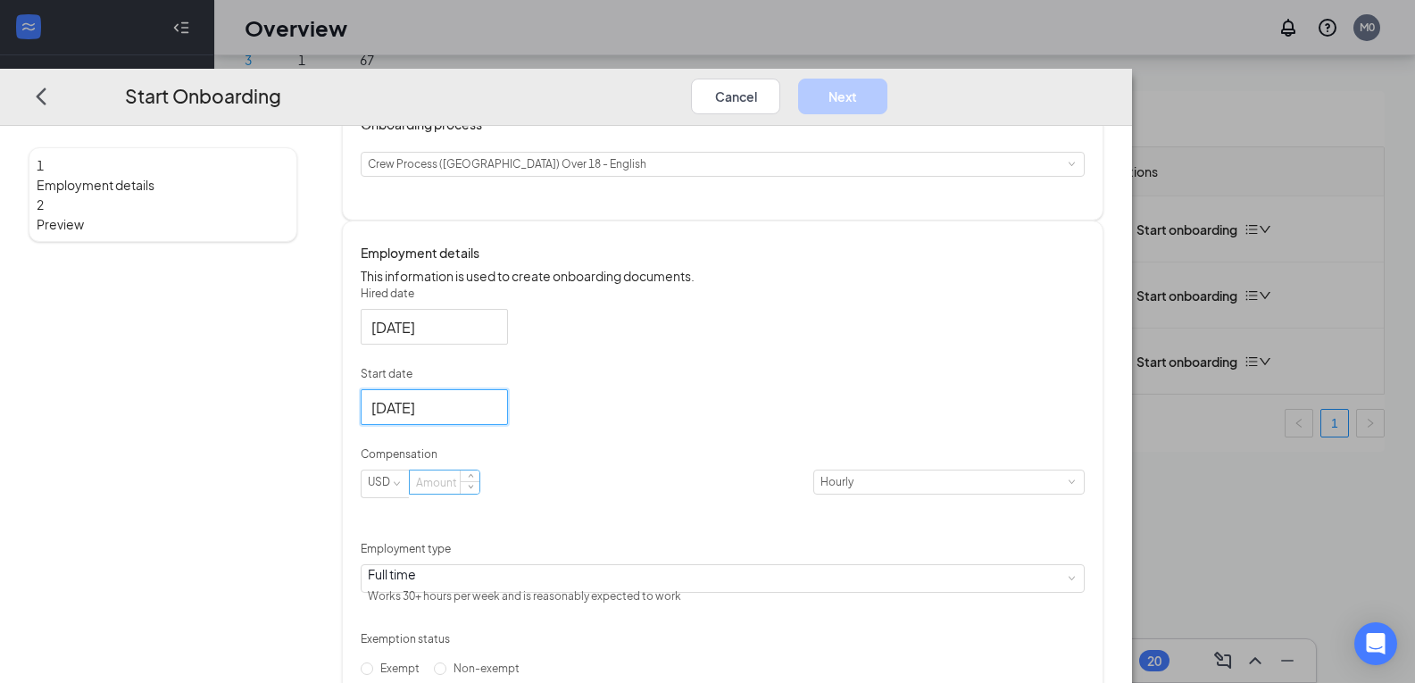
click at [480, 494] on input at bounding box center [445, 482] width 70 height 23
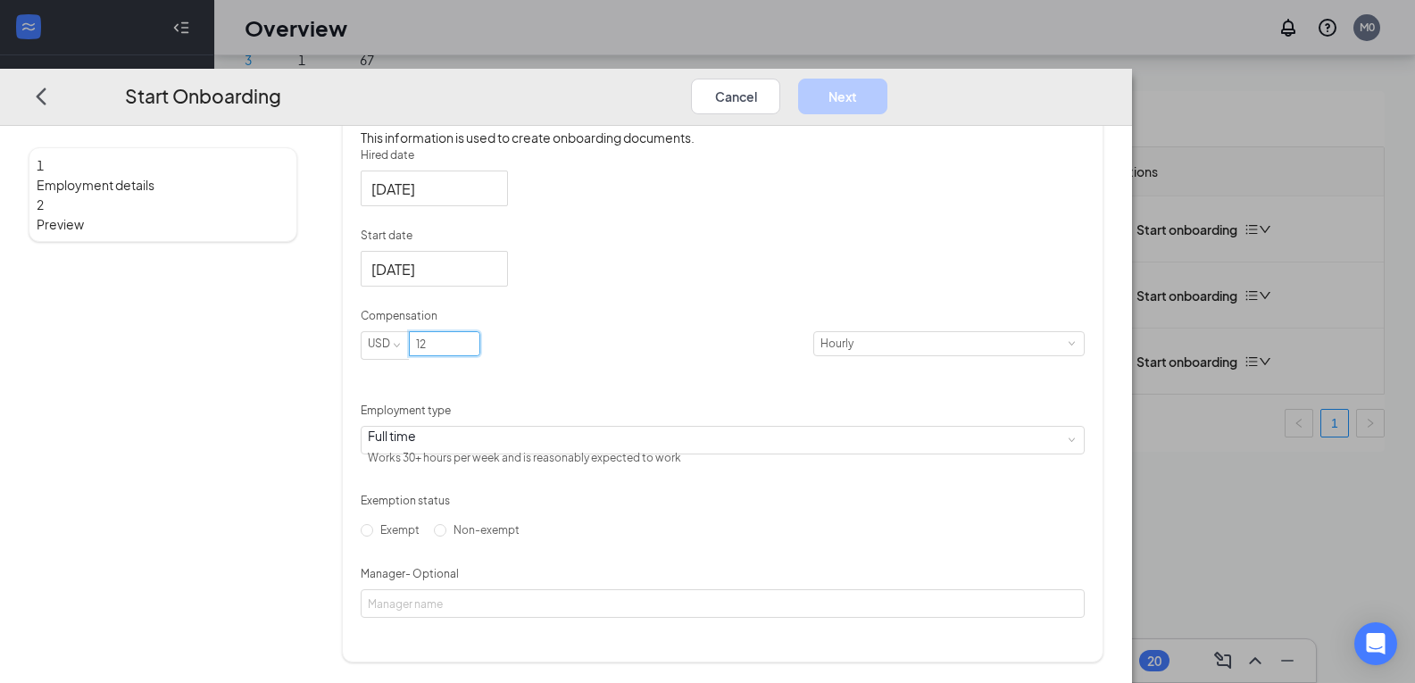
scroll to position [364, 0]
type input "12"
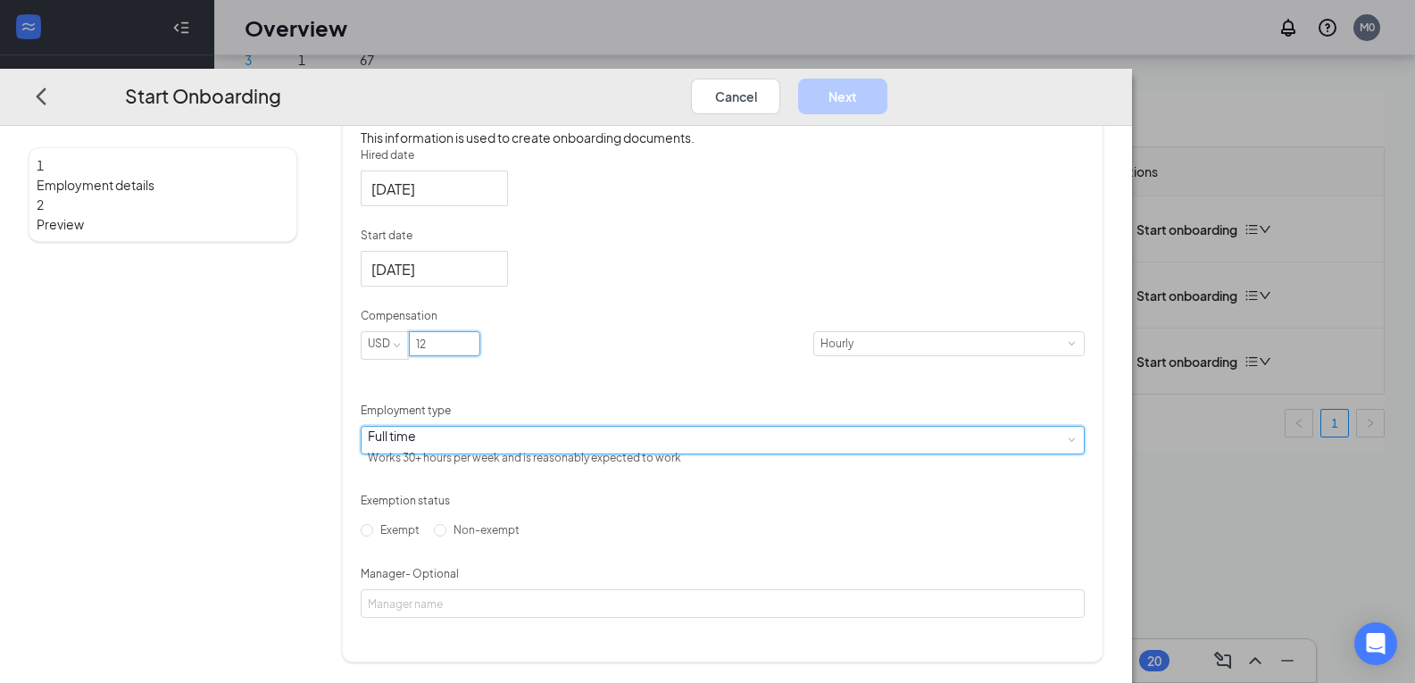
click at [626, 427] on div "Full time Works 30+ hours per week and is reasonably expected to work" at bounding box center [723, 440] width 710 height 27
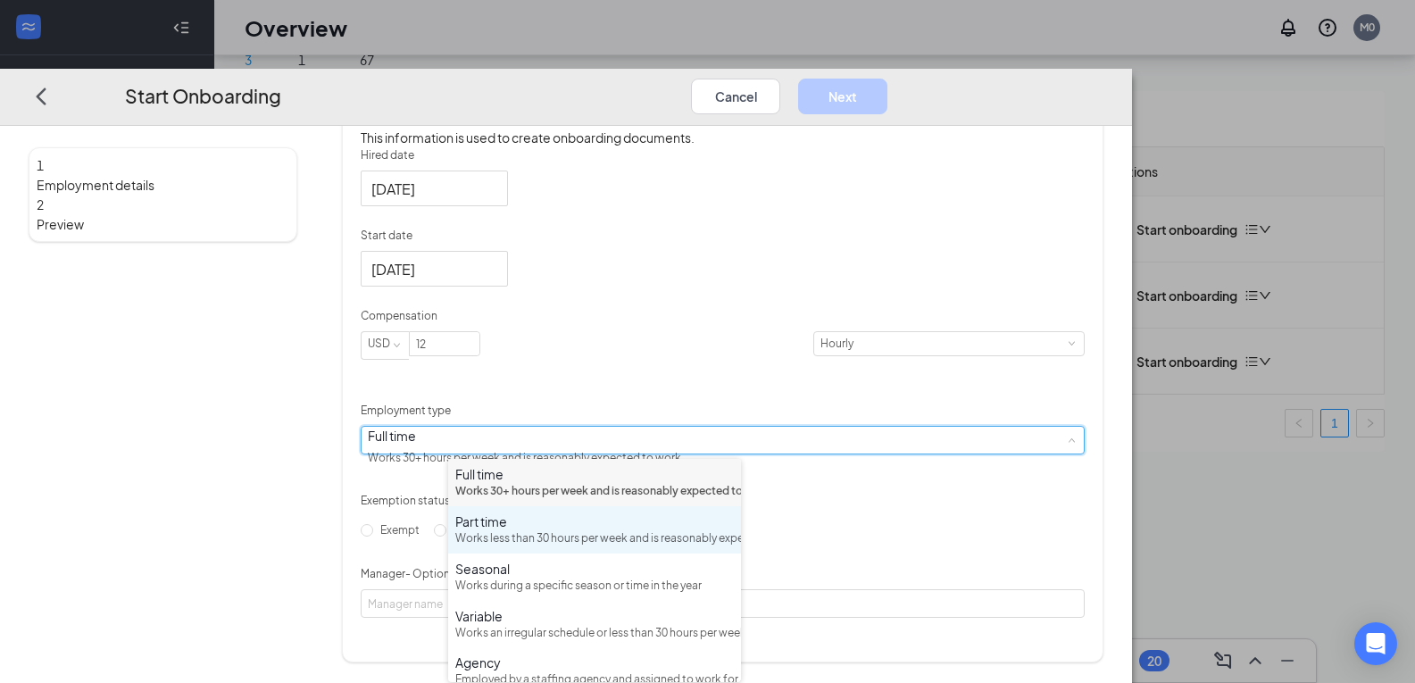
click at [604, 547] on div "Works less than 30 hours per week and is reasonably expected to work" at bounding box center [594, 538] width 279 height 17
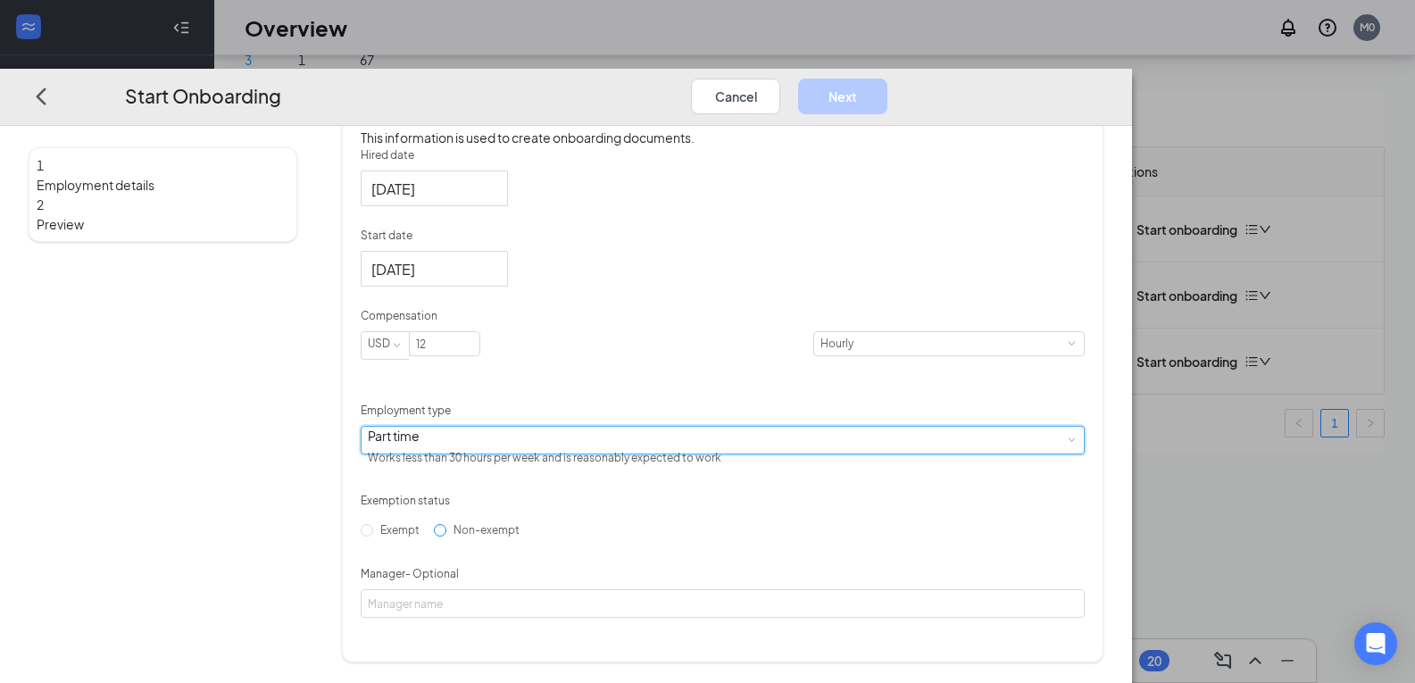
click at [527, 537] on span "Non-exempt" at bounding box center [487, 529] width 80 height 13
click at [447, 537] on input "Non-exempt" at bounding box center [440, 530] width 13 height 13
radio input "true"
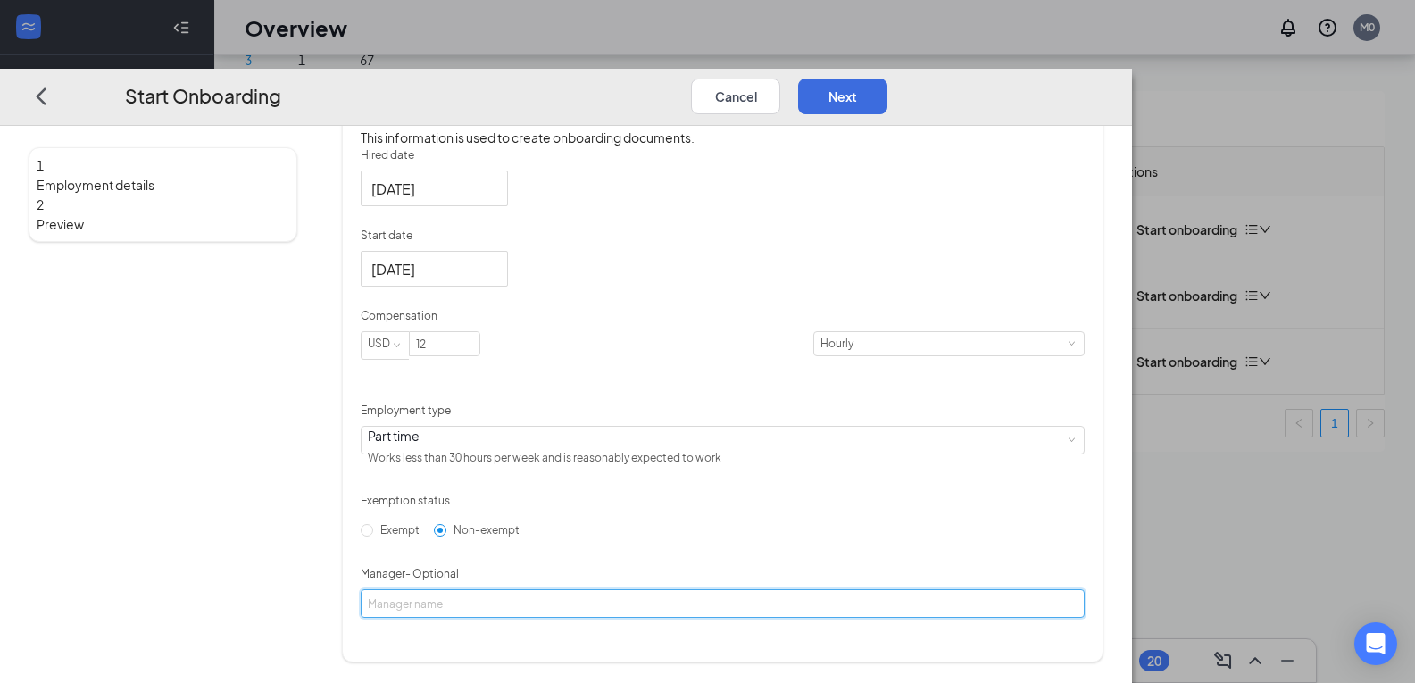
click at [540, 618] on input "Manager - Optional" at bounding box center [723, 603] width 724 height 29
type input "Quan"
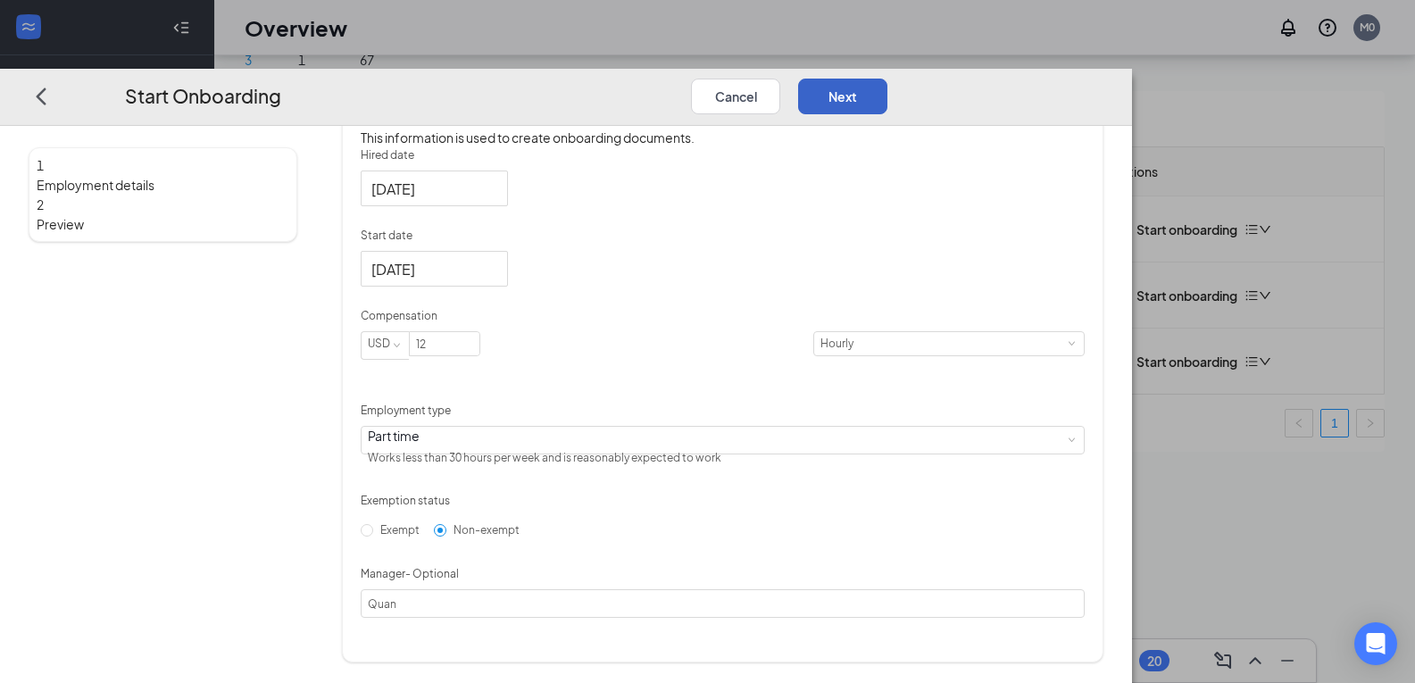
click at [888, 78] on button "Next" at bounding box center [842, 96] width 89 height 36
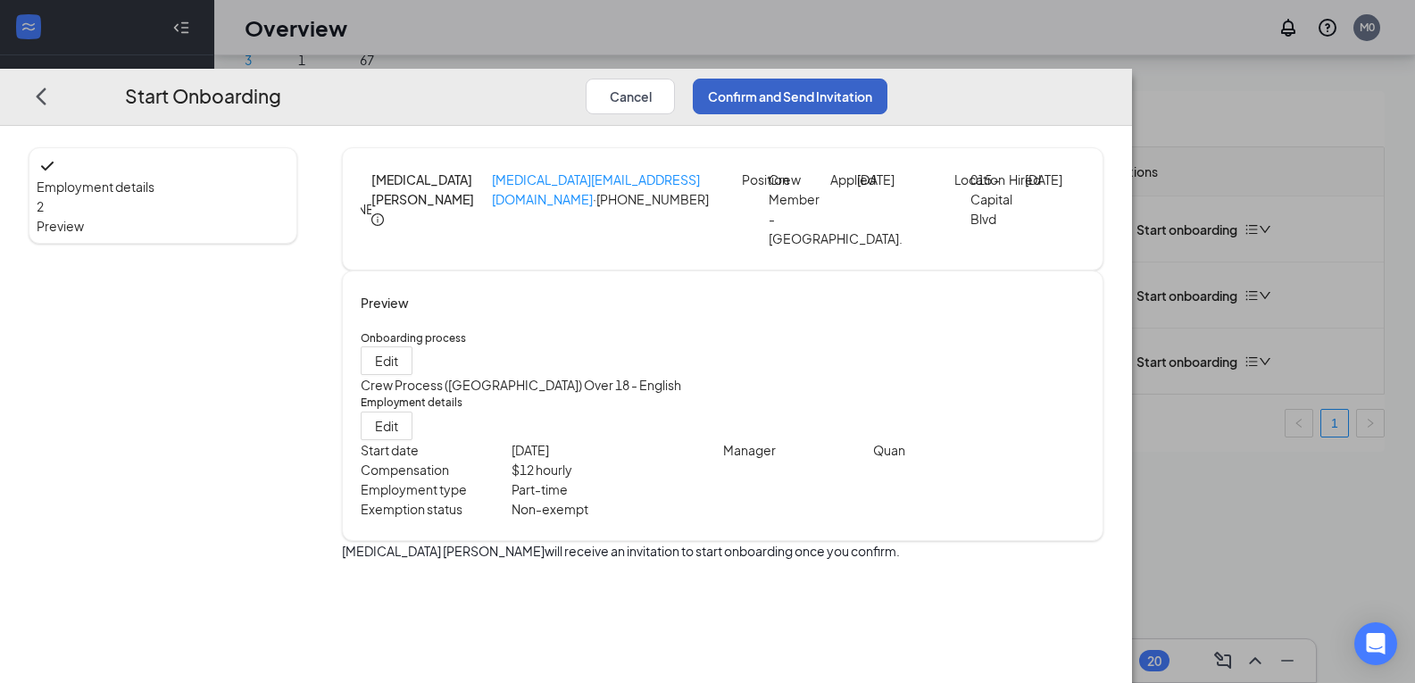
click at [888, 78] on button "Confirm and Send Invitation" at bounding box center [790, 96] width 195 height 36
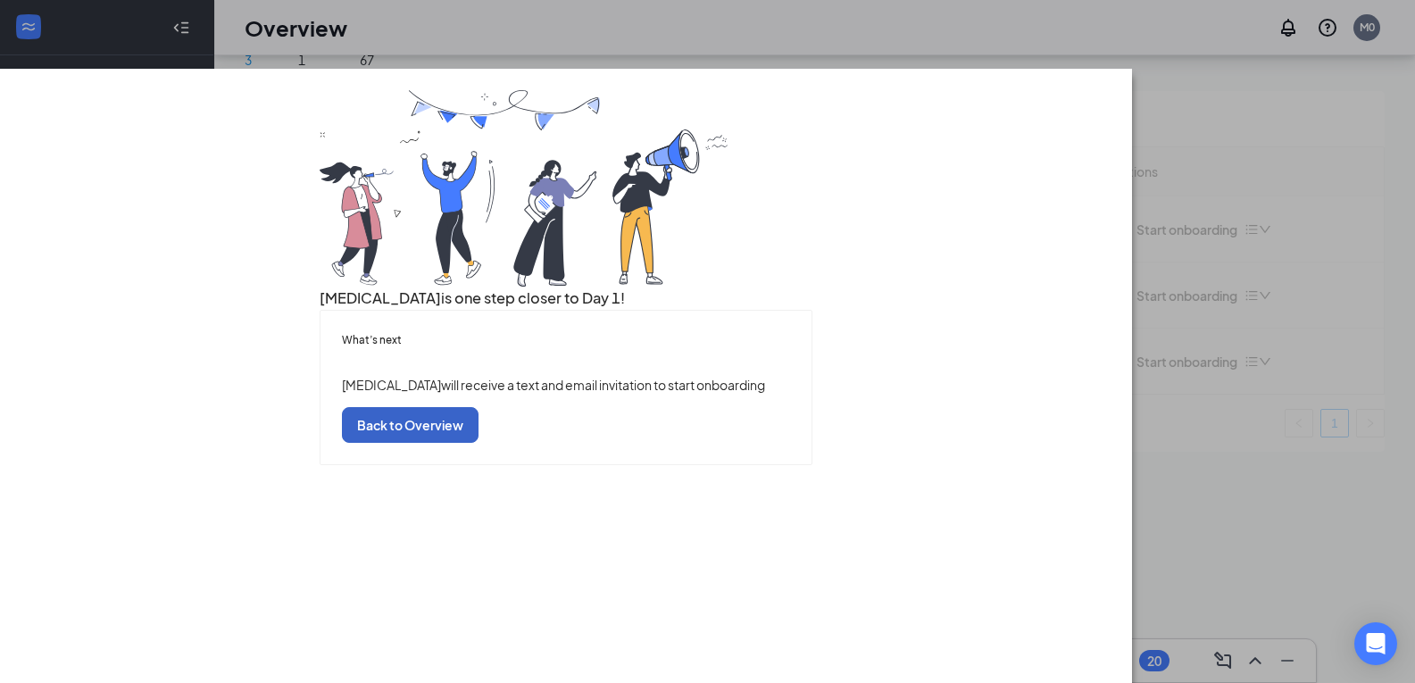
click at [479, 442] on button "Back to Overview" at bounding box center [410, 424] width 137 height 36
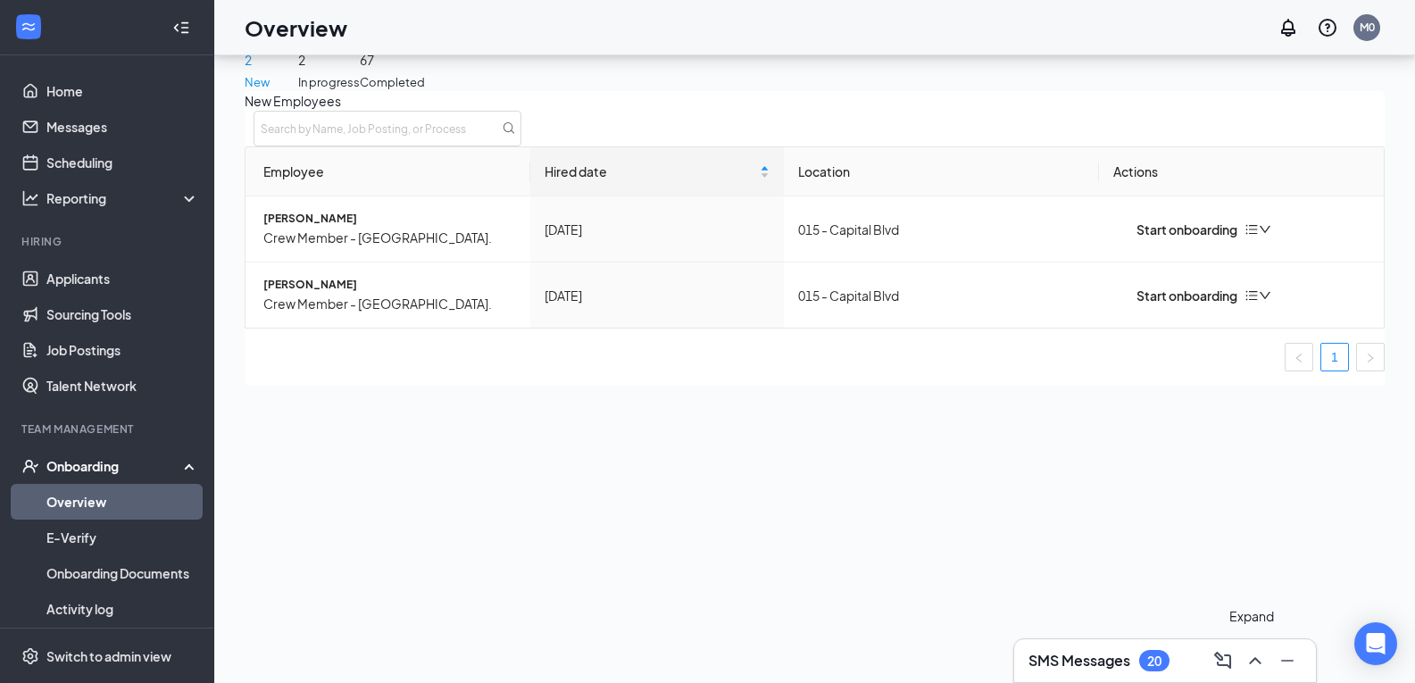
click at [1248, 665] on icon "ChevronUp" at bounding box center [1255, 660] width 21 height 21
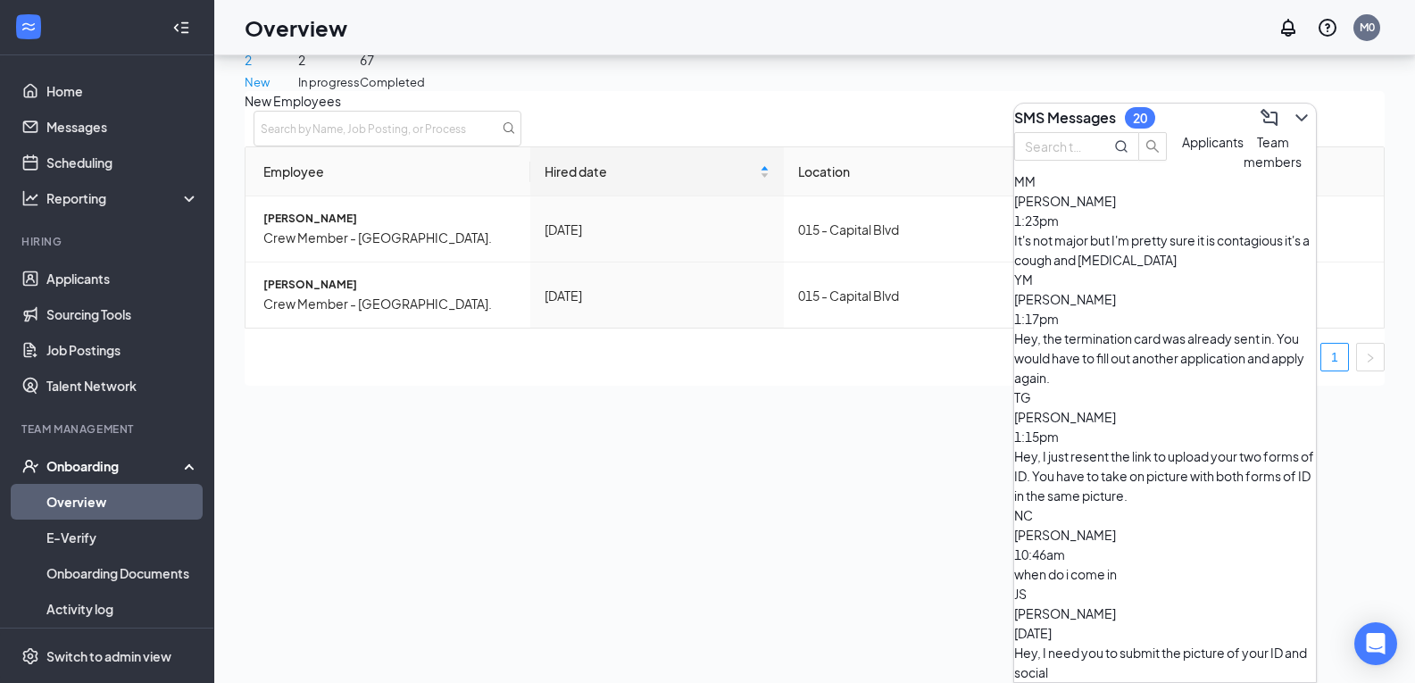
click at [1163, 270] on div "It's not major but I'm pretty sure it is contagious it's a cough and runny nose" at bounding box center [1165, 249] width 302 height 39
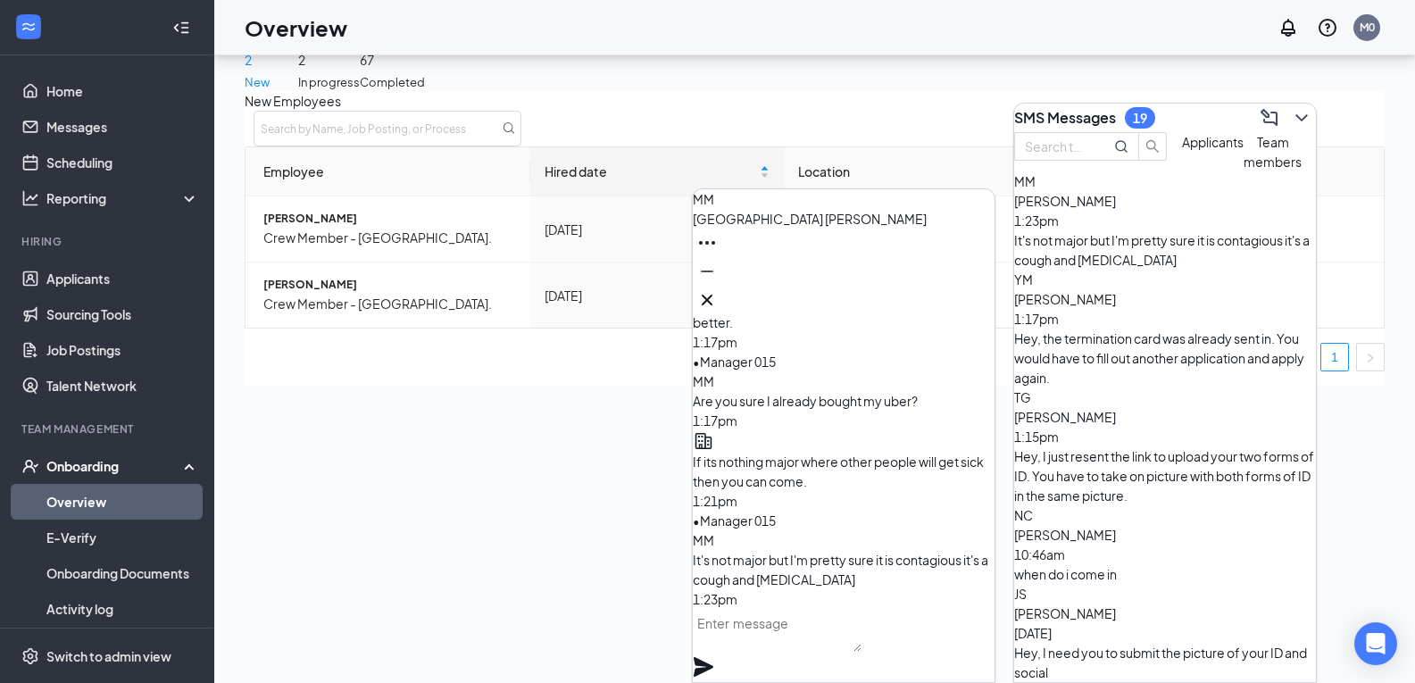
click at [862, 652] on textarea at bounding box center [777, 630] width 169 height 43
type textarea "i"
type textarea "I"
type textarea "Y"
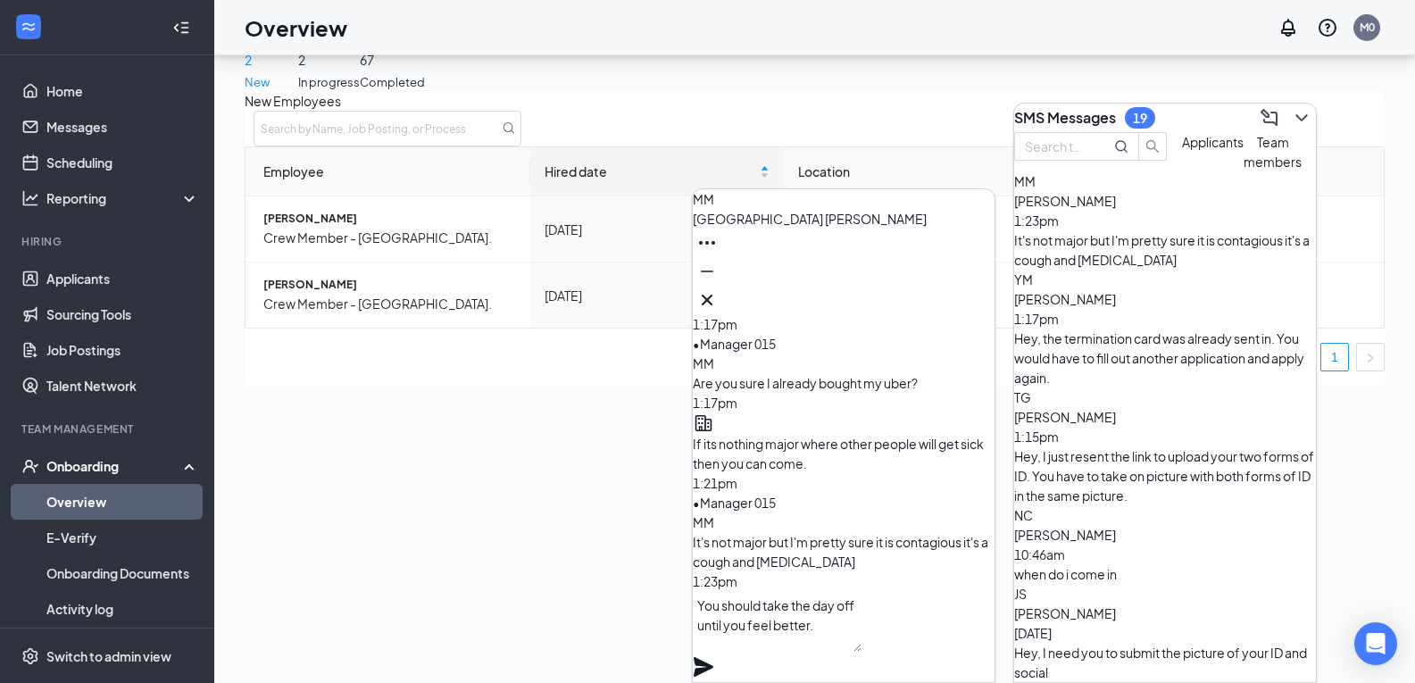
type textarea "You should take the day off until you feel better."
click at [714, 656] on icon "Plane" at bounding box center [703, 666] width 21 height 21
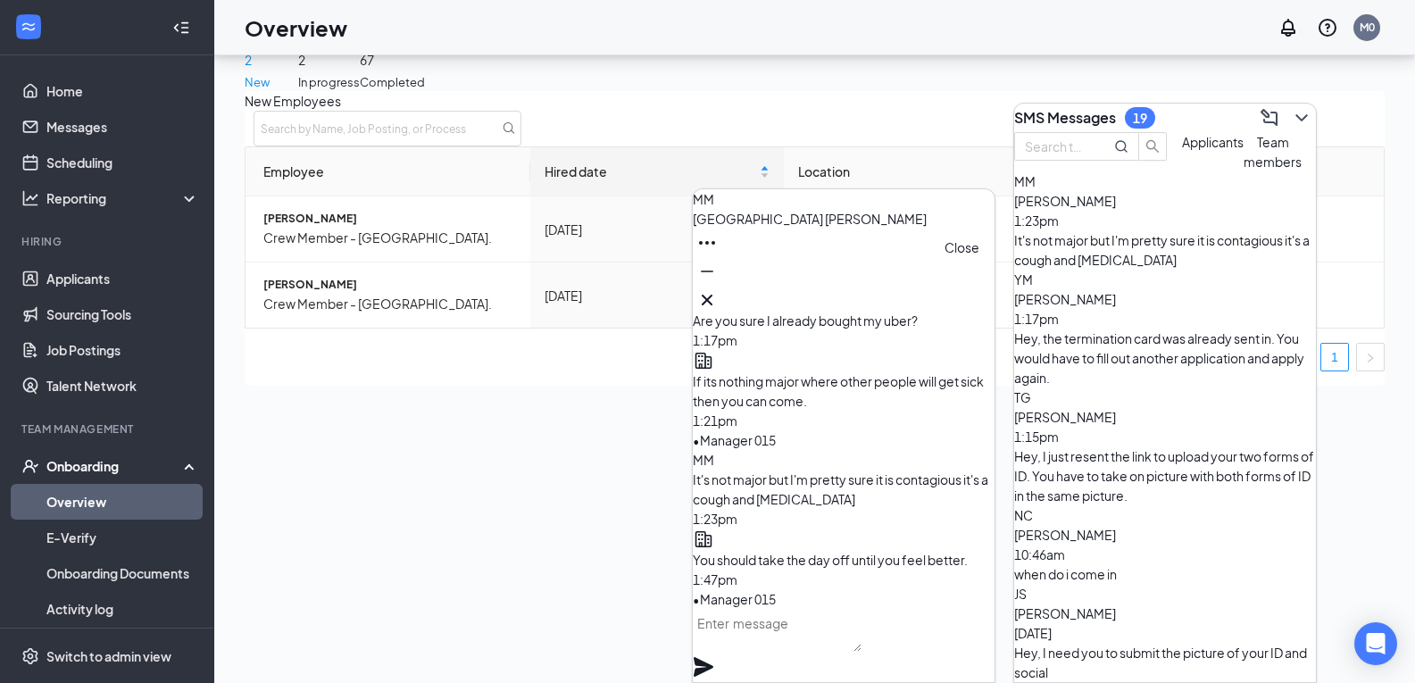
click at [722, 296] on button at bounding box center [707, 300] width 29 height 29
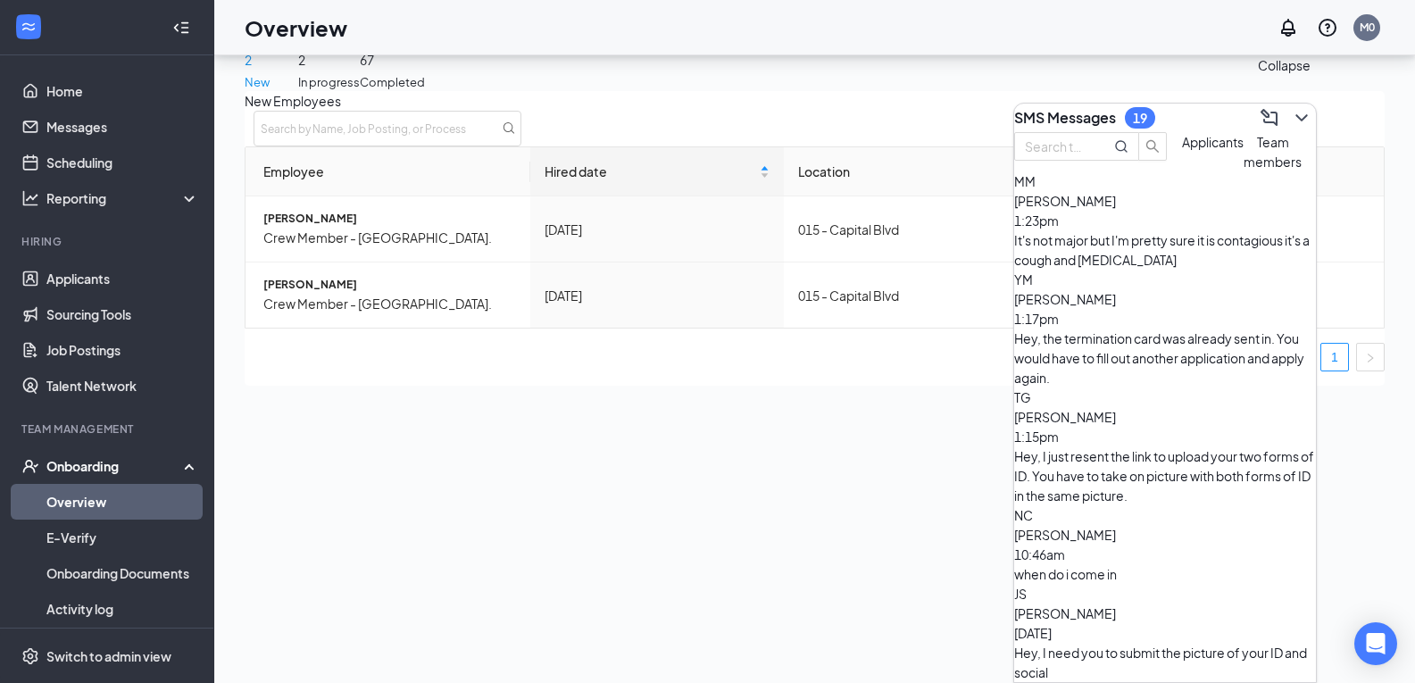
click at [1291, 110] on icon "ChevronDown" at bounding box center [1301, 117] width 21 height 21
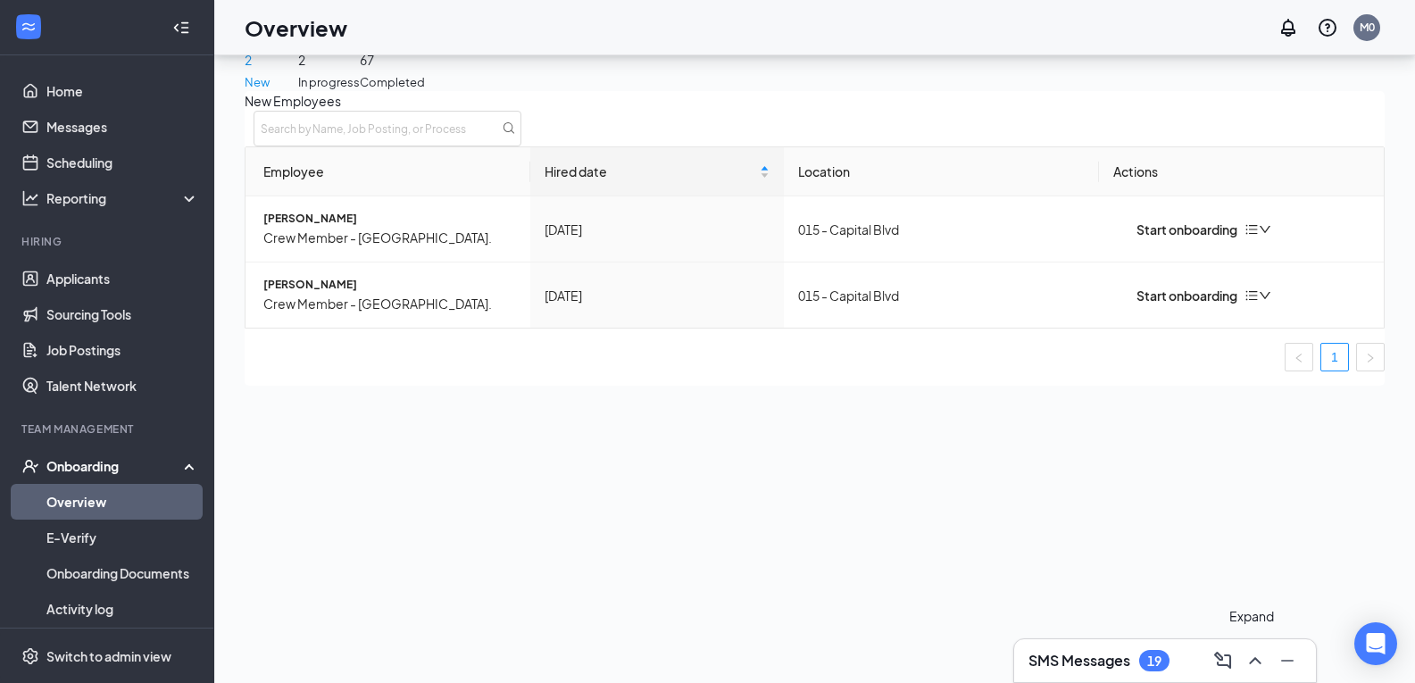
click at [1259, 658] on icon "ChevronUp" at bounding box center [1255, 660] width 21 height 21
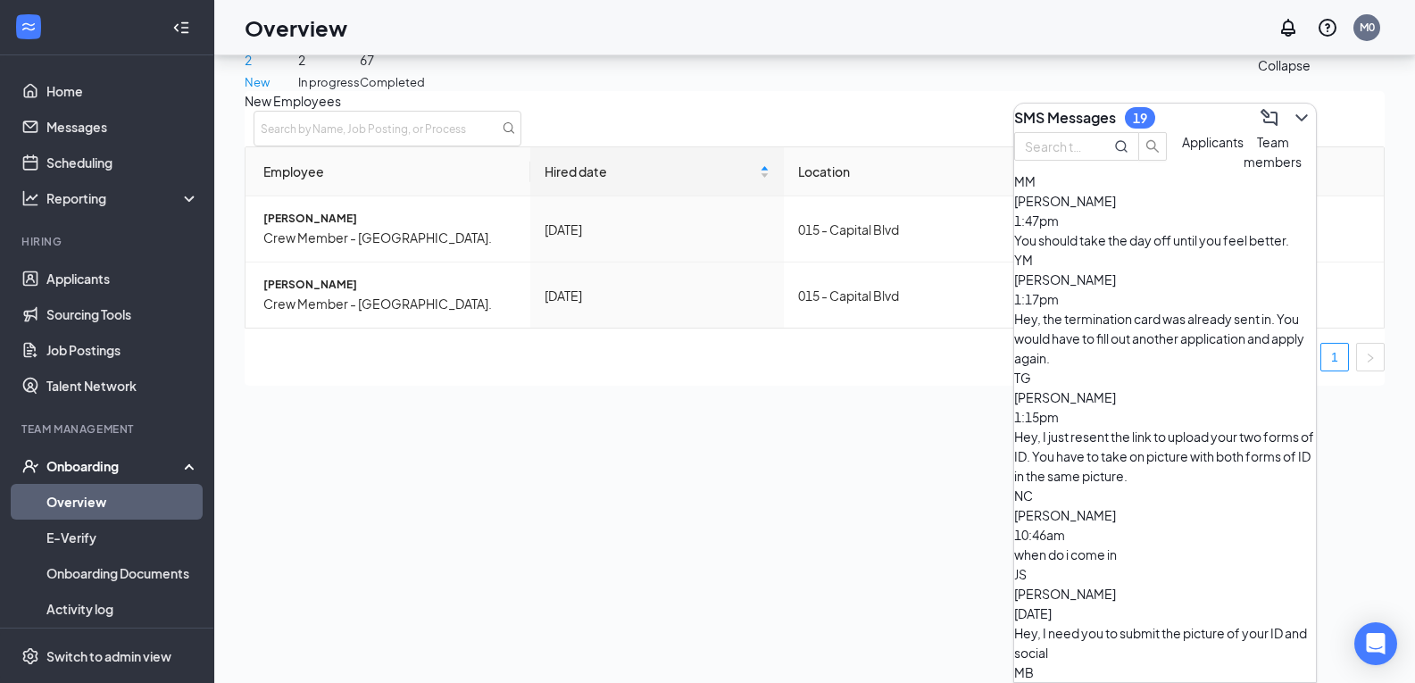
click at [1294, 109] on icon "ChevronDown" at bounding box center [1301, 117] width 21 height 21
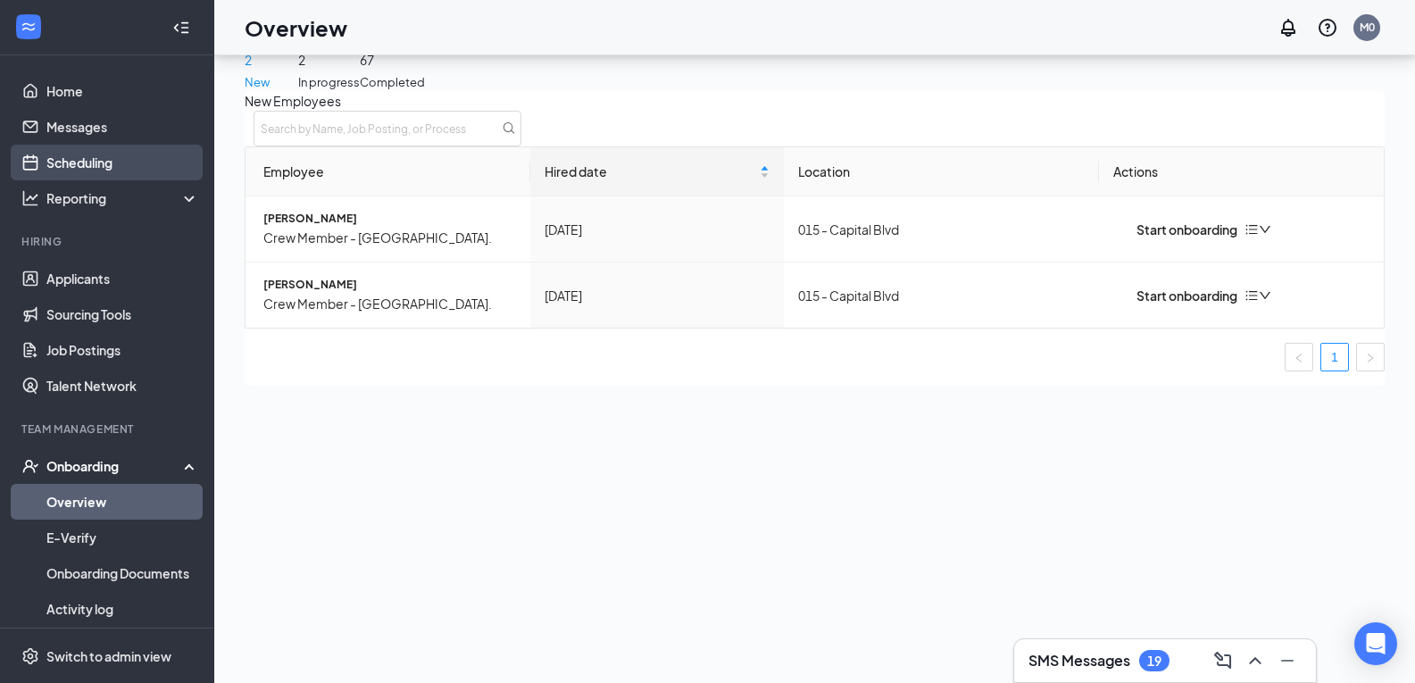
click at [160, 172] on link "Scheduling" at bounding box center [122, 163] width 153 height 36
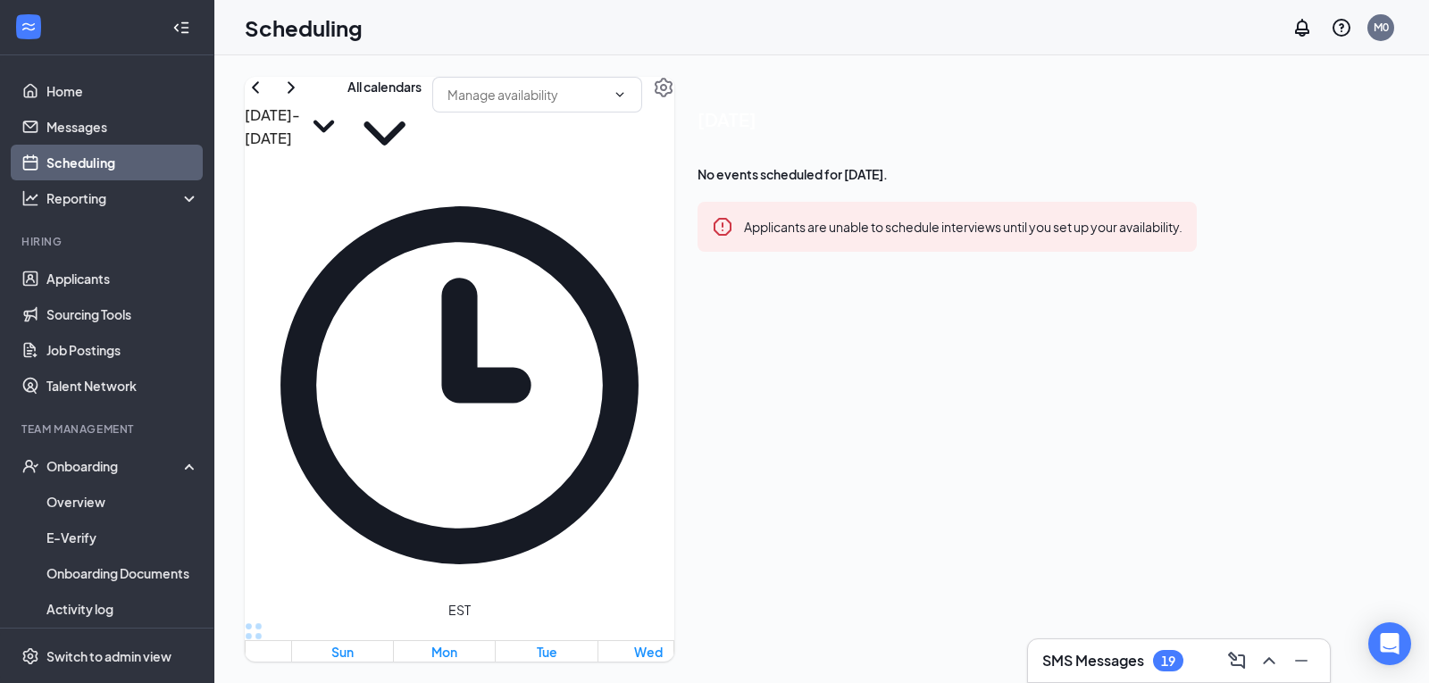
scroll to position [1682, 0]
